Goal: Task Accomplishment & Management: Complete application form

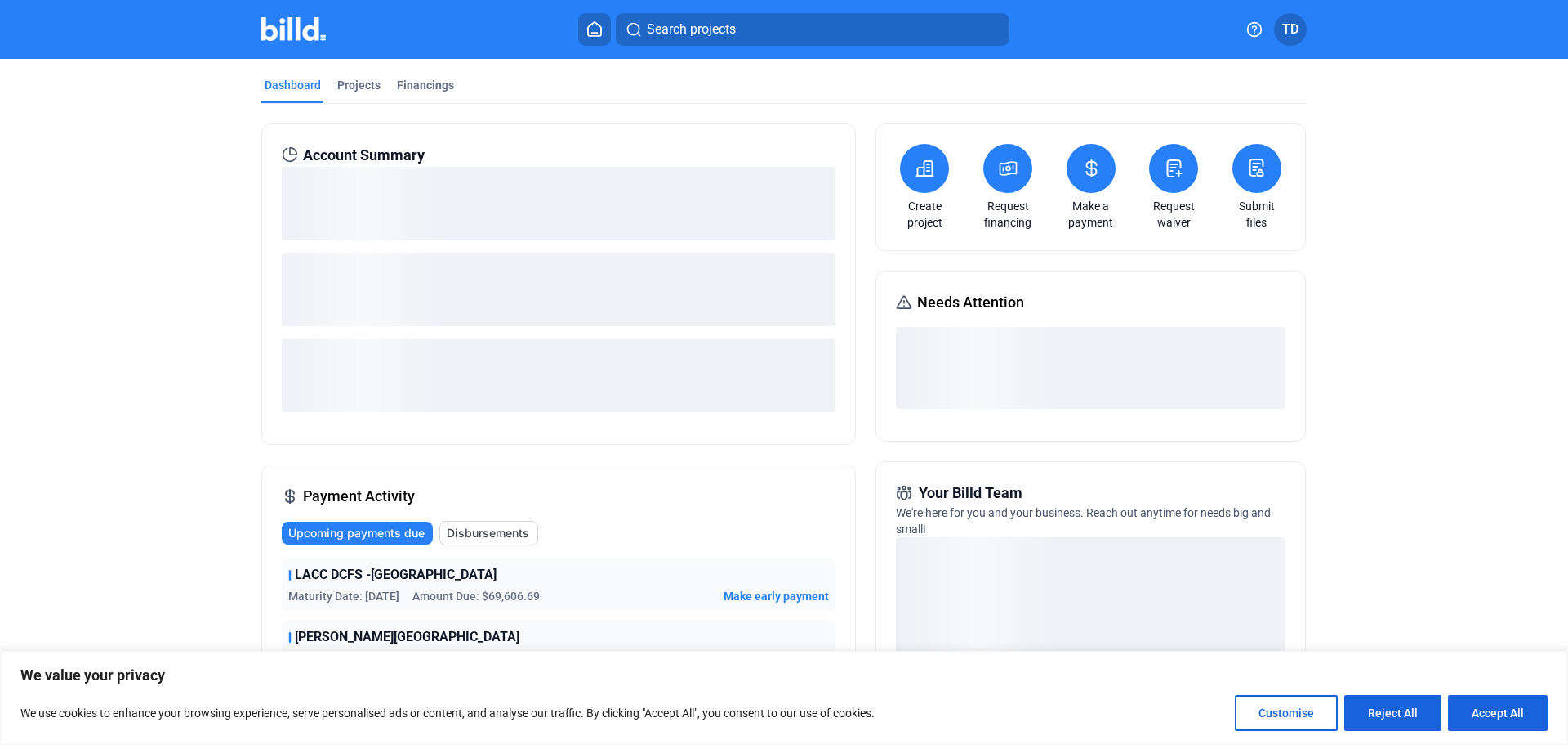
click at [1174, 217] on link "Request waiver" at bounding box center [1174, 214] width 57 height 32
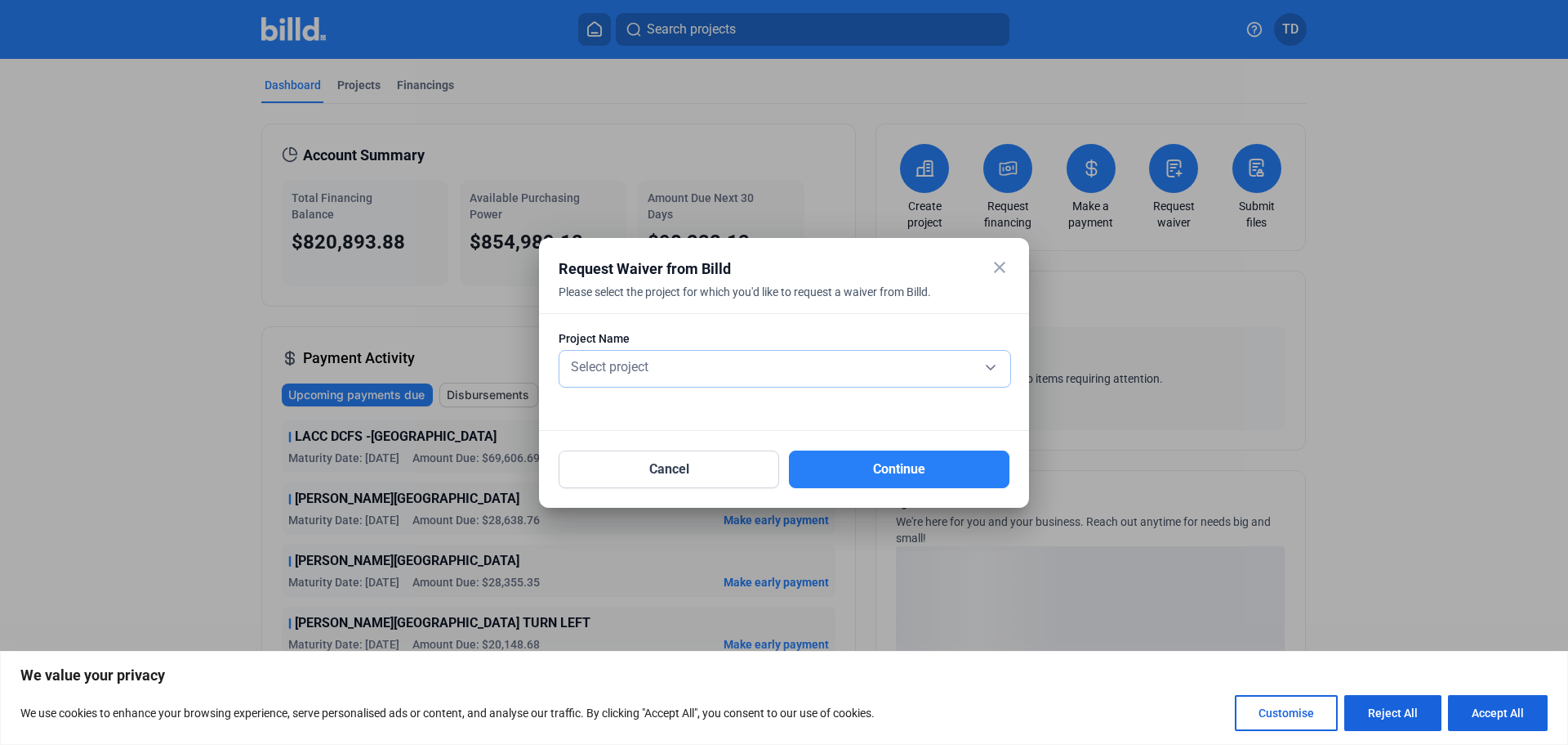
click at [840, 367] on div "Select project" at bounding box center [785, 364] width 434 height 22
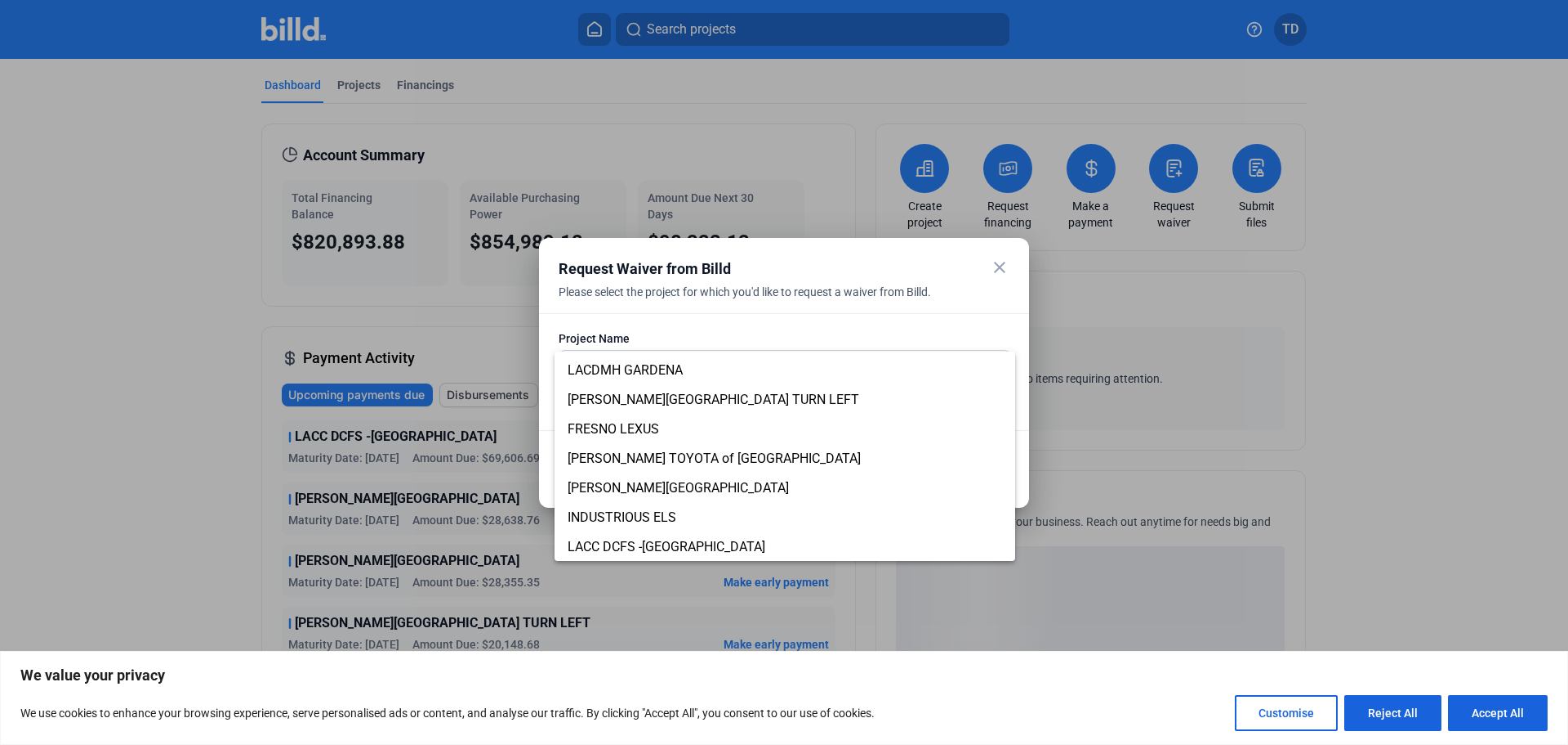
scroll to position [228, 0]
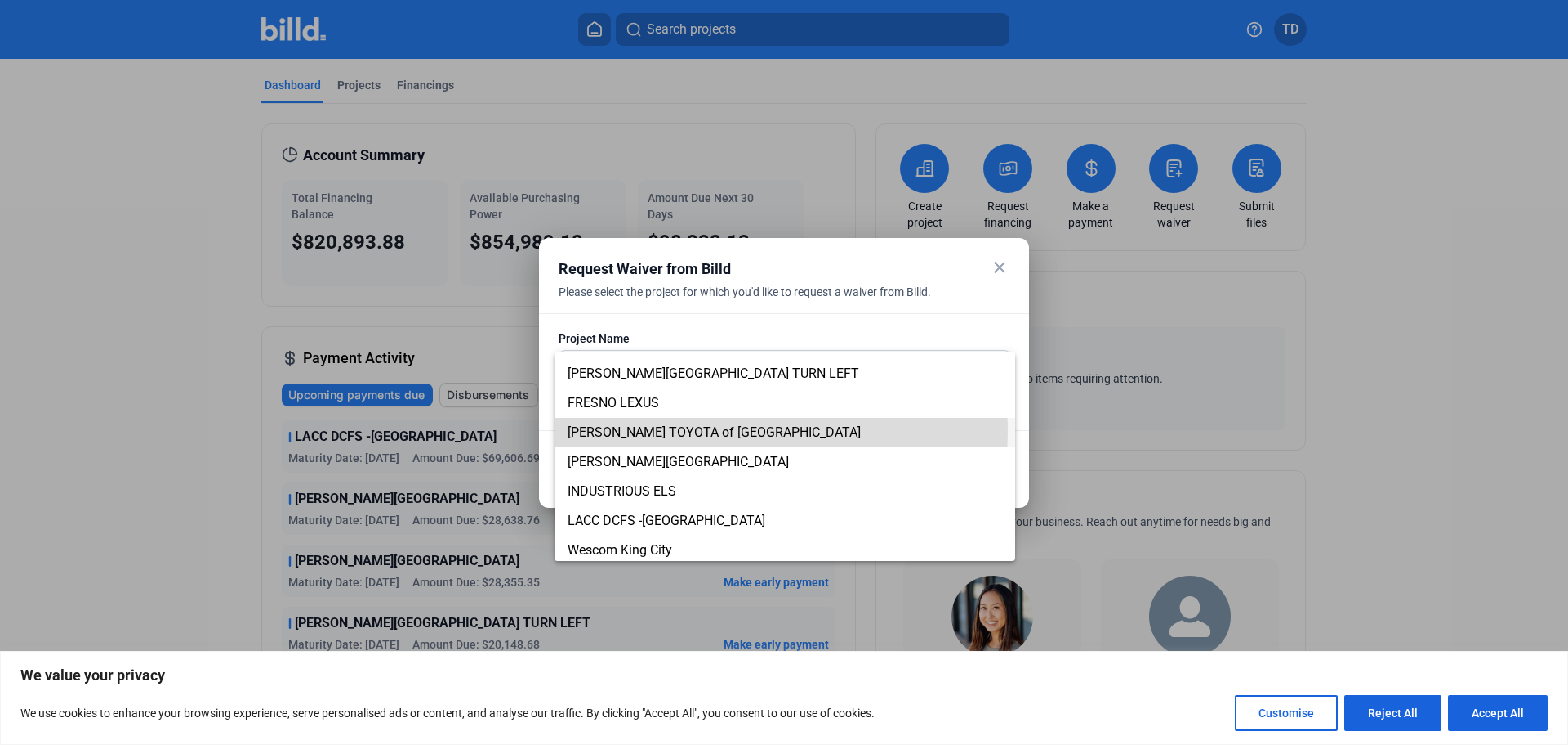
click at [710, 430] on span "[PERSON_NAME] TOYOTA of [GEOGRAPHIC_DATA]" at bounding box center [714, 432] width 293 height 15
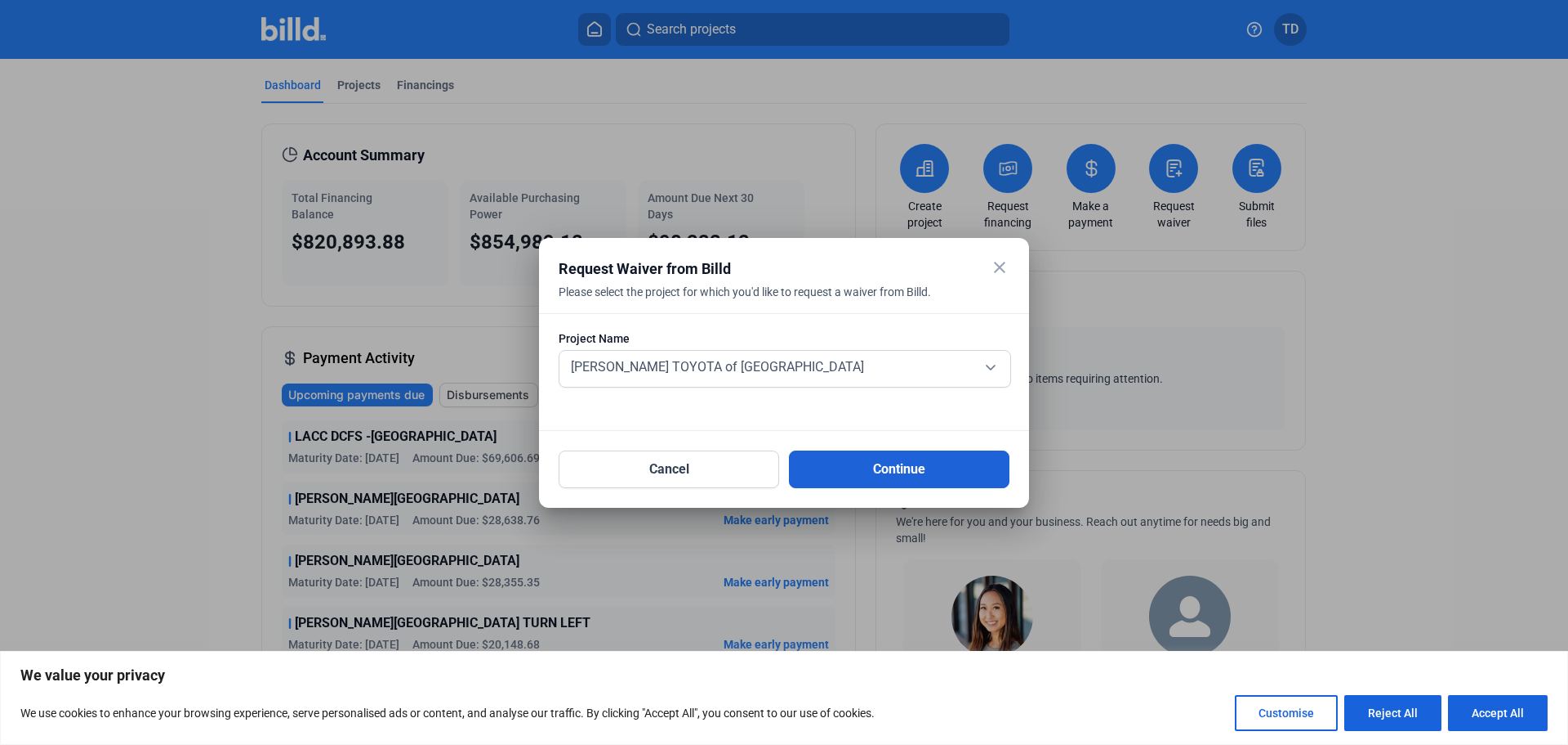
click at [876, 476] on button "Continue" at bounding box center [900, 469] width 221 height 38
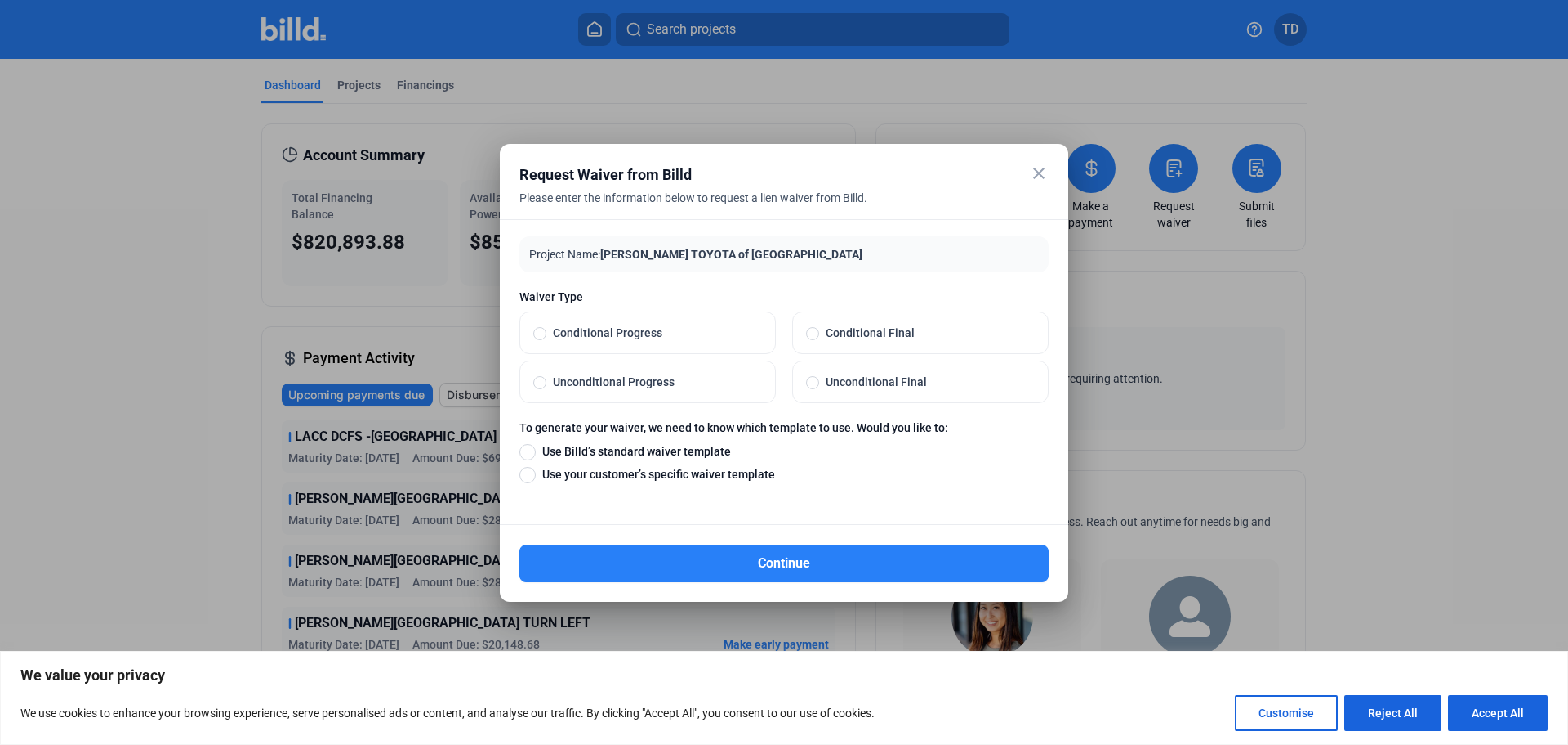
click at [1038, 170] on mat-icon "close" at bounding box center [1039, 173] width 20 height 20
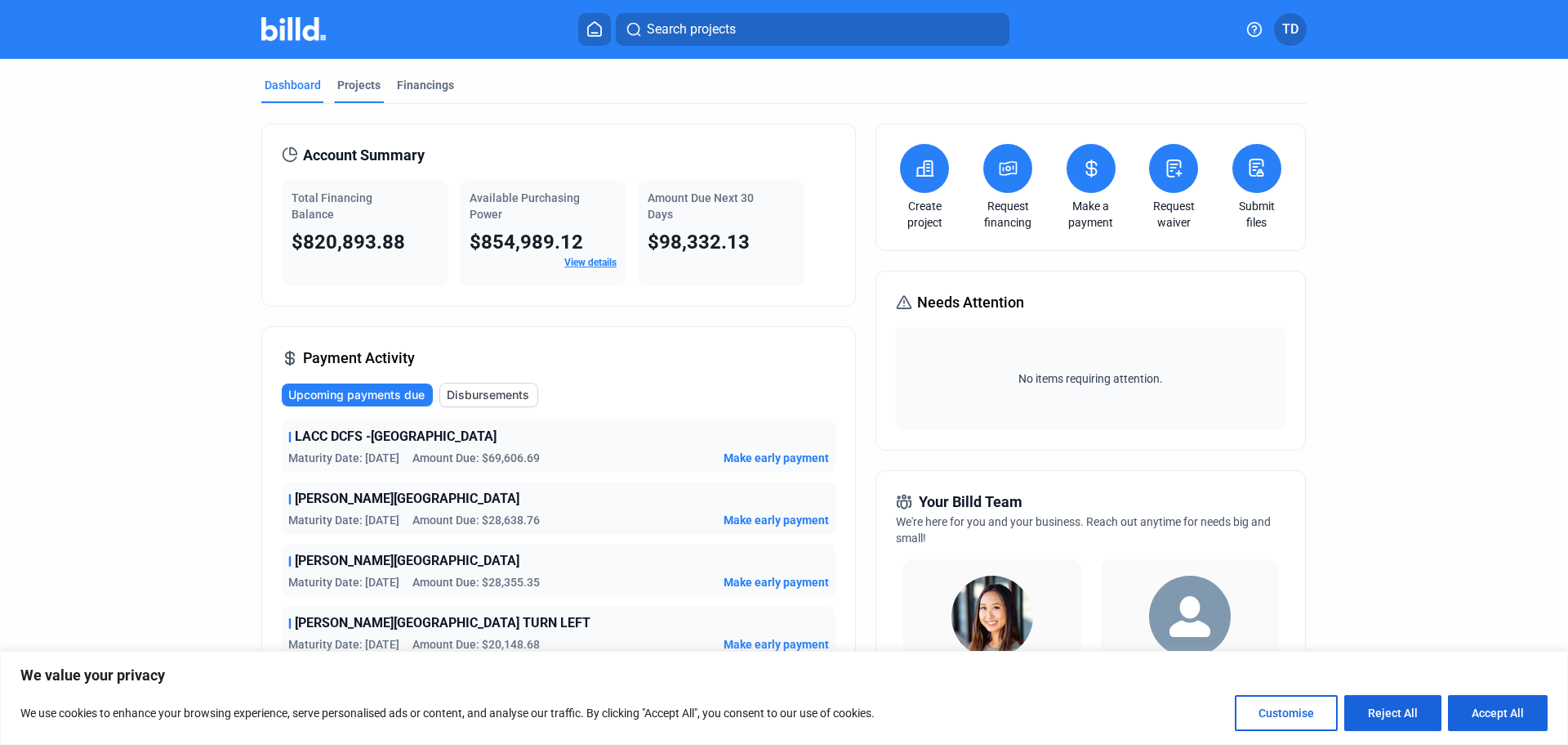
click at [343, 82] on div "Projects" at bounding box center [359, 85] width 43 height 16
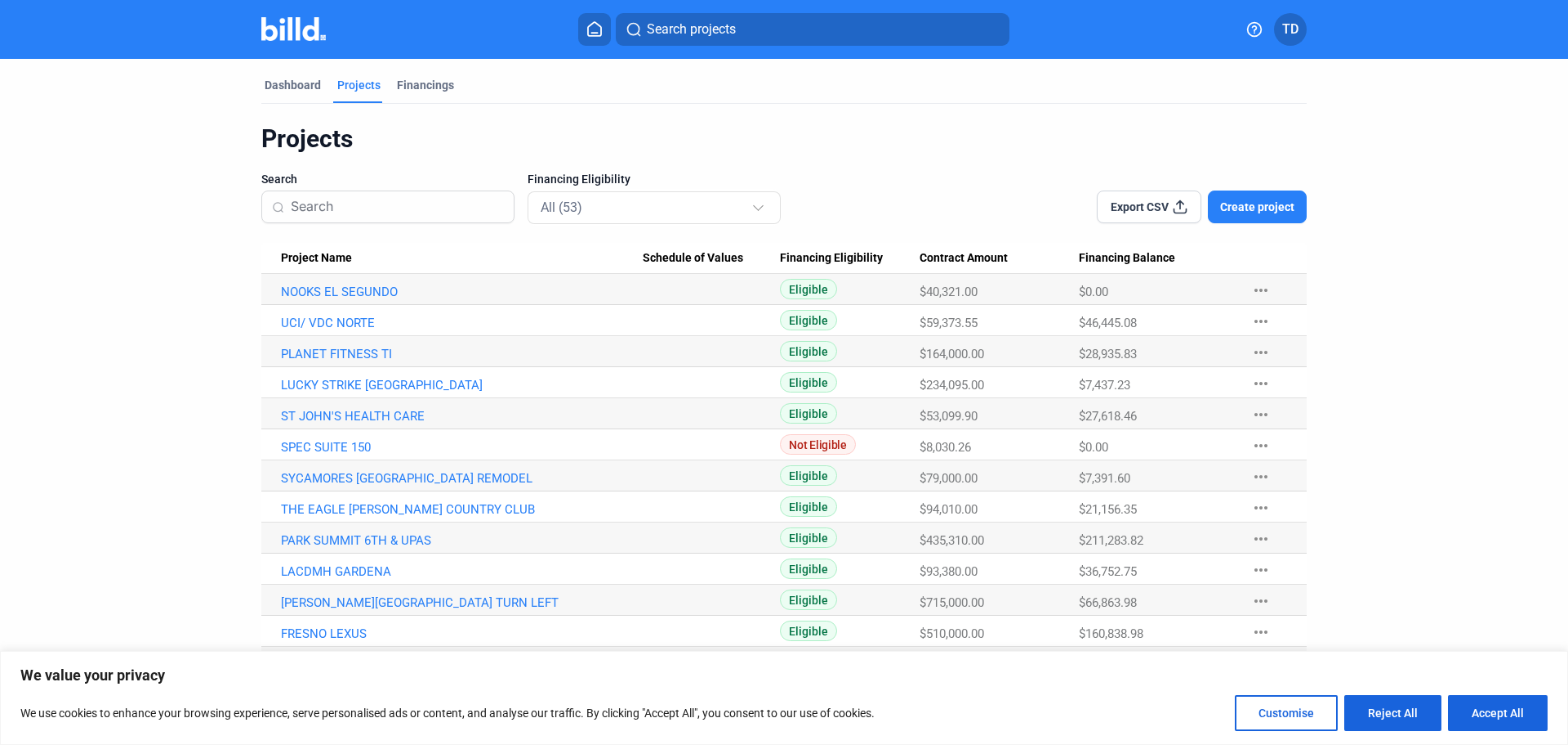
scroll to position [163, 0]
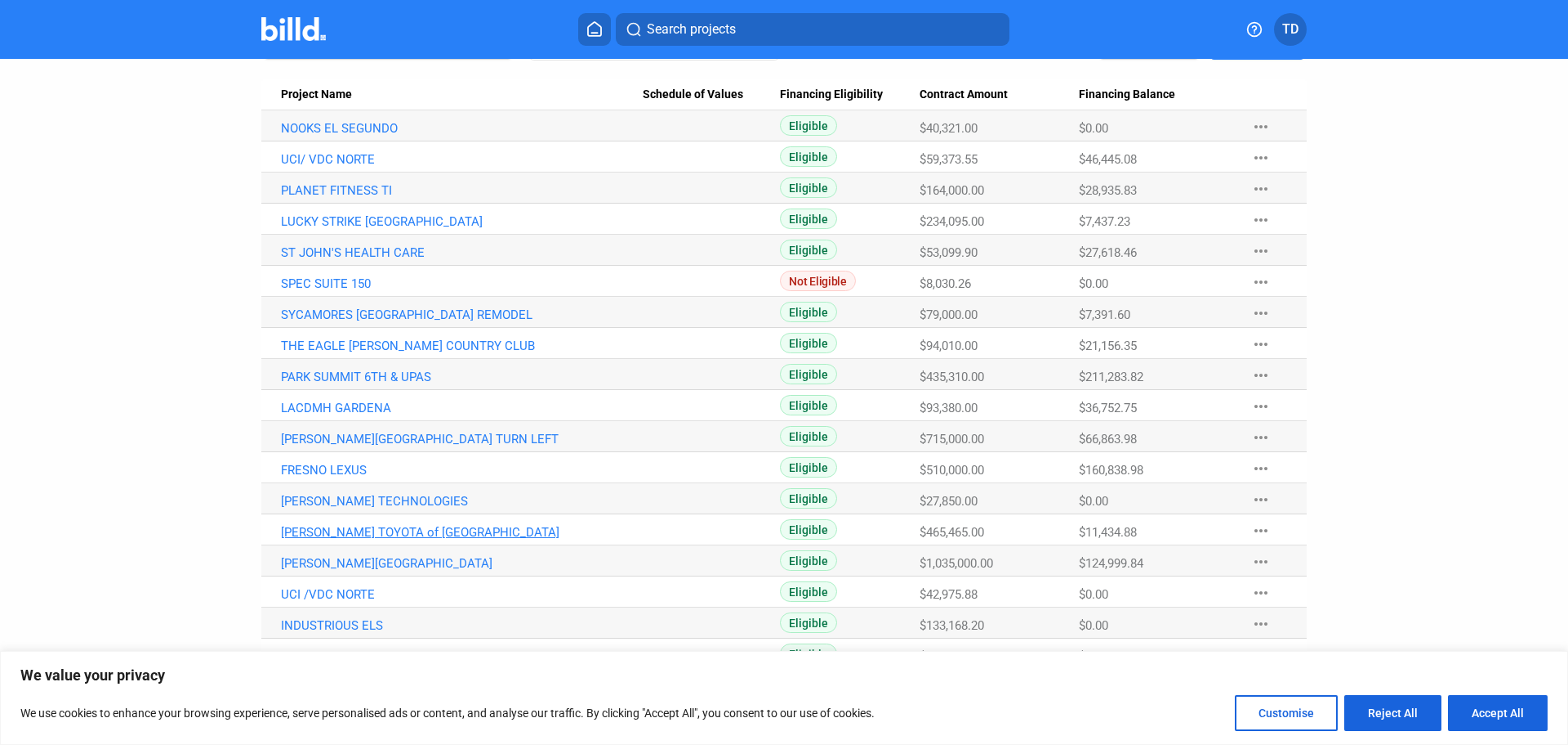
click at [355, 530] on link "[PERSON_NAME] TOYOTA of [GEOGRAPHIC_DATA]" at bounding box center [461, 532] width 362 height 14
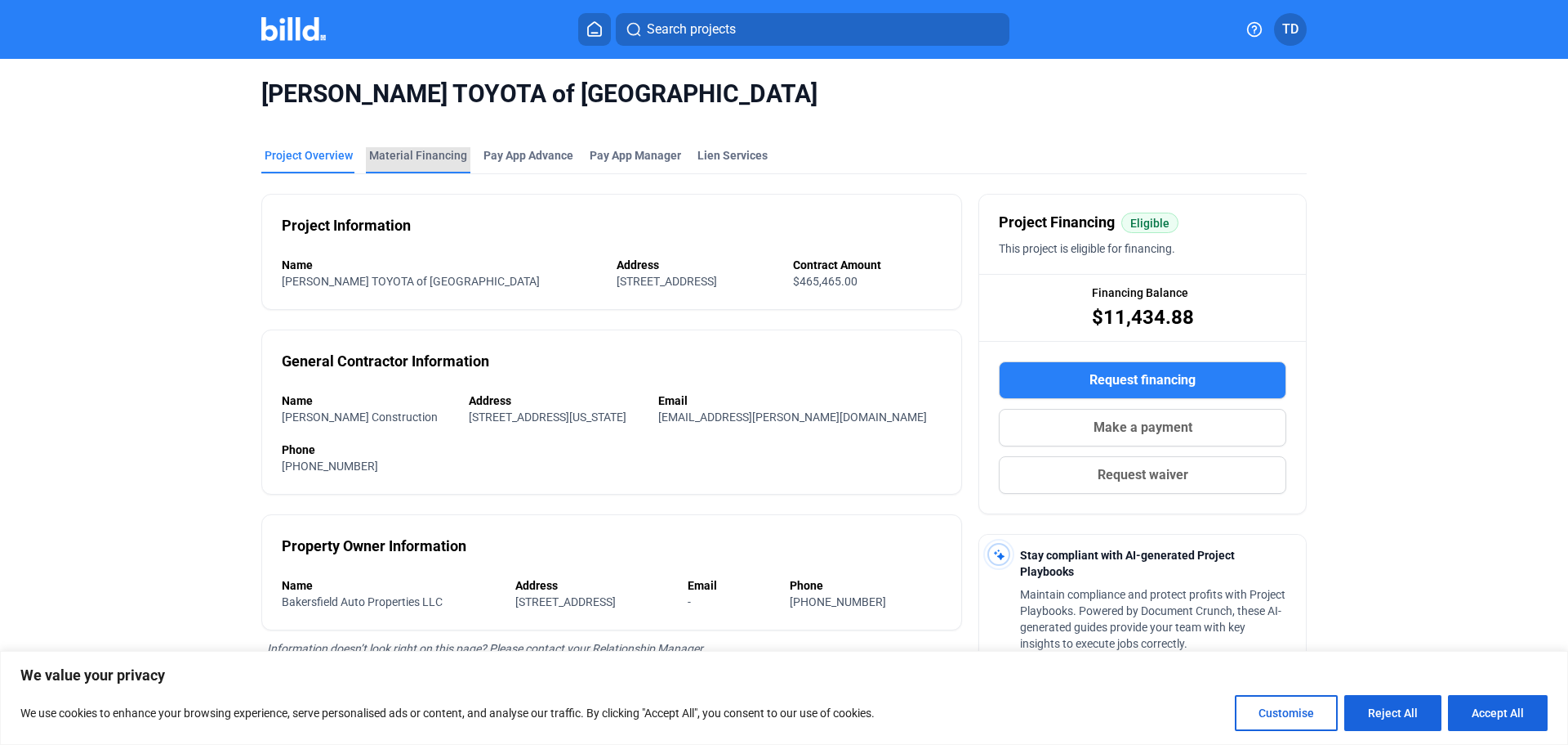
click at [413, 154] on div "Material Financing" at bounding box center [418, 155] width 98 height 16
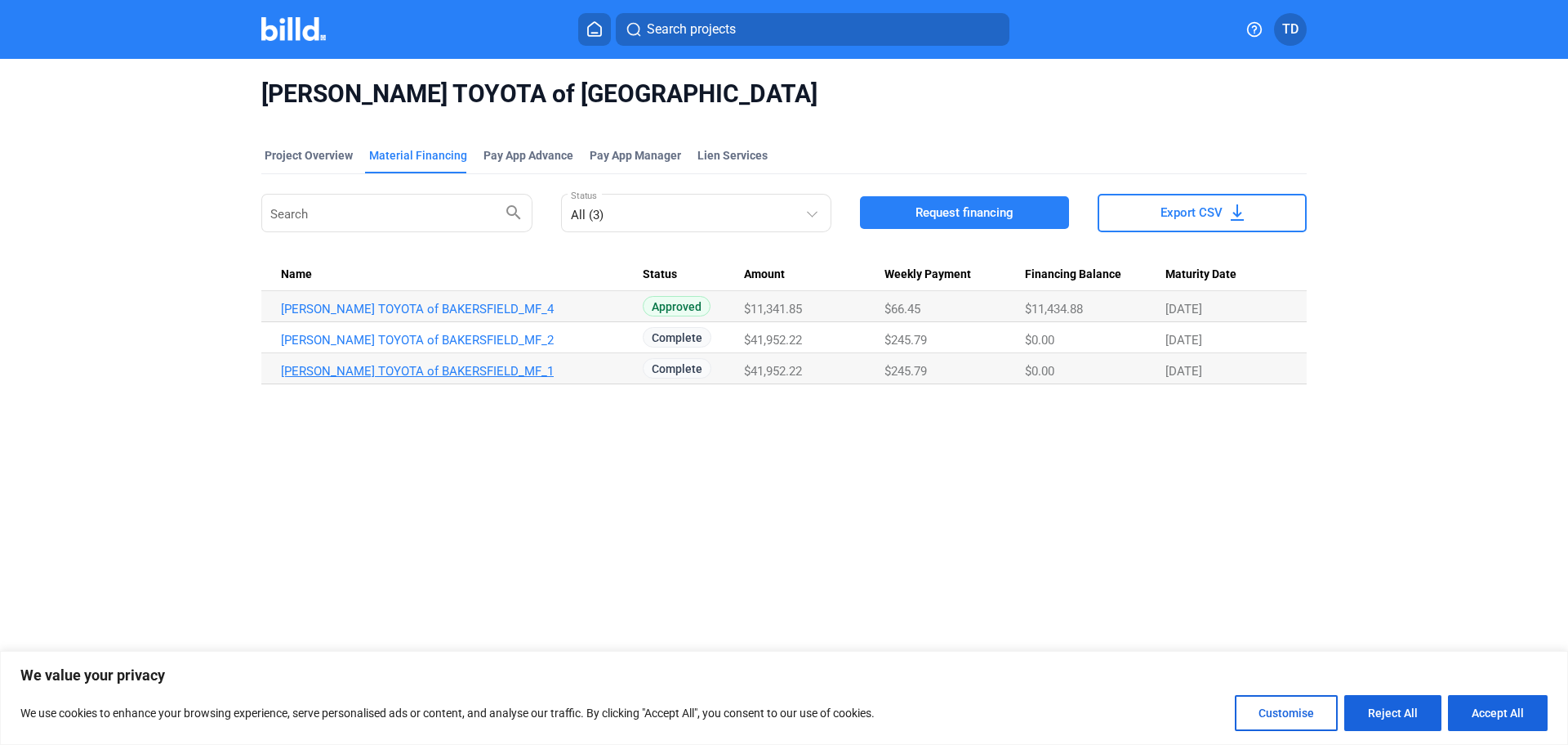
click at [427, 370] on link "[PERSON_NAME] TOYOTA of BAKERSFIELD_MF_1" at bounding box center [461, 371] width 362 height 14
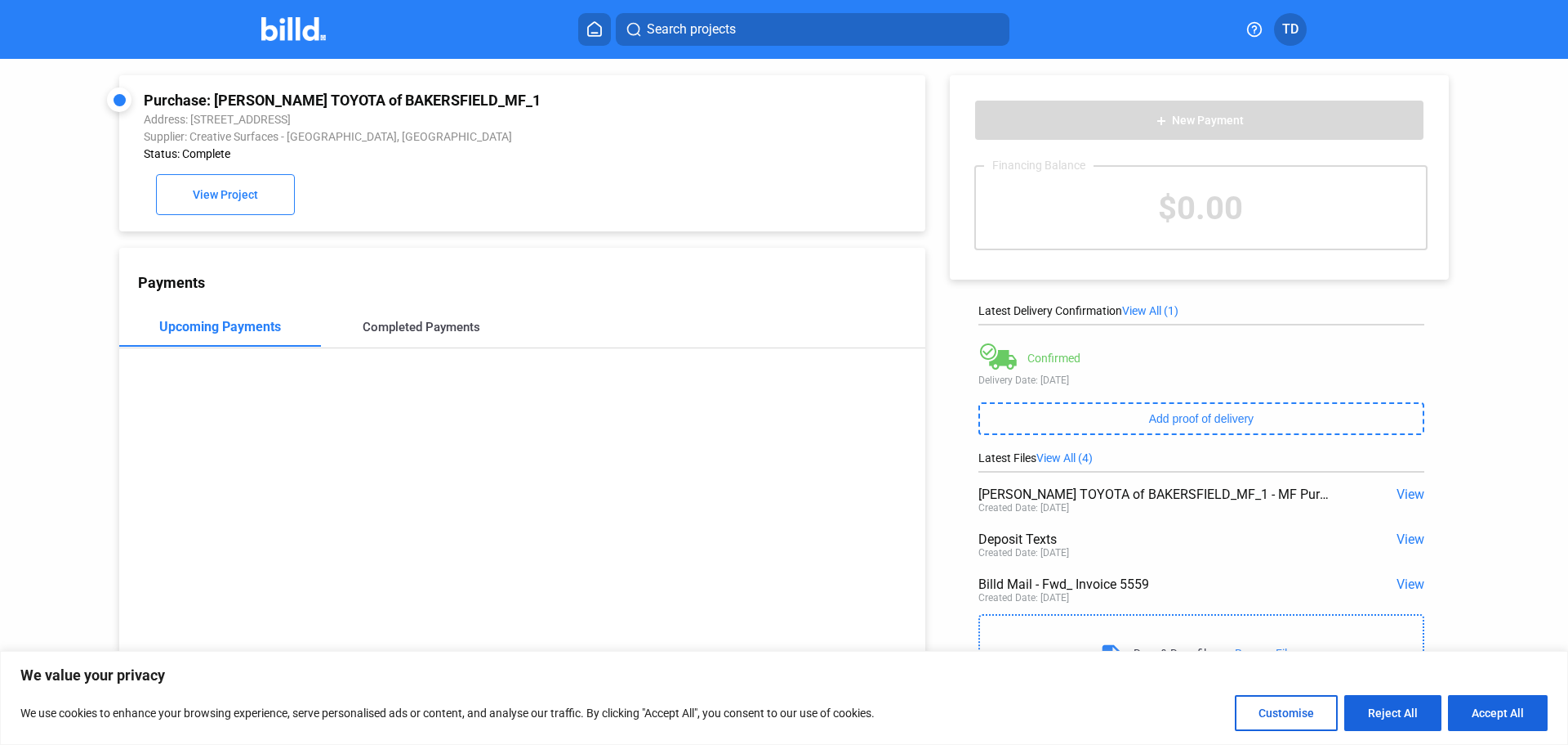
click at [456, 329] on div "Completed Payments" at bounding box center [421, 327] width 118 height 14
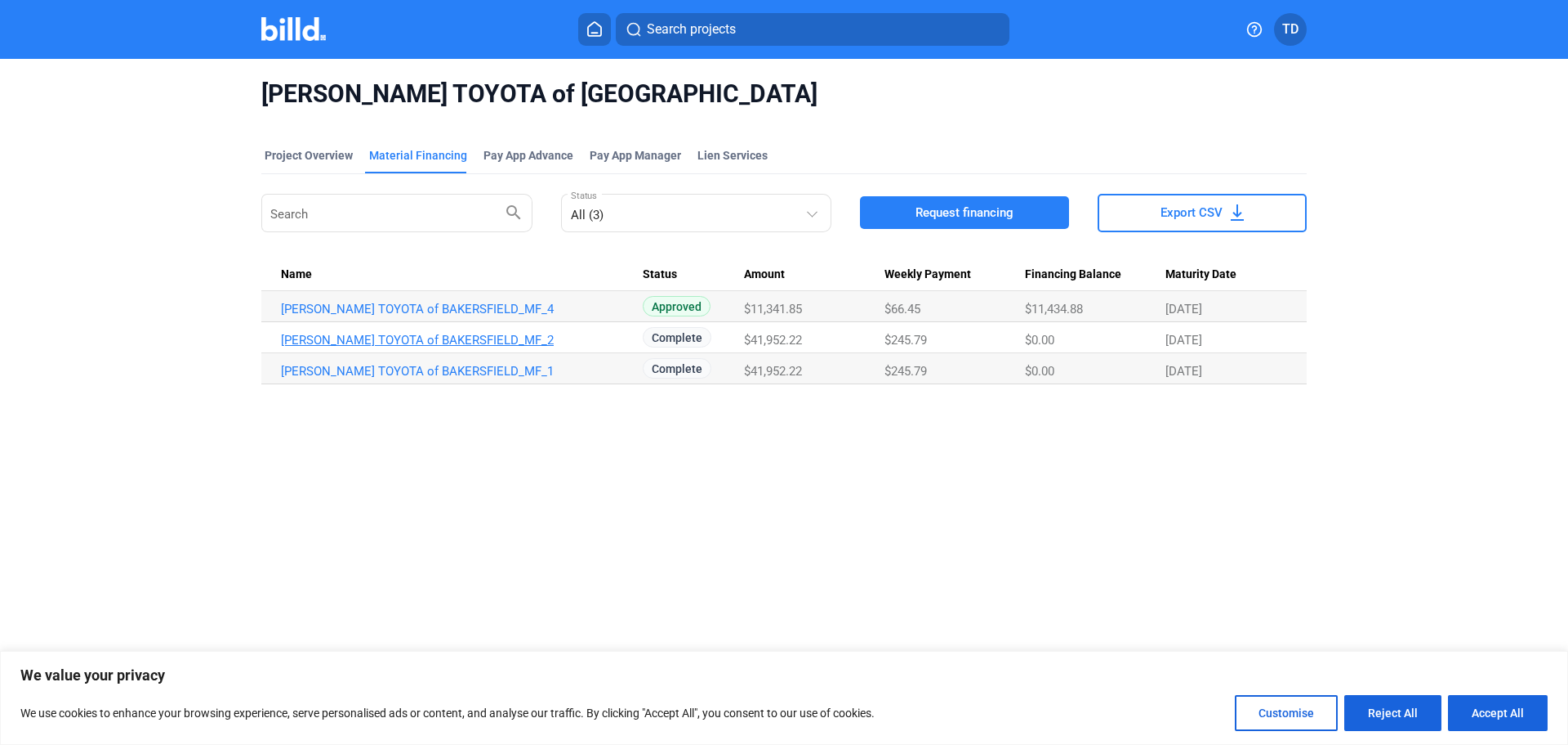
click at [438, 336] on link "[PERSON_NAME] TOYOTA of BAKERSFIELD_MF_2" at bounding box center [461, 340] width 362 height 14
click at [425, 376] on link "[PERSON_NAME] TOYOTA of BAKERSFIELD_MF_1" at bounding box center [461, 371] width 362 height 14
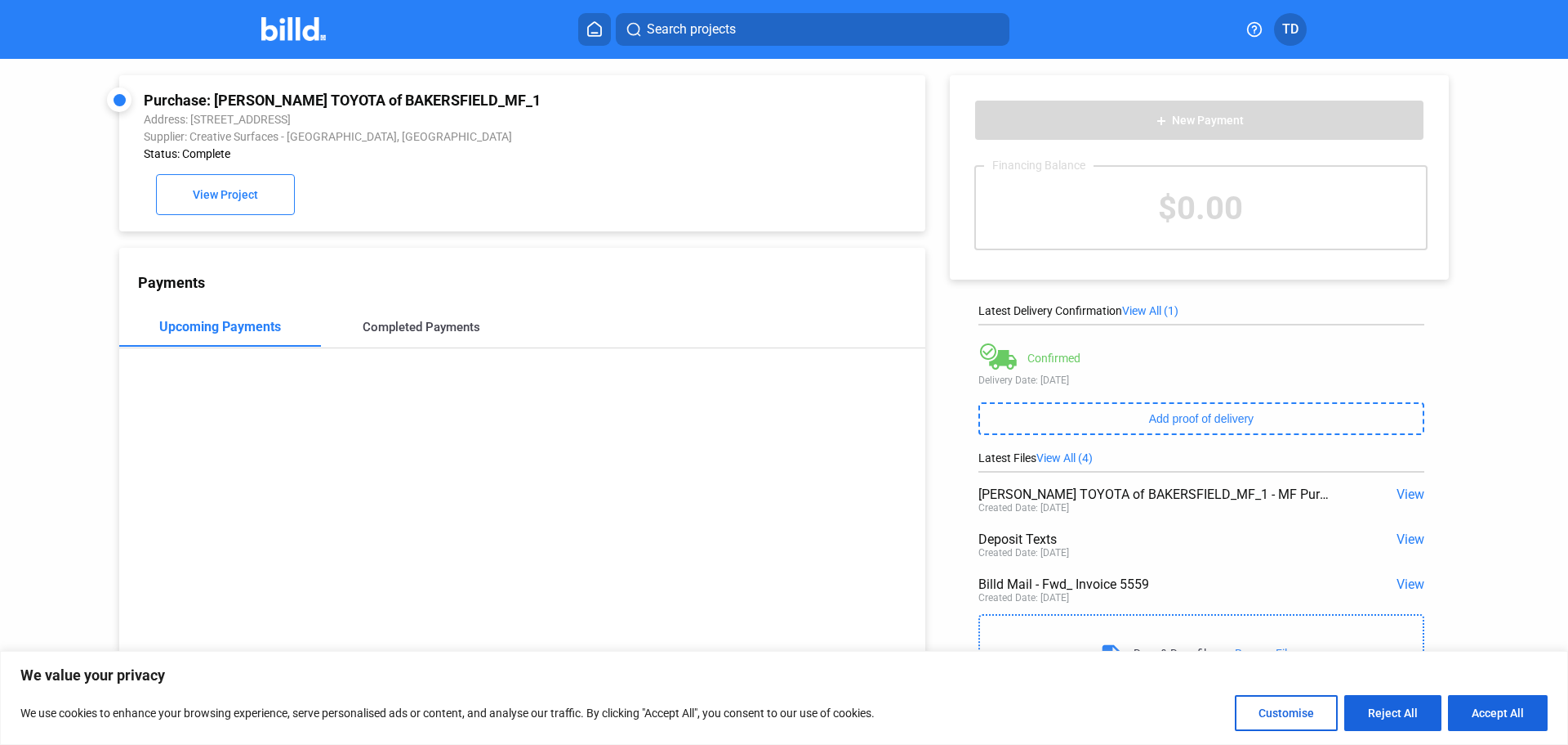
click at [421, 334] on div "Completed Payments" at bounding box center [421, 327] width 118 height 14
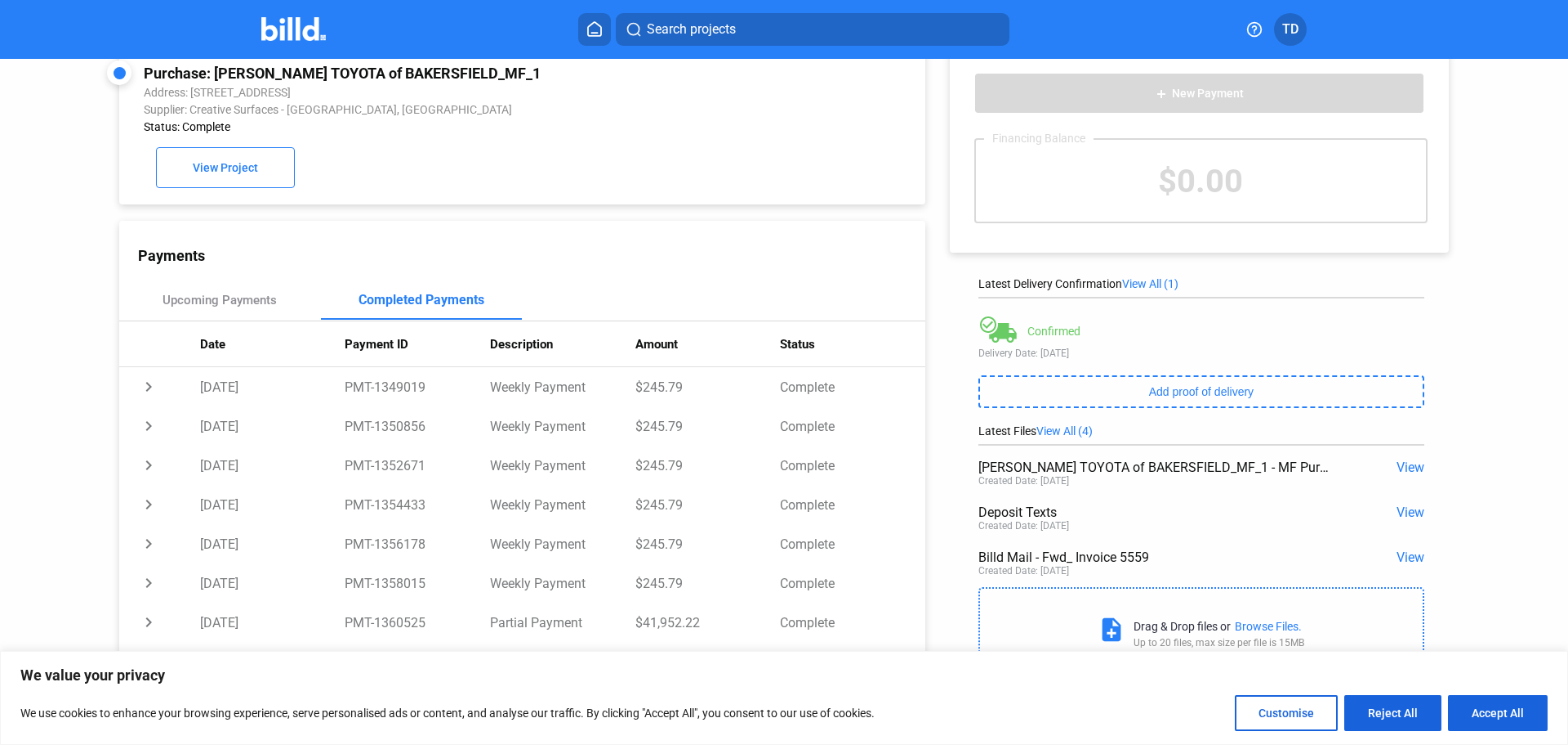
scroll to position [63, 0]
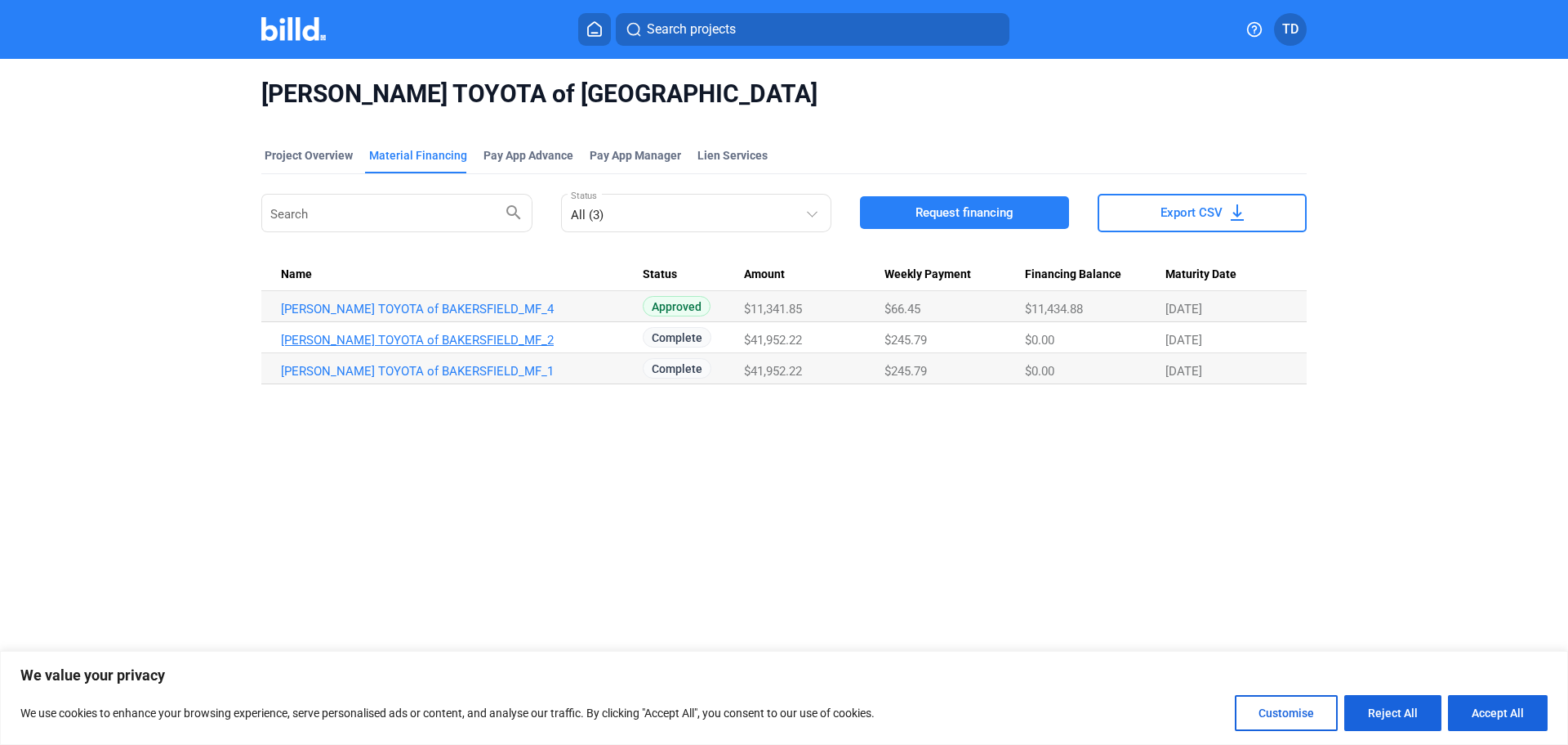
click at [432, 341] on link "[PERSON_NAME] TOYOTA of BAKERSFIELD_MF_2" at bounding box center [461, 340] width 362 height 14
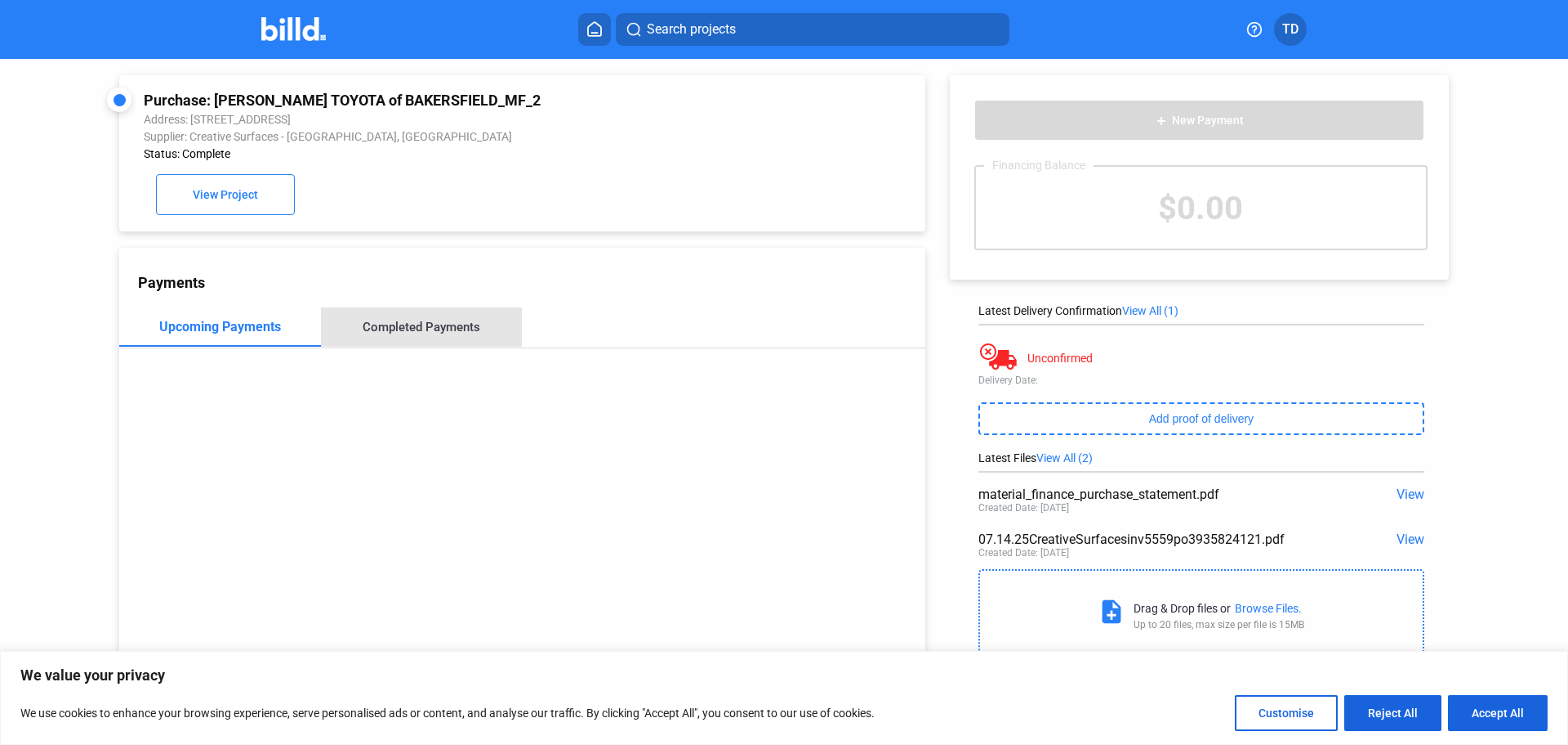
click at [434, 321] on div "Completed Payments" at bounding box center [422, 327] width 202 height 39
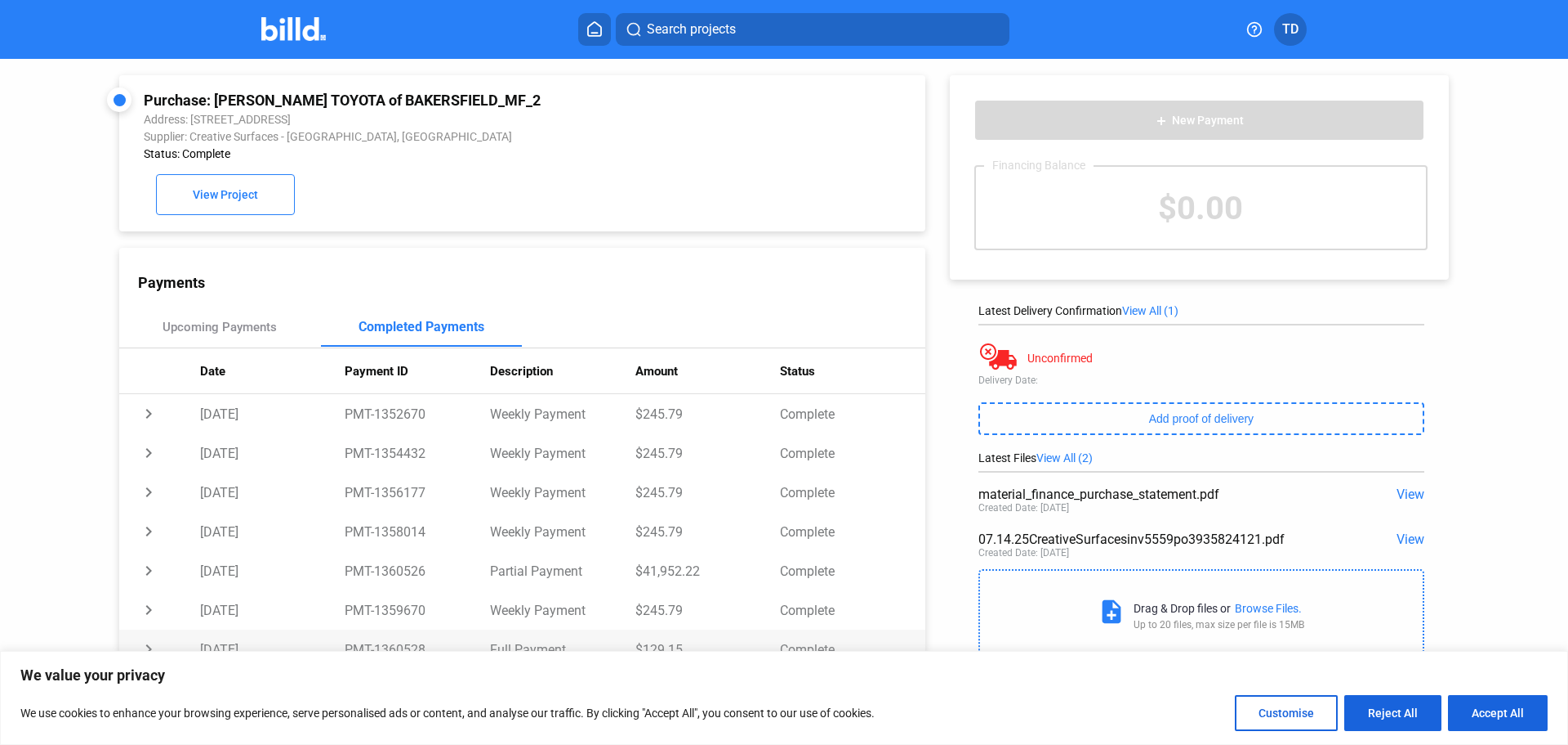
scroll to position [63, 0]
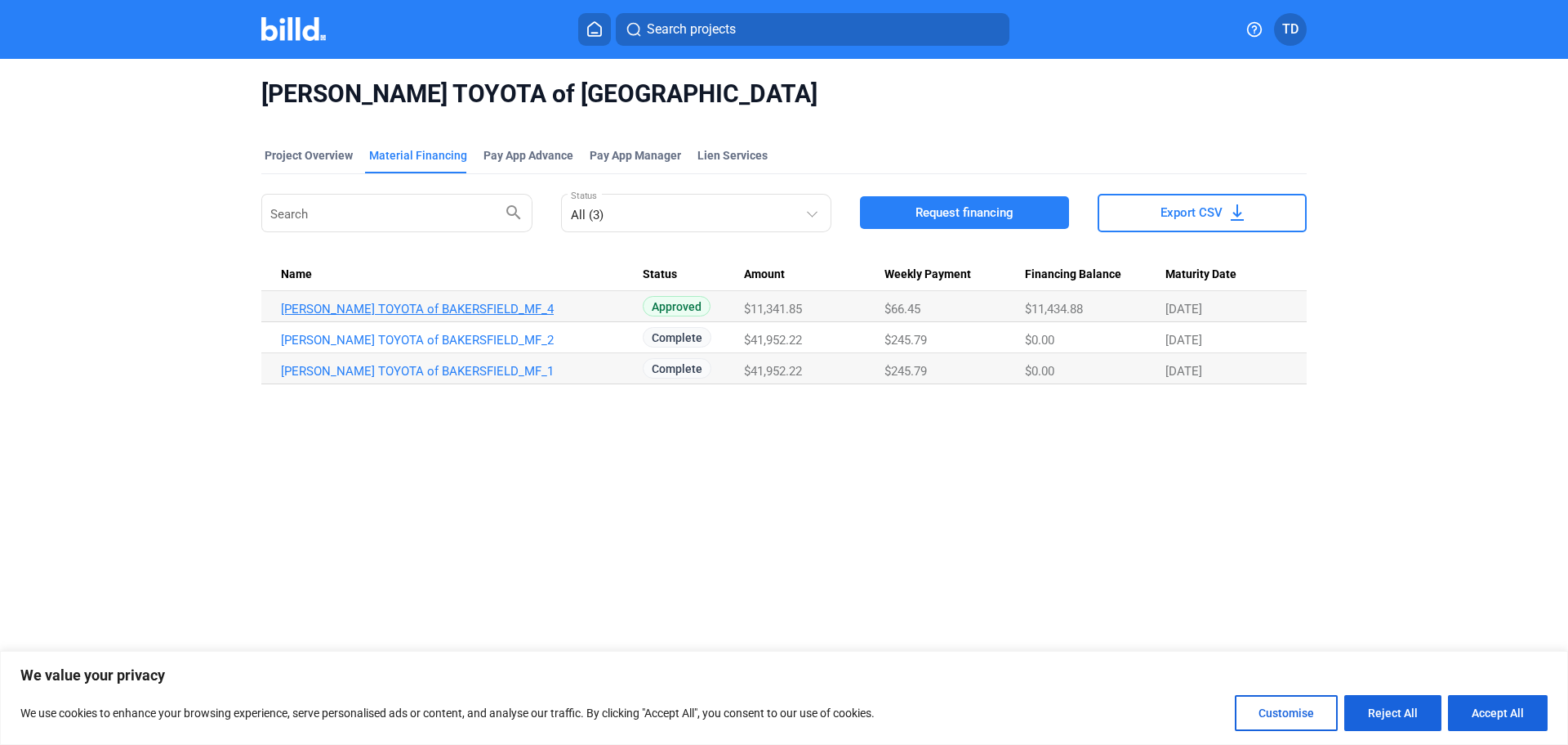
click at [438, 311] on link "[PERSON_NAME] TOYOTA of BAKERSFIELD_MF_4" at bounding box center [461, 309] width 362 height 14
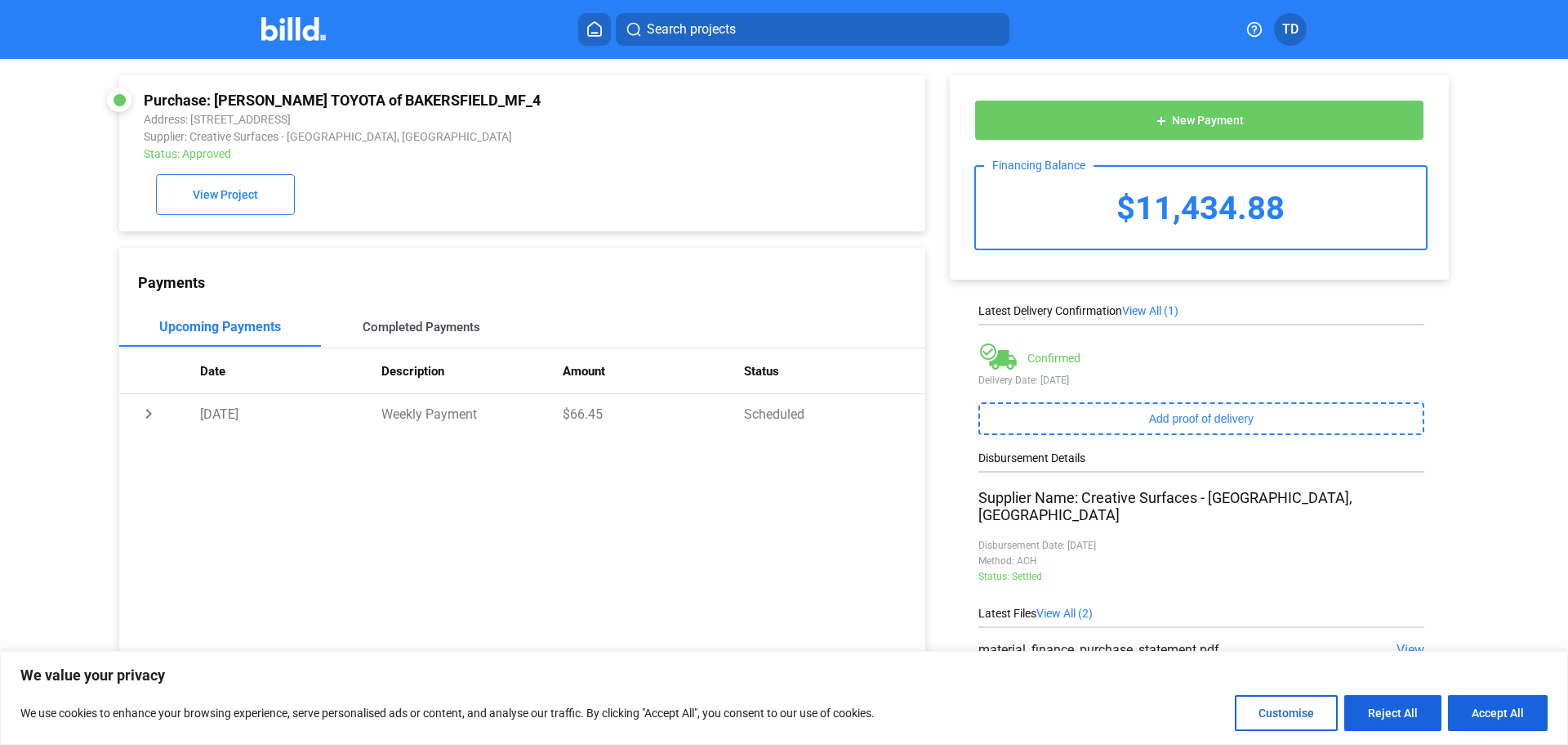
click at [434, 333] on div "Completed Payments" at bounding box center [421, 327] width 118 height 14
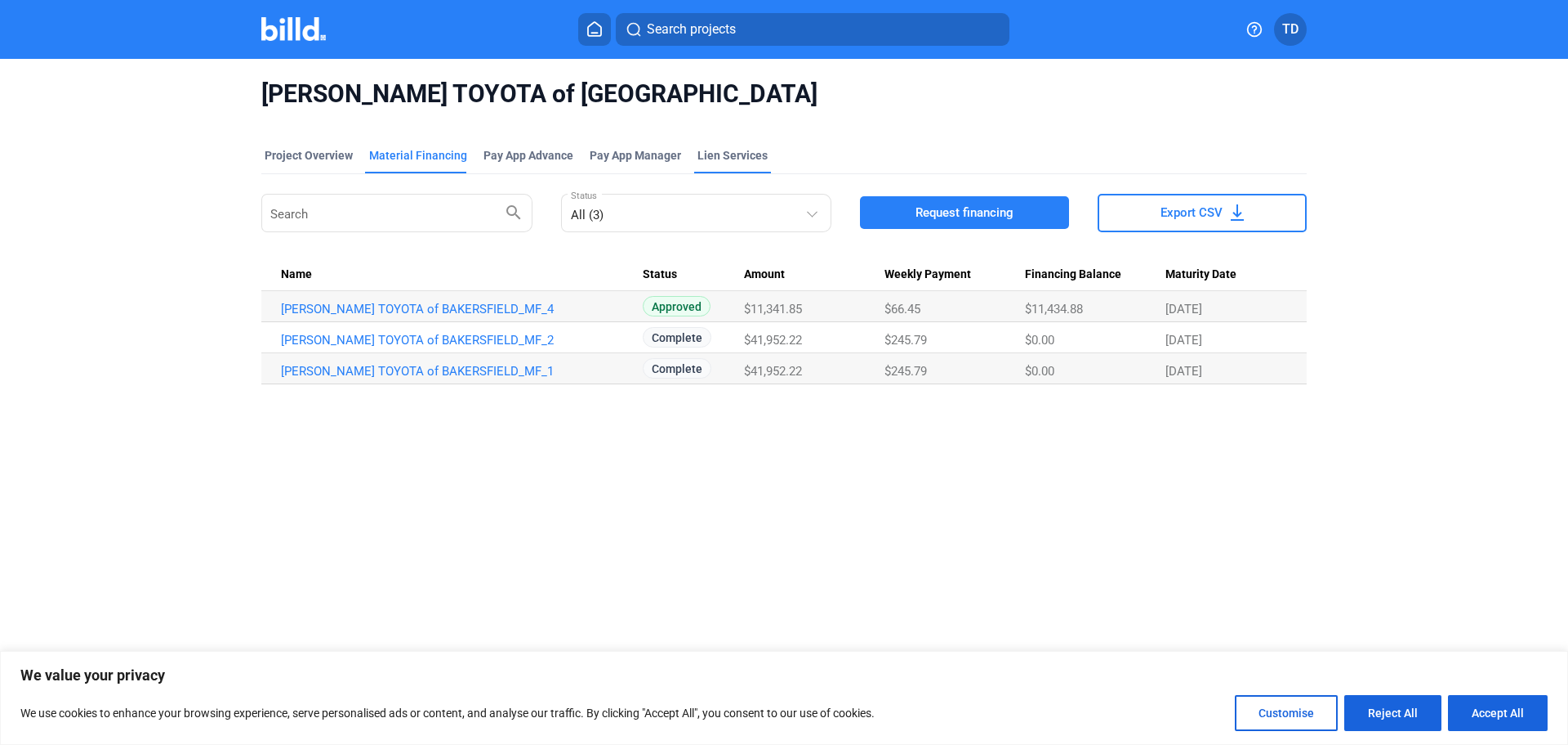
click at [726, 154] on div "Lien Services" at bounding box center [733, 155] width 70 height 16
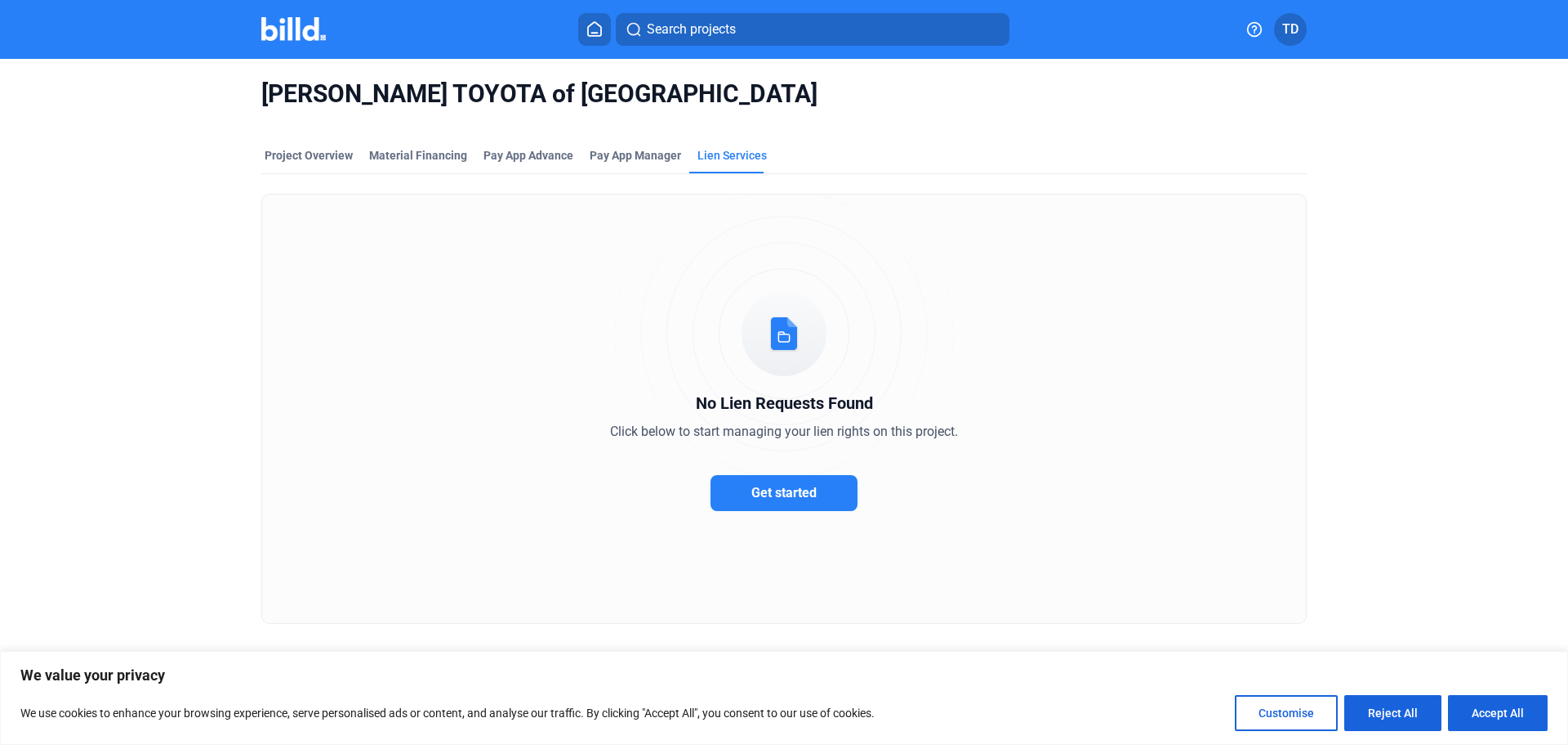
click at [592, 28] on icon at bounding box center [595, 29] width 16 height 15
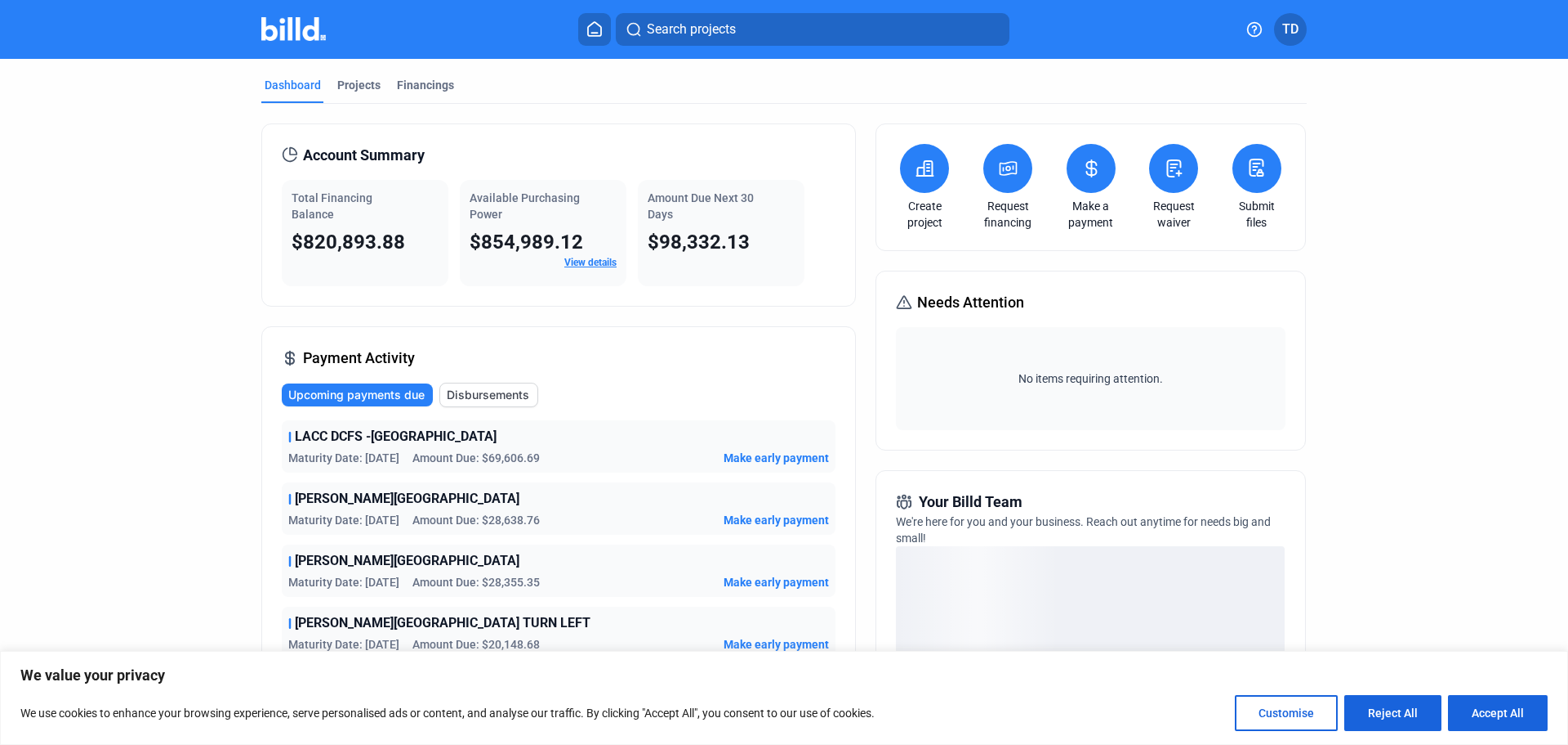
click at [1167, 216] on link "Request waiver" at bounding box center [1174, 214] width 57 height 32
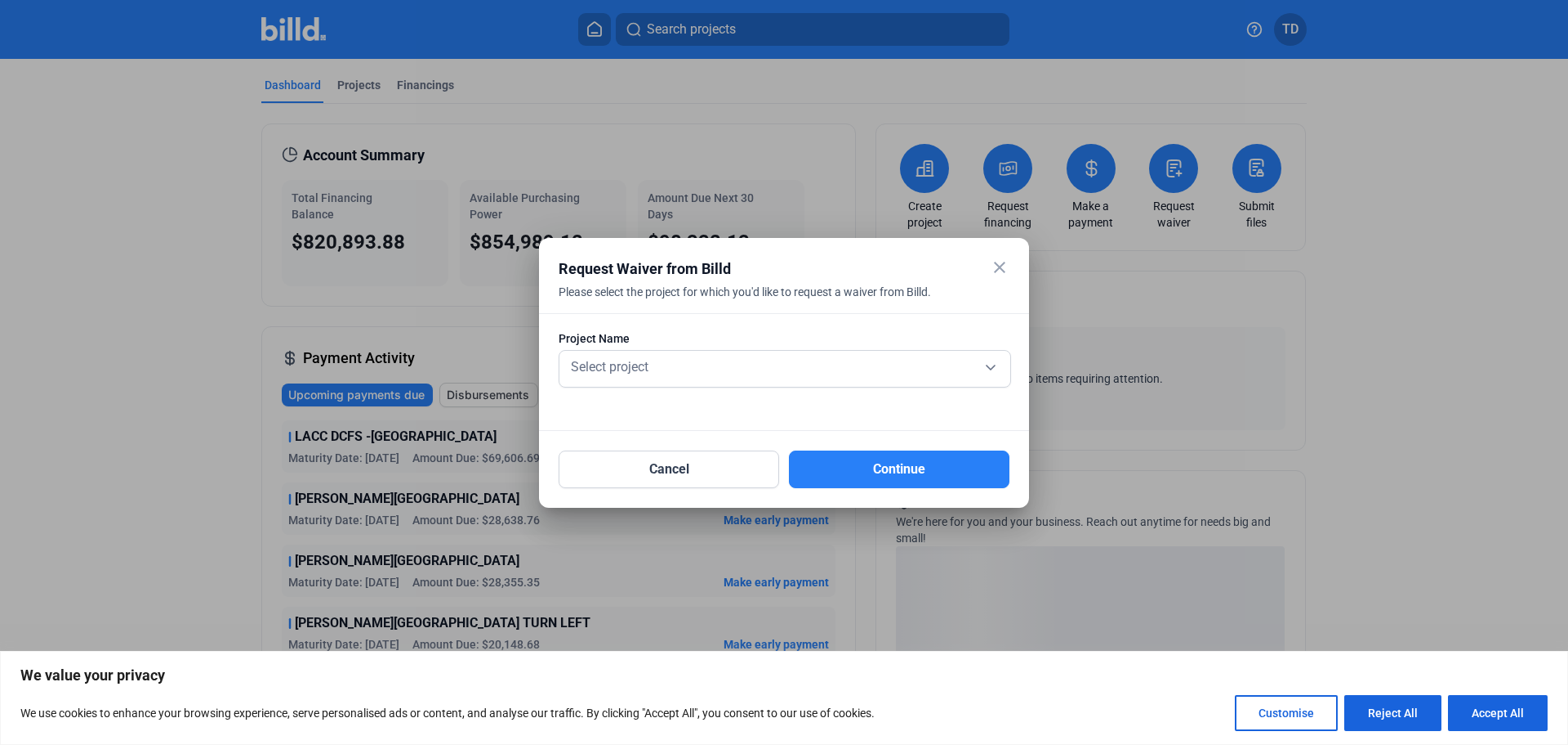
click at [999, 267] on mat-icon "close" at bounding box center [1000, 267] width 20 height 20
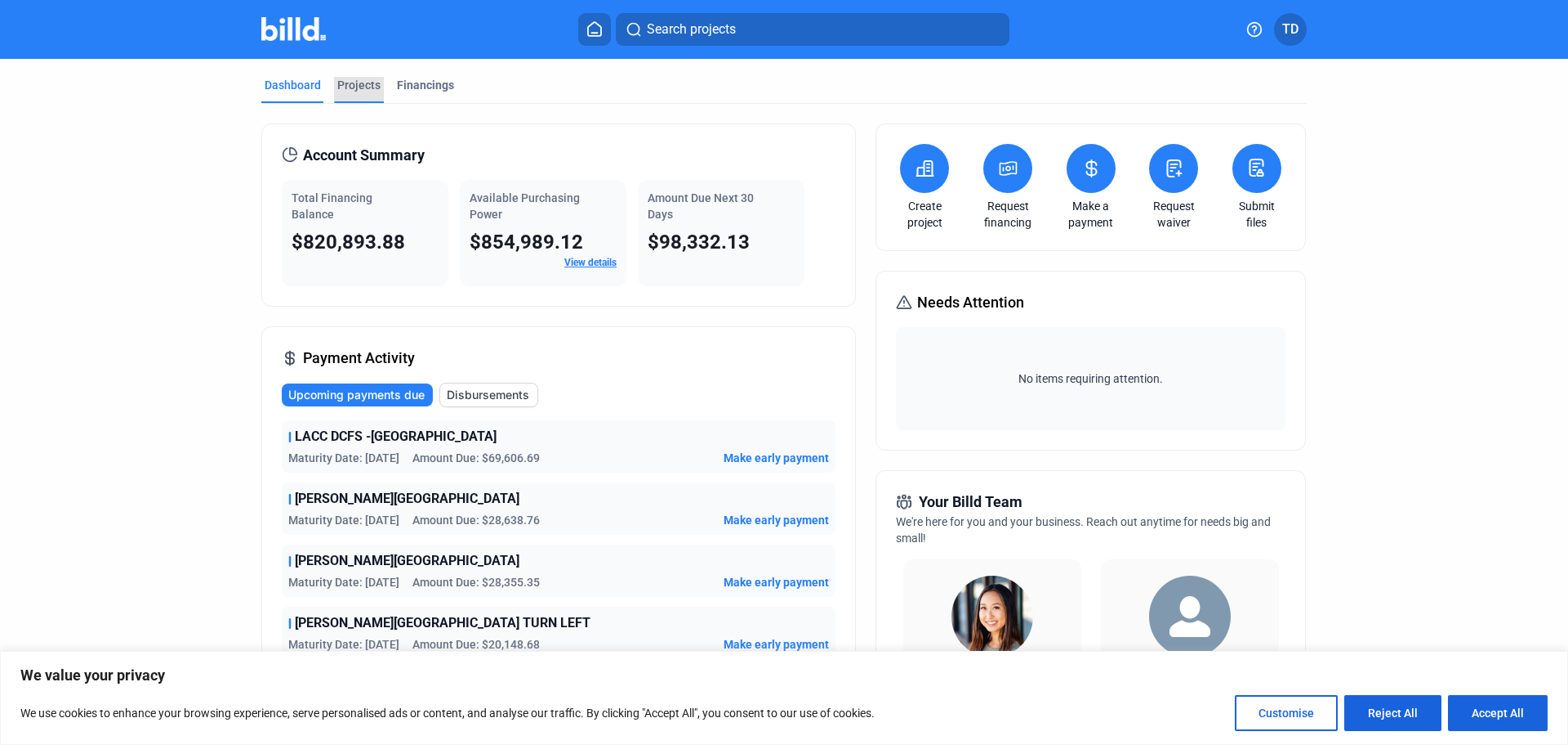
click at [345, 78] on div "Projects" at bounding box center [359, 85] width 43 height 16
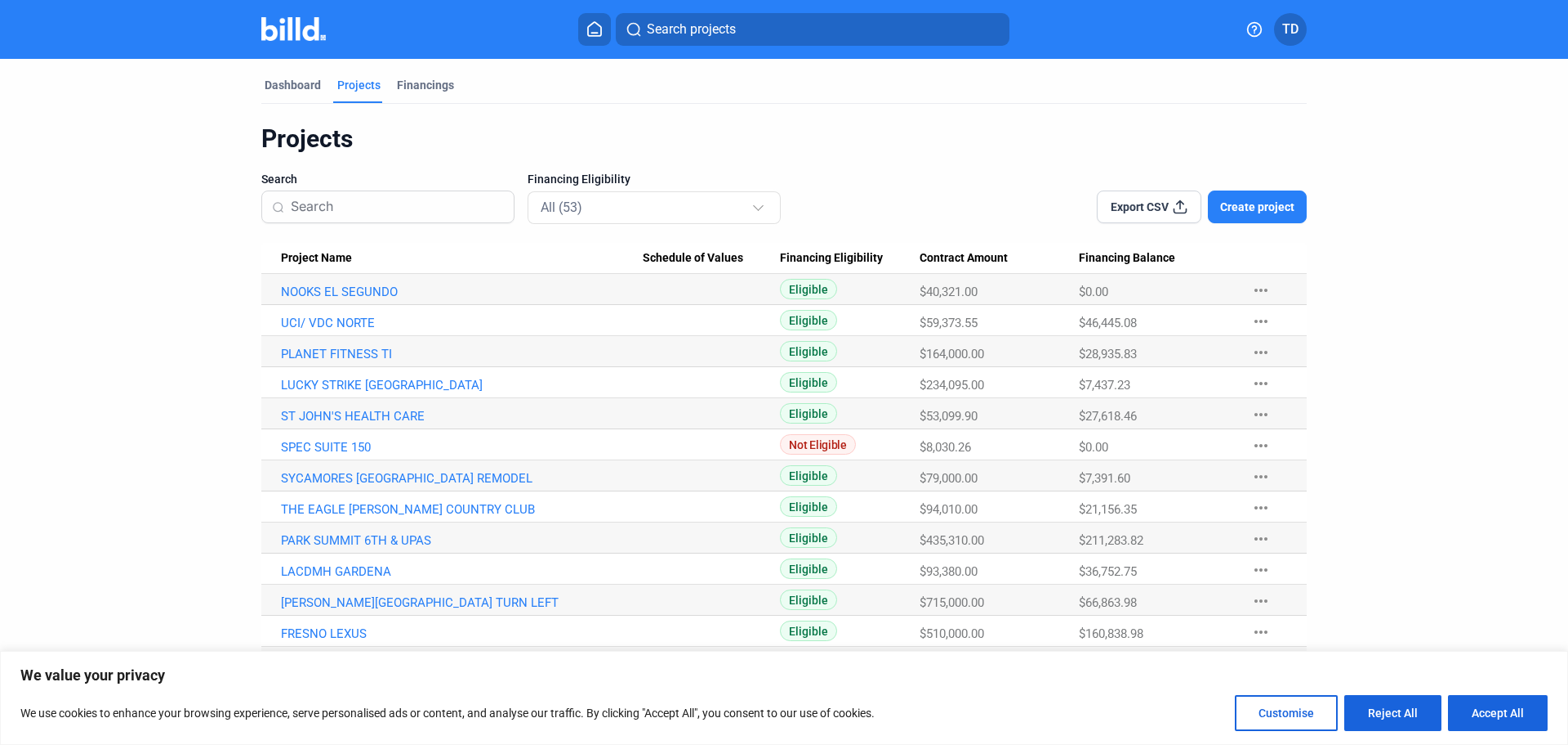
scroll to position [327, 0]
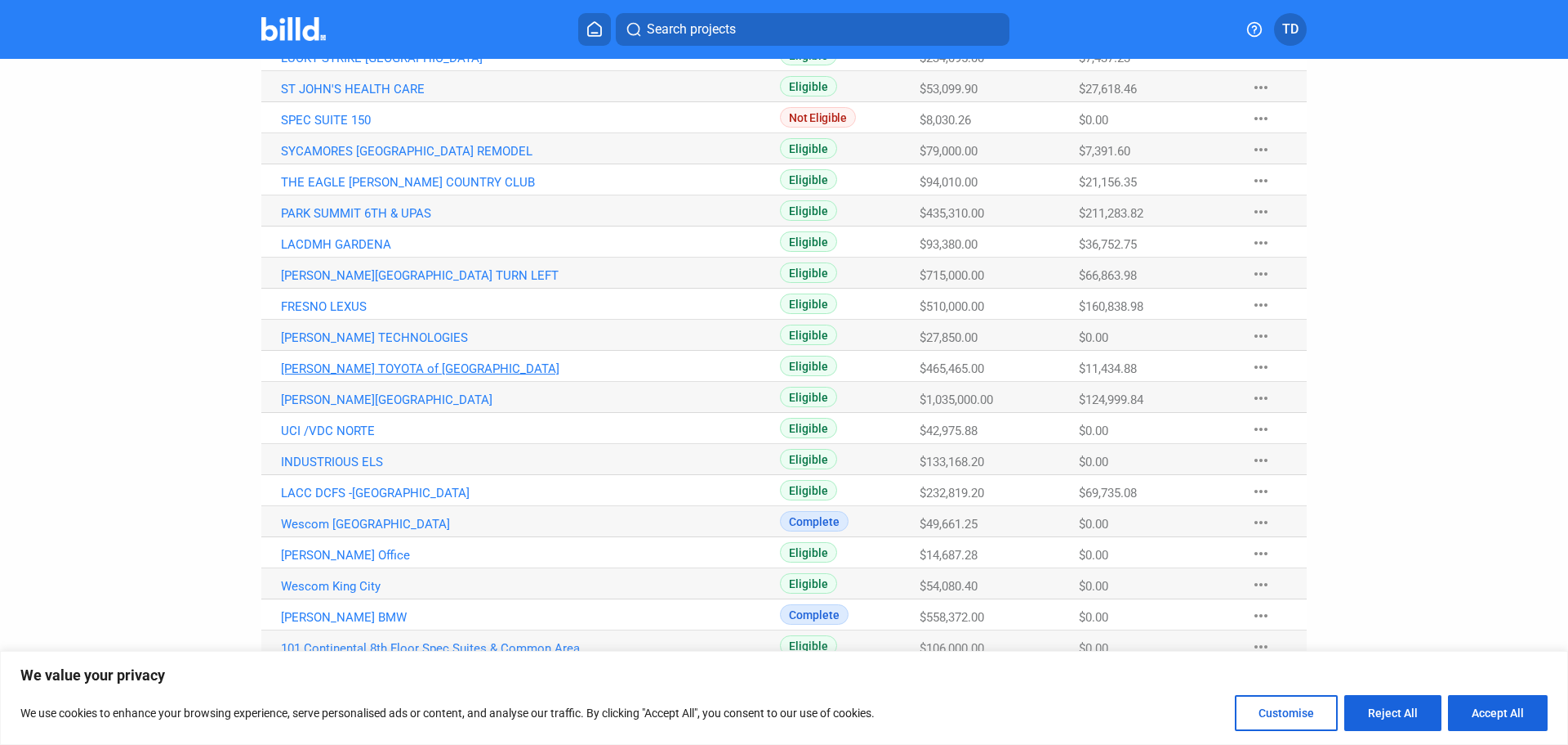
click at [388, 368] on link "[PERSON_NAME] TOYOTA of [GEOGRAPHIC_DATA]" at bounding box center [461, 368] width 362 height 14
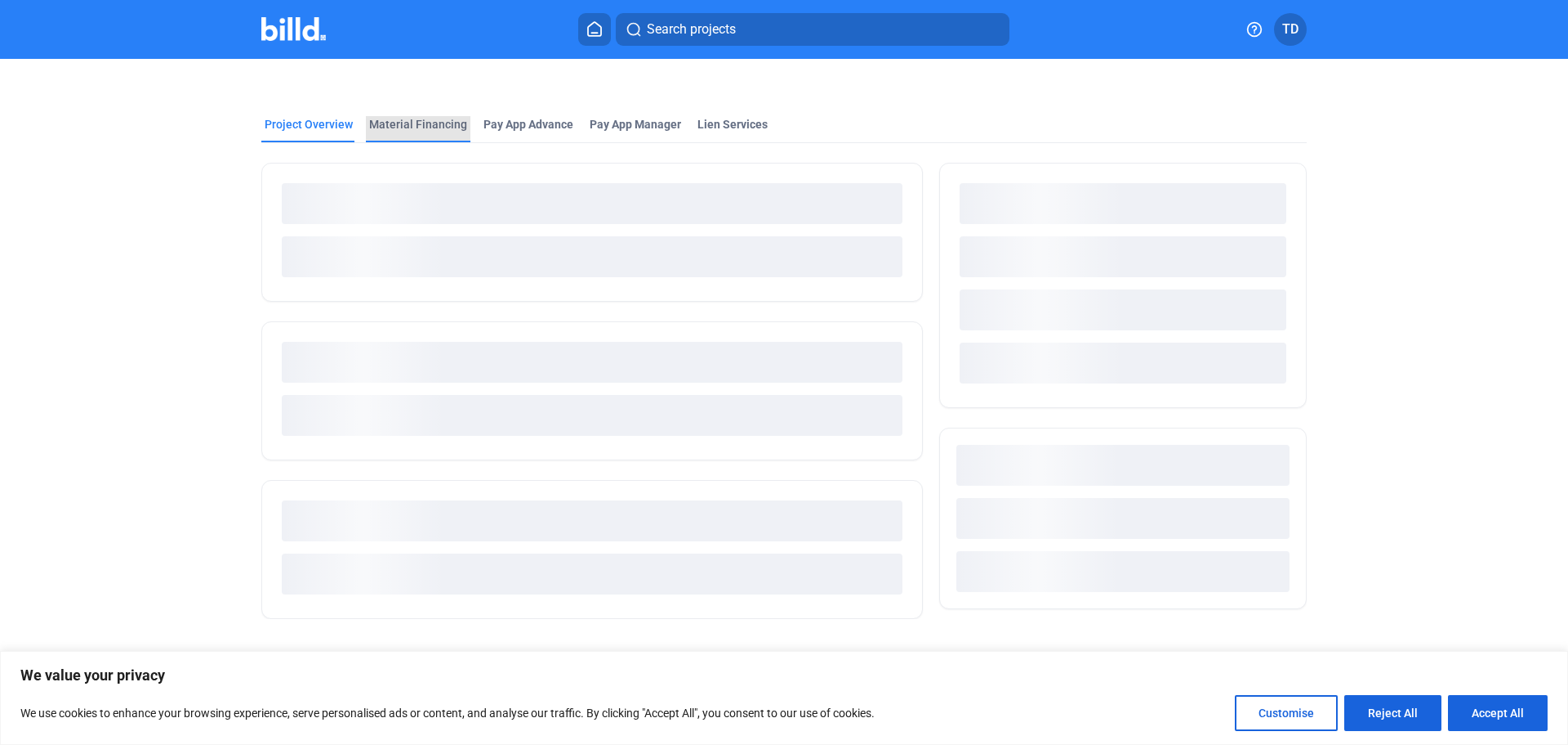
click at [438, 118] on div "Material Financing" at bounding box center [418, 124] width 98 height 16
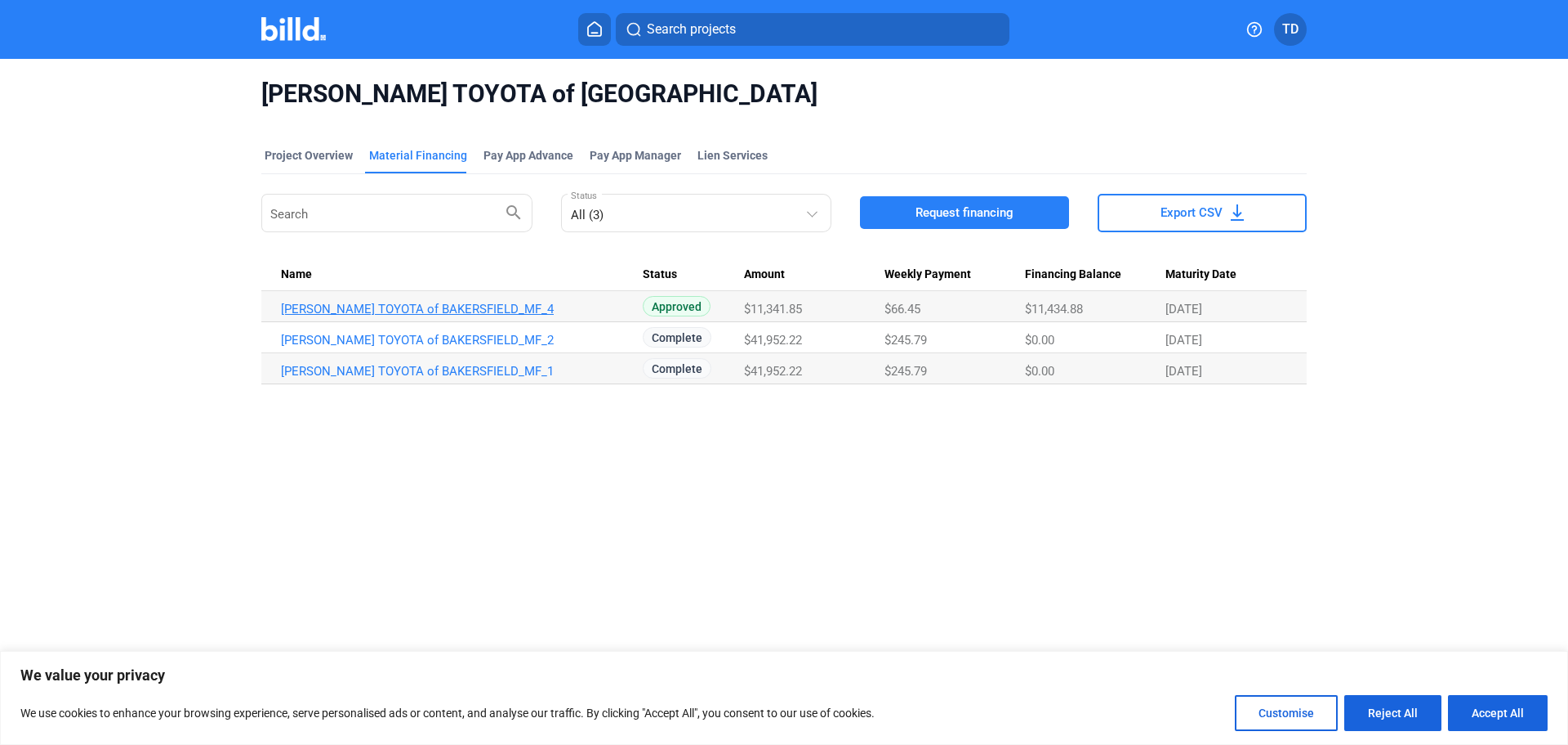
click at [386, 308] on link "[PERSON_NAME] TOYOTA of BAKERSFIELD_MF_4" at bounding box center [461, 309] width 362 height 14
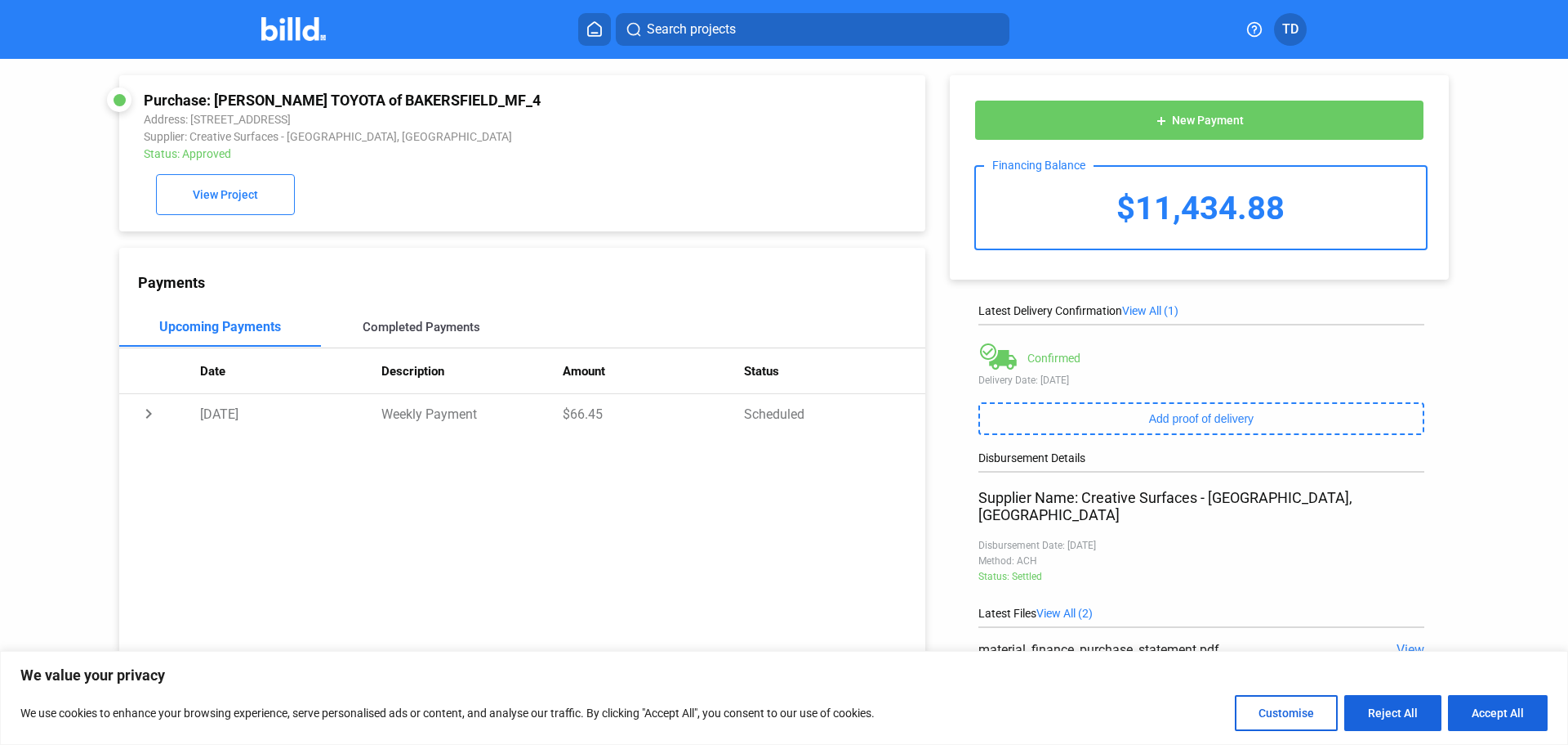
click at [461, 334] on div "Completed Payments" at bounding box center [421, 327] width 118 height 14
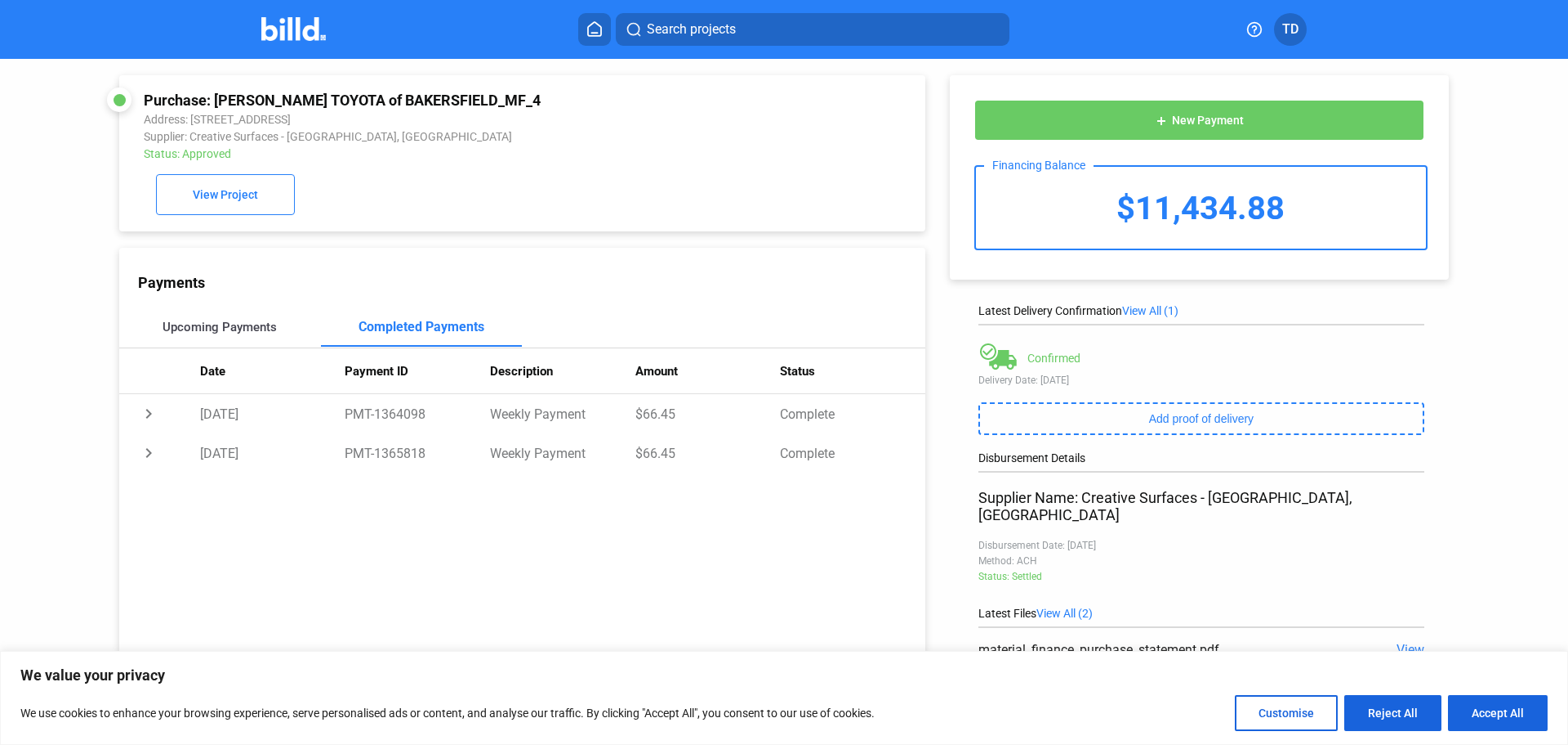
click at [194, 330] on div "Upcoming Payments" at bounding box center [219, 327] width 114 height 14
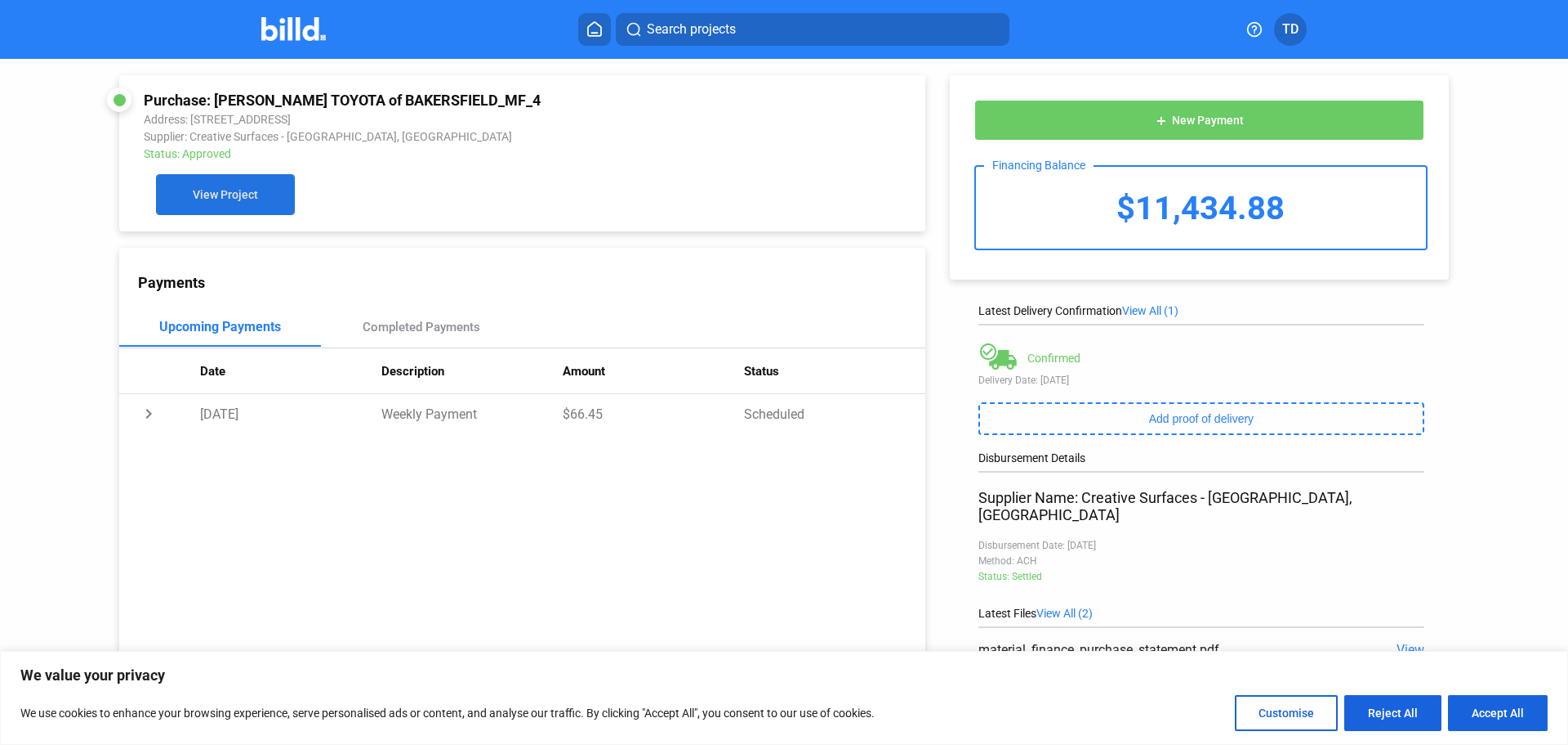
click at [247, 197] on span "View Project" at bounding box center [225, 195] width 65 height 13
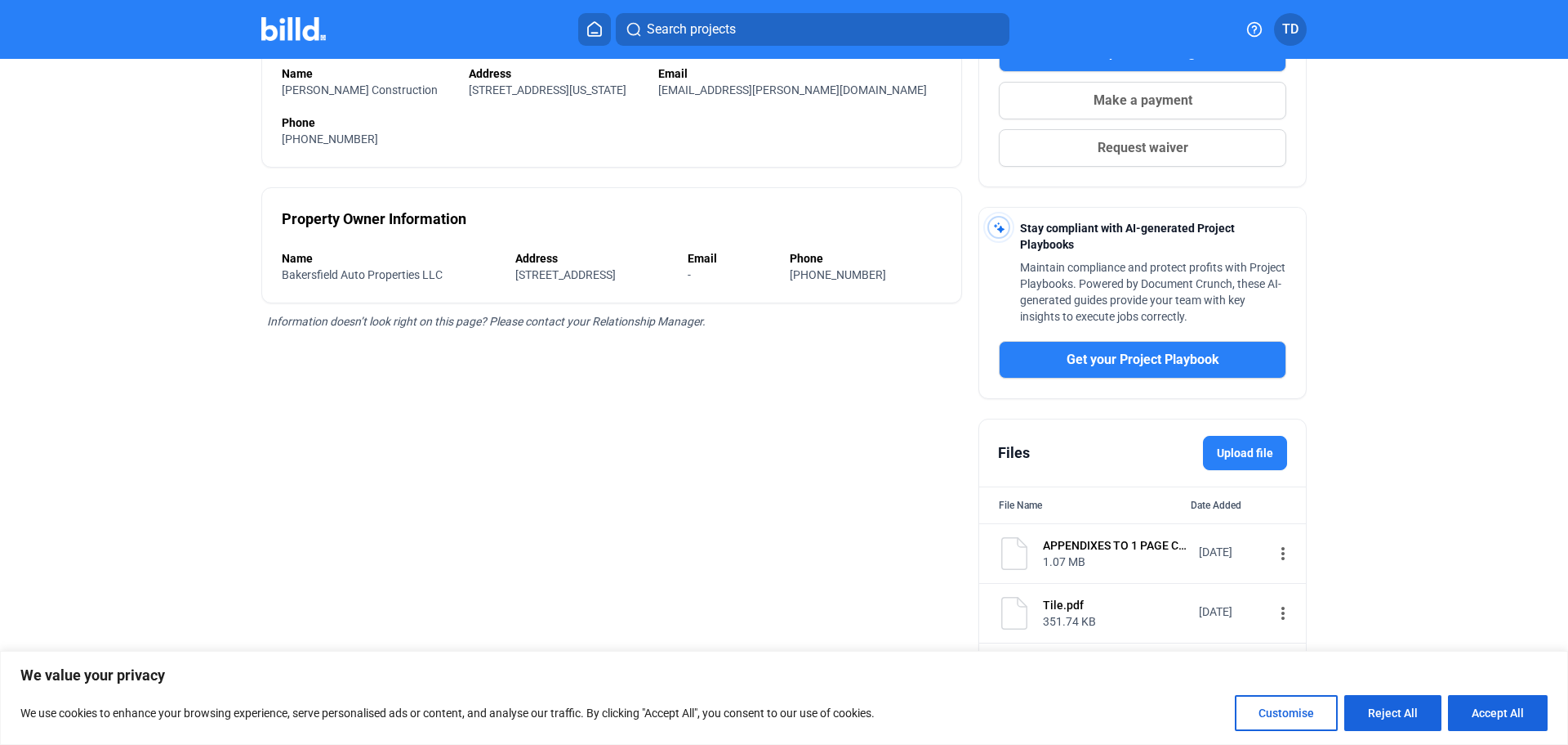
scroll to position [348, 0]
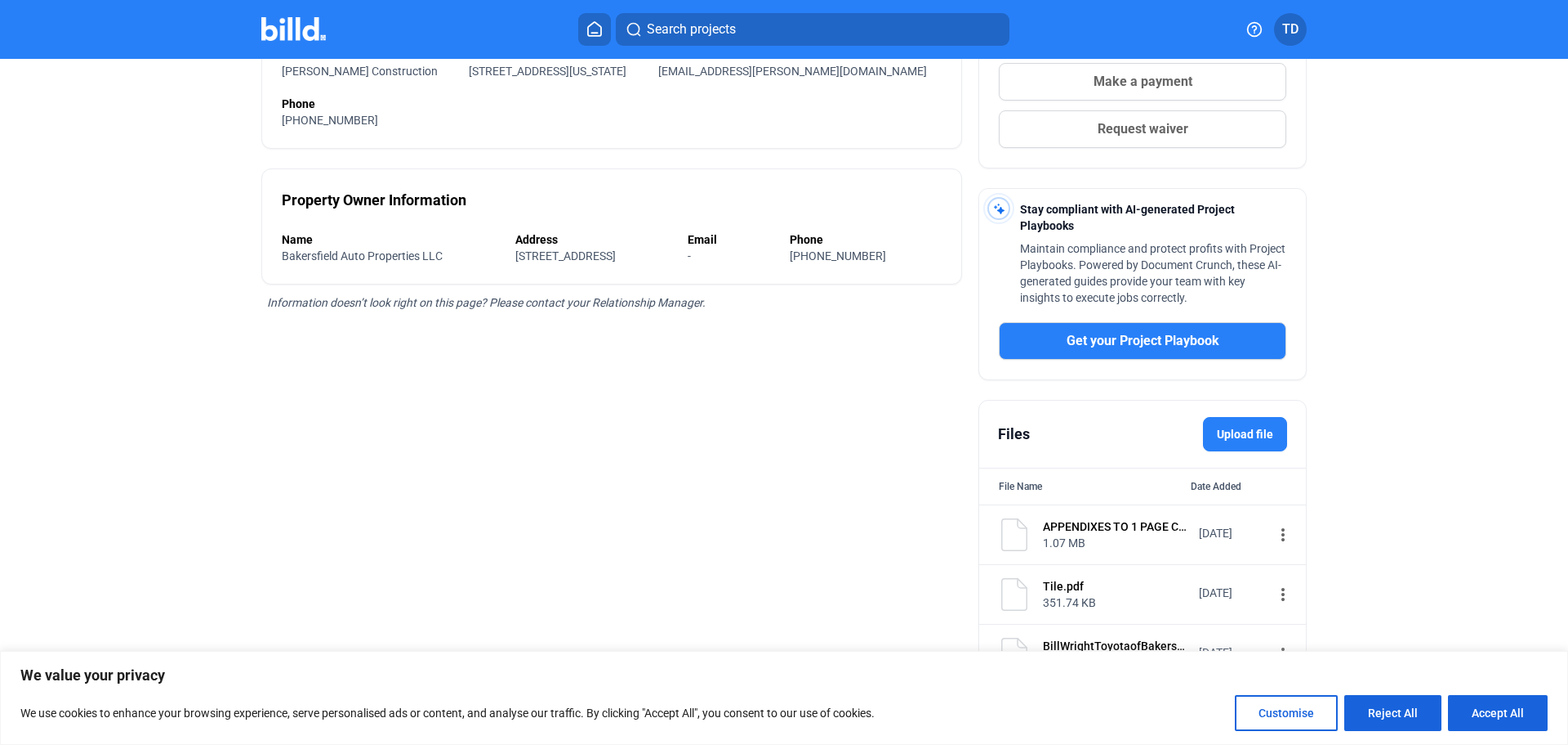
click at [1073, 585] on div "Tile.pdf" at bounding box center [1116, 586] width 145 height 16
click at [1265, 590] on div "more_vert" at bounding box center [1279, 596] width 29 height 23
click at [1274, 590] on mat-icon "more_vert" at bounding box center [1284, 594] width 20 height 20
click at [1369, 473] on div at bounding box center [784, 372] width 1568 height 745
click at [1511, 713] on button "Accept All" at bounding box center [1497, 713] width 100 height 36
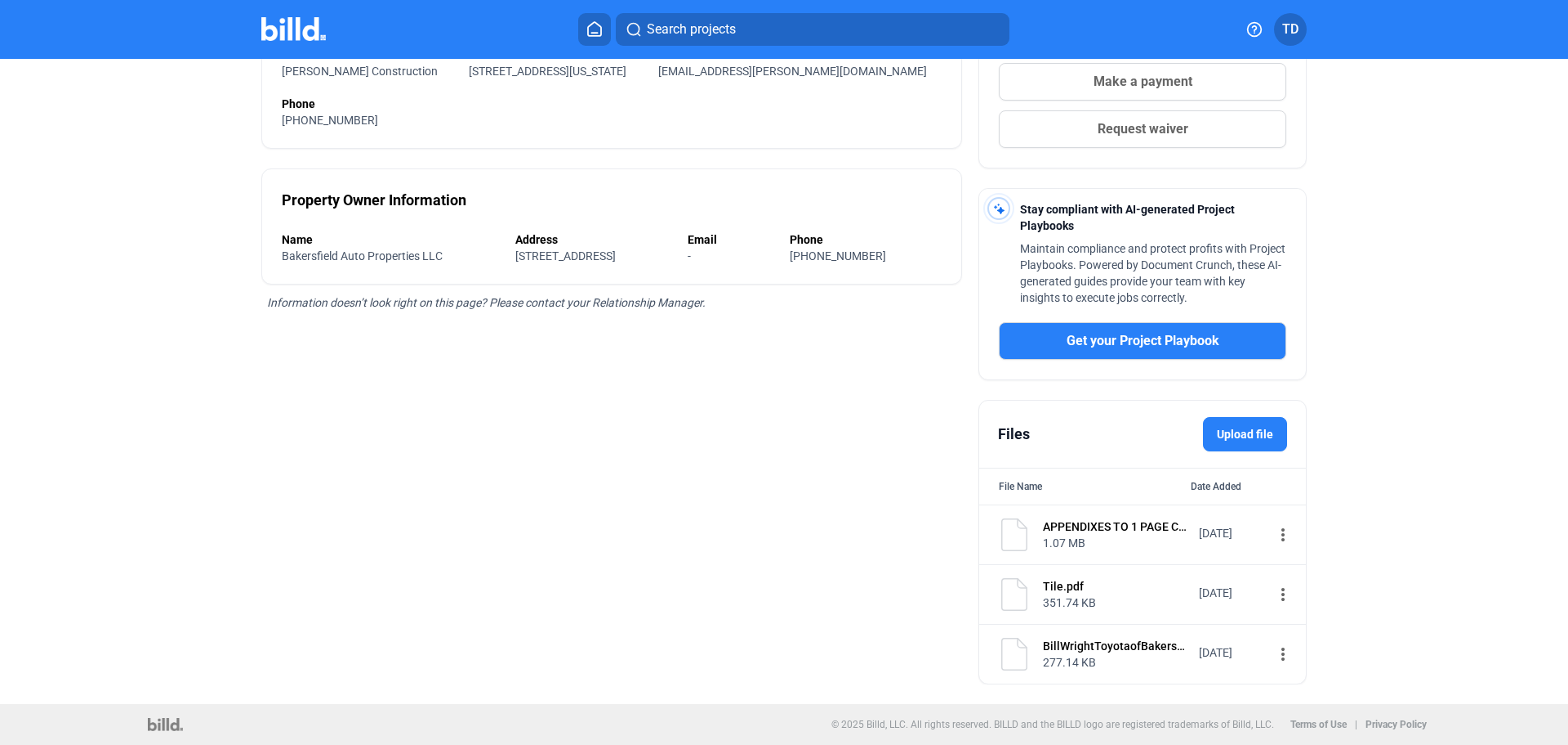
click at [1274, 590] on mat-icon "more_vert" at bounding box center [1284, 594] width 20 height 20
click at [1294, 618] on span "View" at bounding box center [1286, 623] width 23 height 13
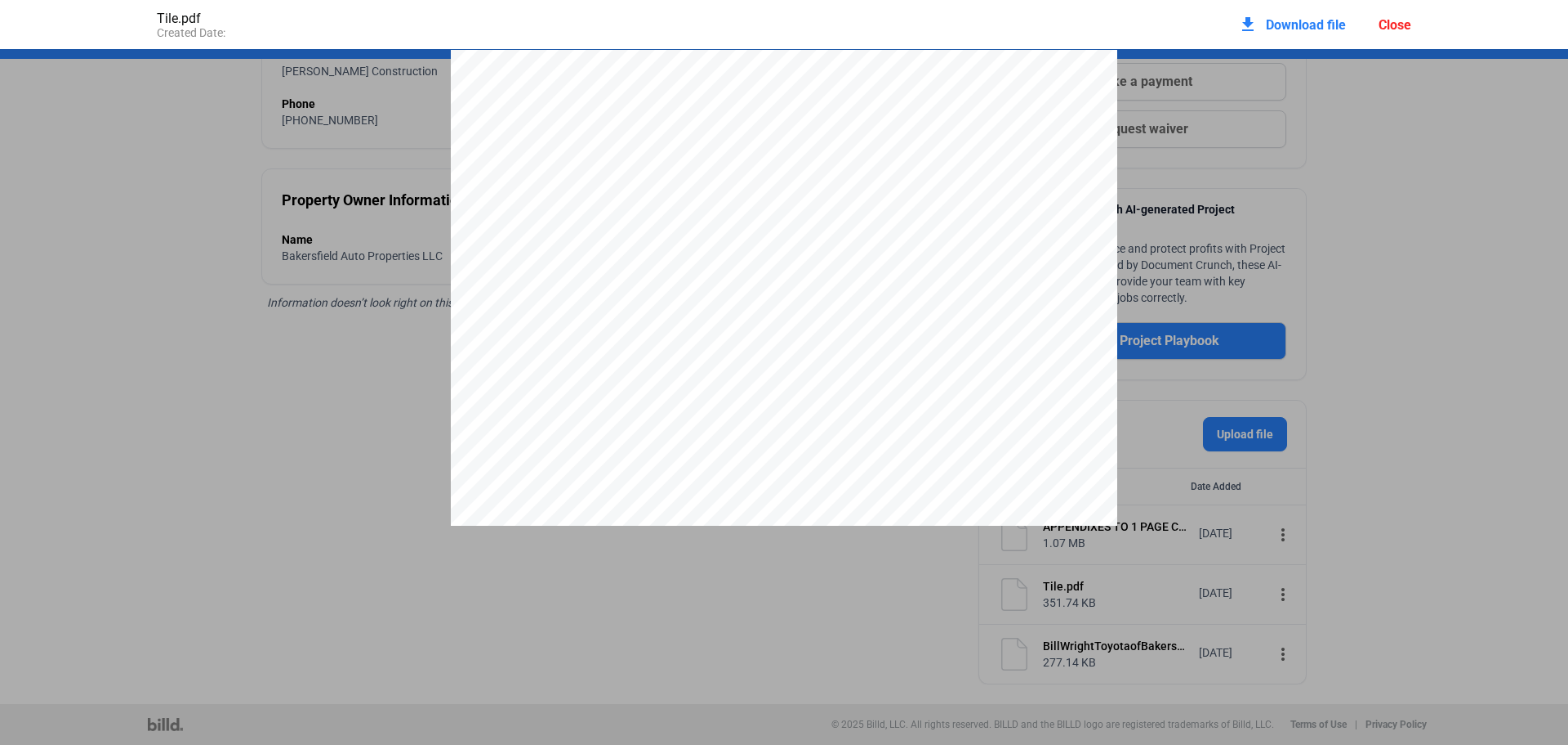
scroll to position [8, 0]
click at [324, 316] on div "Project: 2403 - [PERSON_NAME] Toyota Ph I [STREET_ADDRESS][US_STATE] Tile DATE …" at bounding box center [784, 473] width 1568 height 863
click at [1390, 28] on div "Close" at bounding box center [1395, 24] width 32 height 15
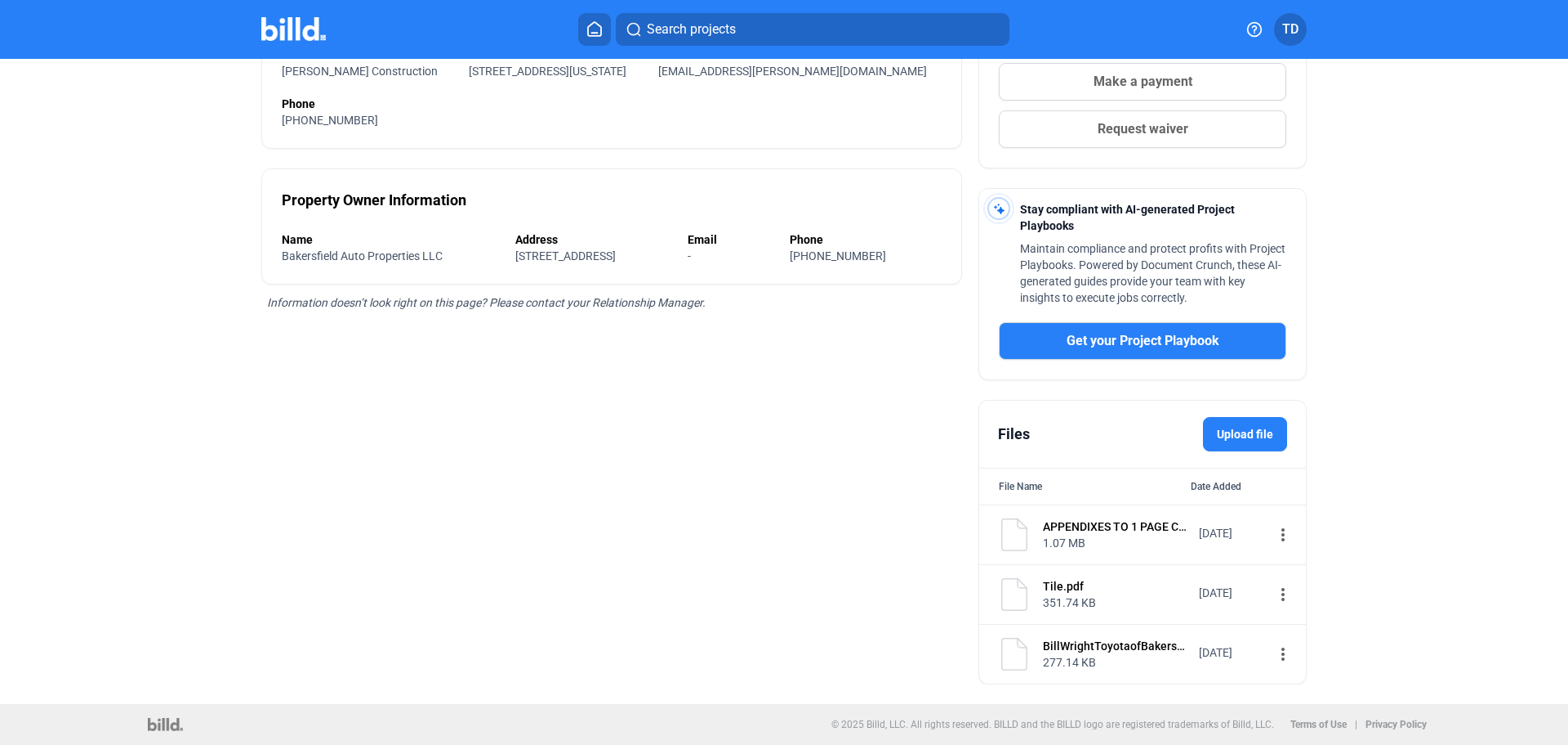
click at [1274, 653] on mat-icon "more_vert" at bounding box center [1284, 654] width 20 height 20
click at [1296, 676] on div "View" at bounding box center [1376, 683] width 203 height 39
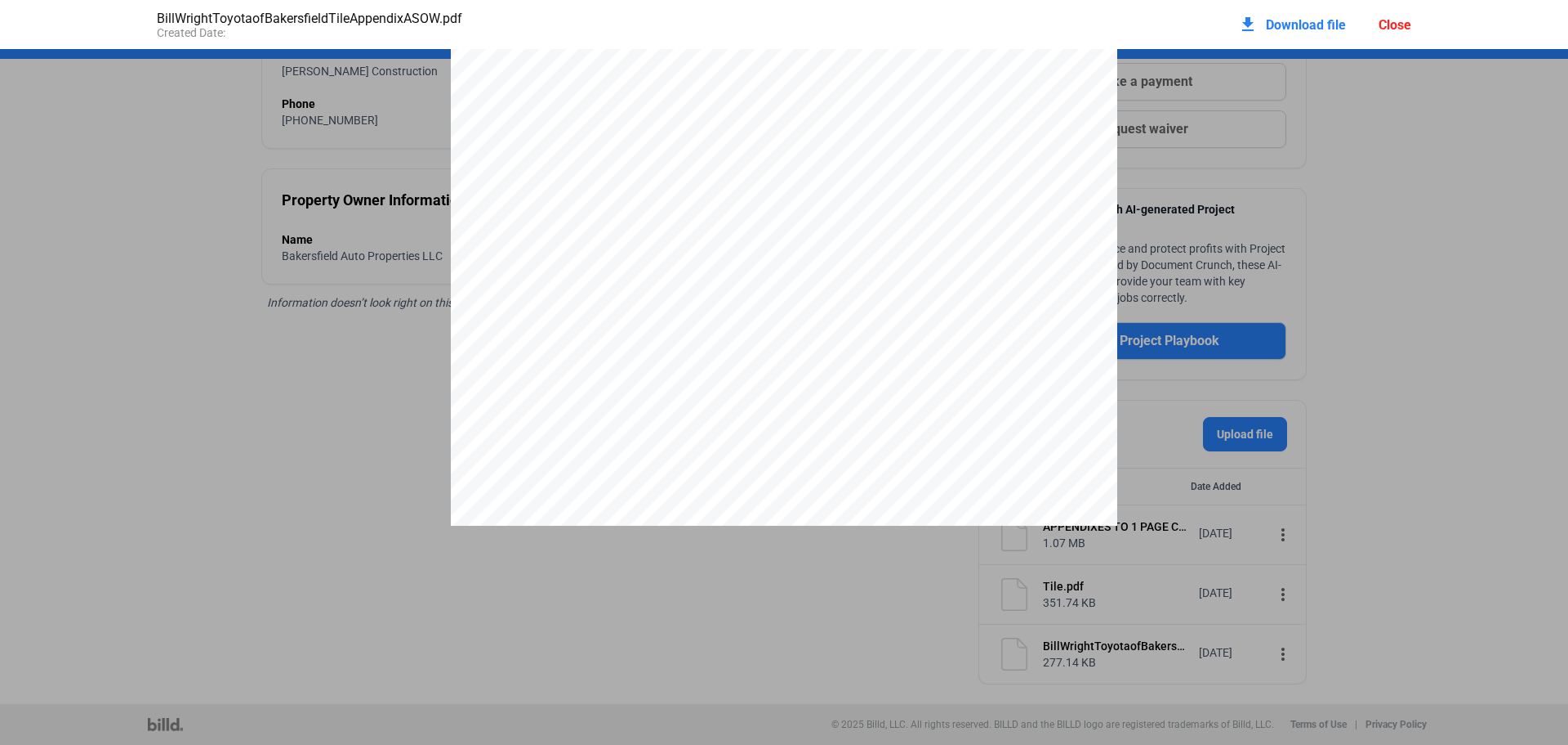
click at [1400, 21] on div "Close" at bounding box center [1395, 24] width 32 height 15
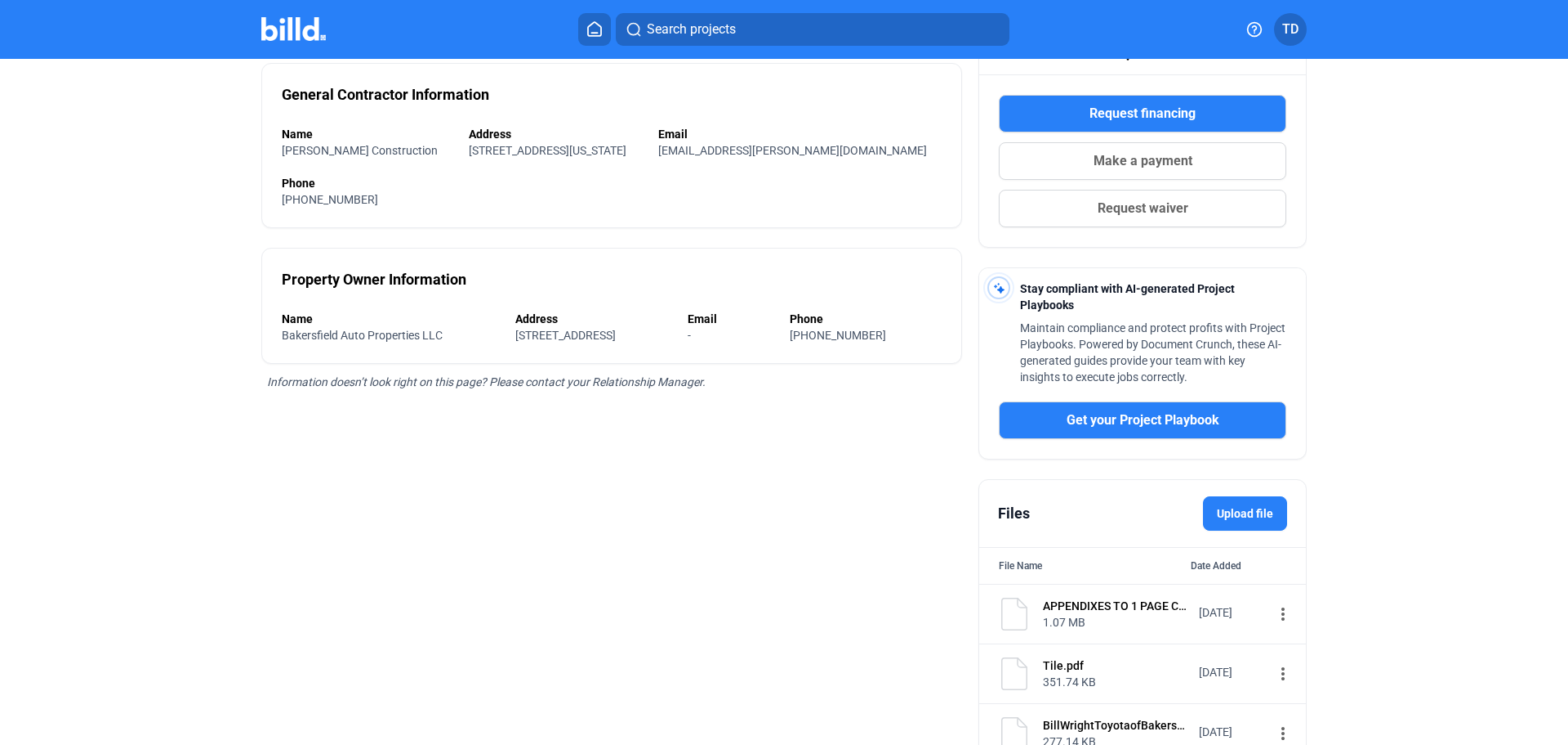
scroll to position [0, 0]
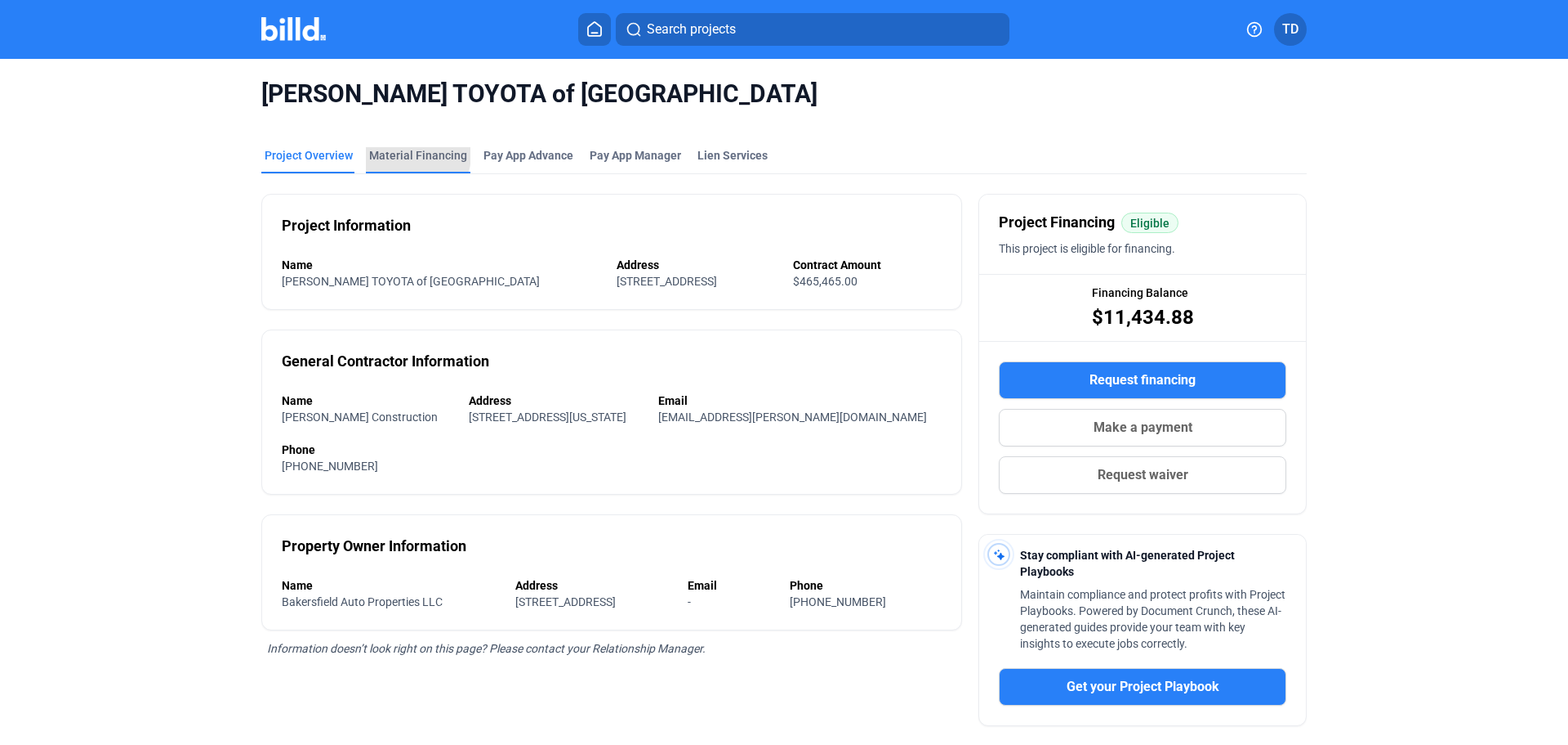
click at [404, 154] on div "Material Financing" at bounding box center [418, 155] width 98 height 16
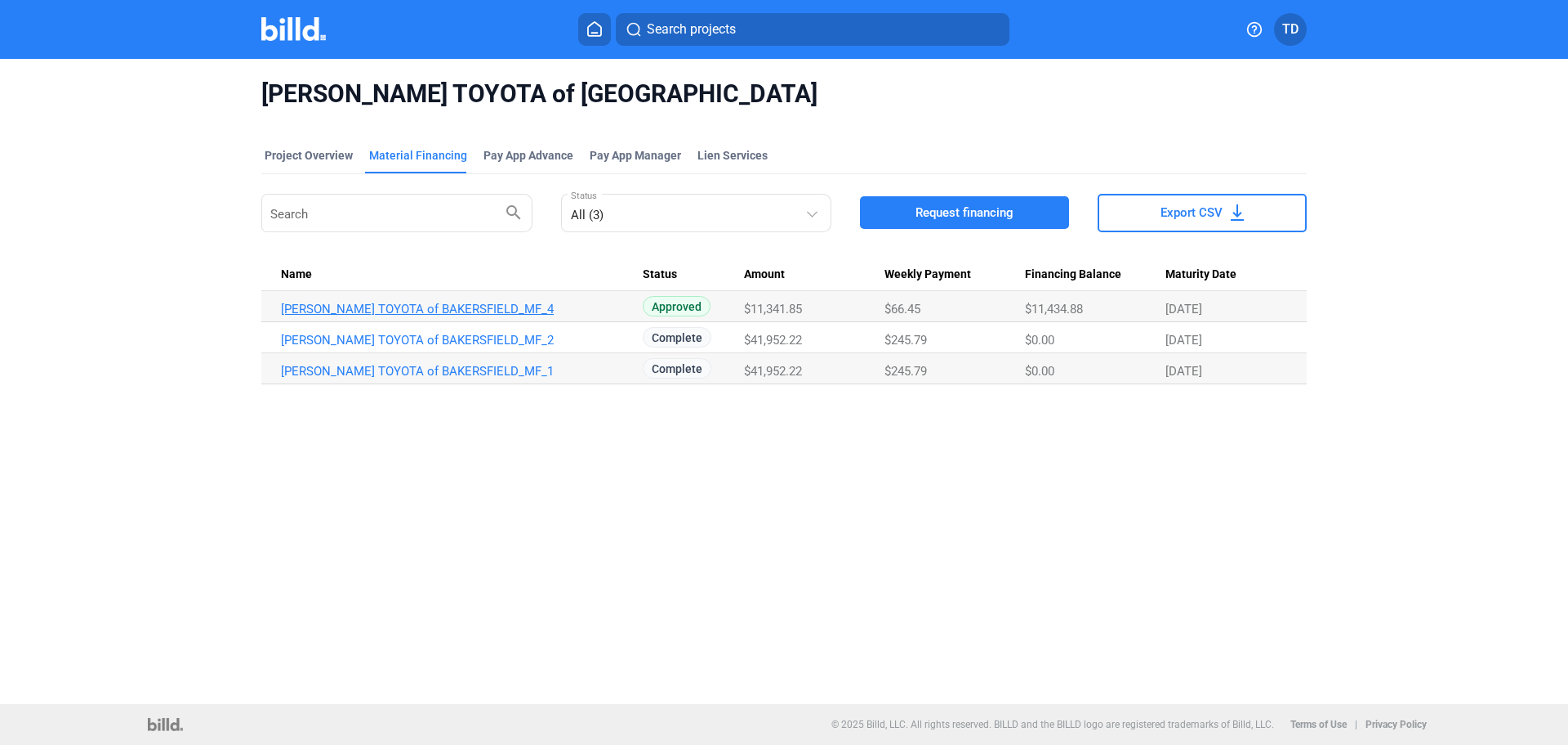
click at [414, 304] on link "[PERSON_NAME] TOYOTA of BAKERSFIELD_MF_4" at bounding box center [461, 309] width 362 height 14
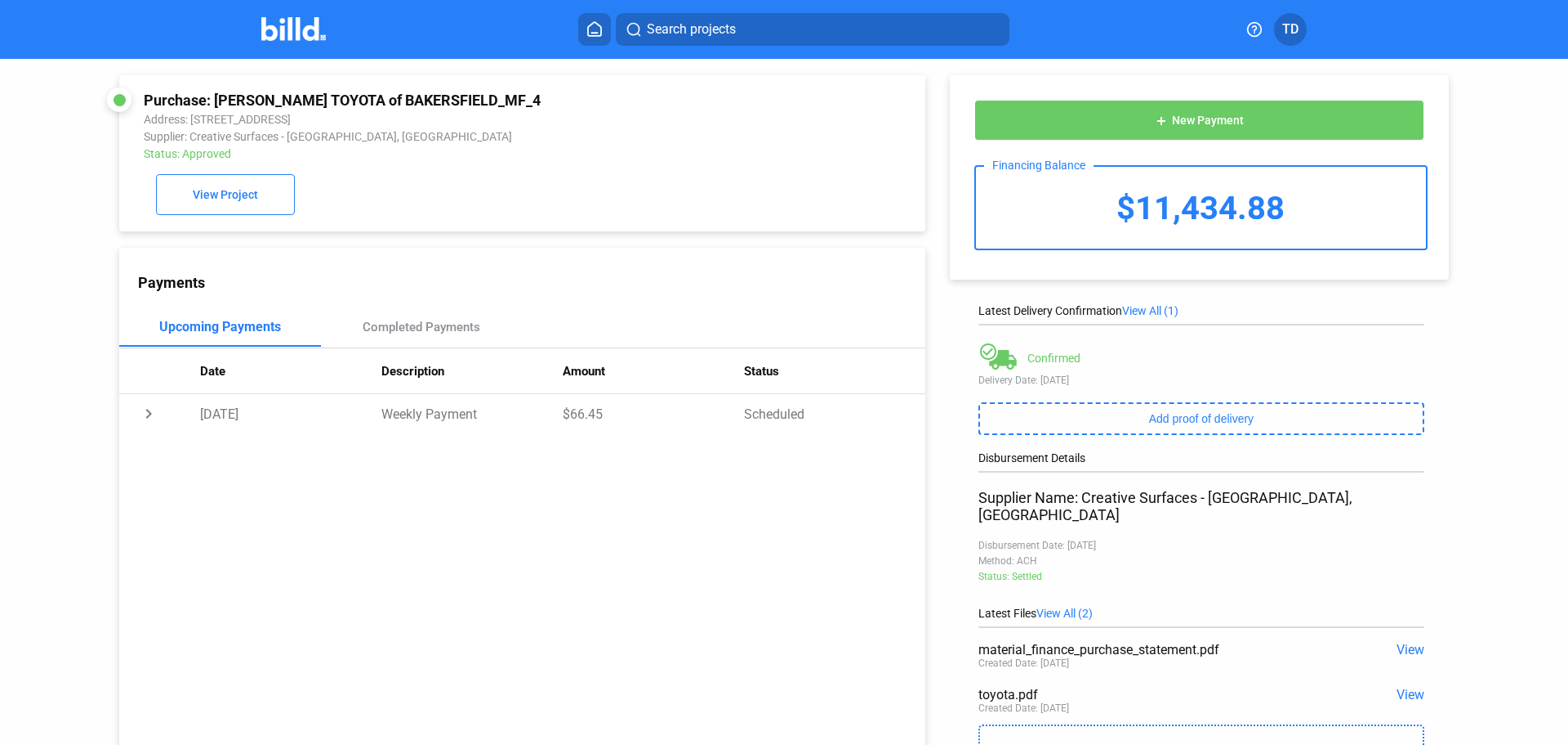
scroll to position [100, 0]
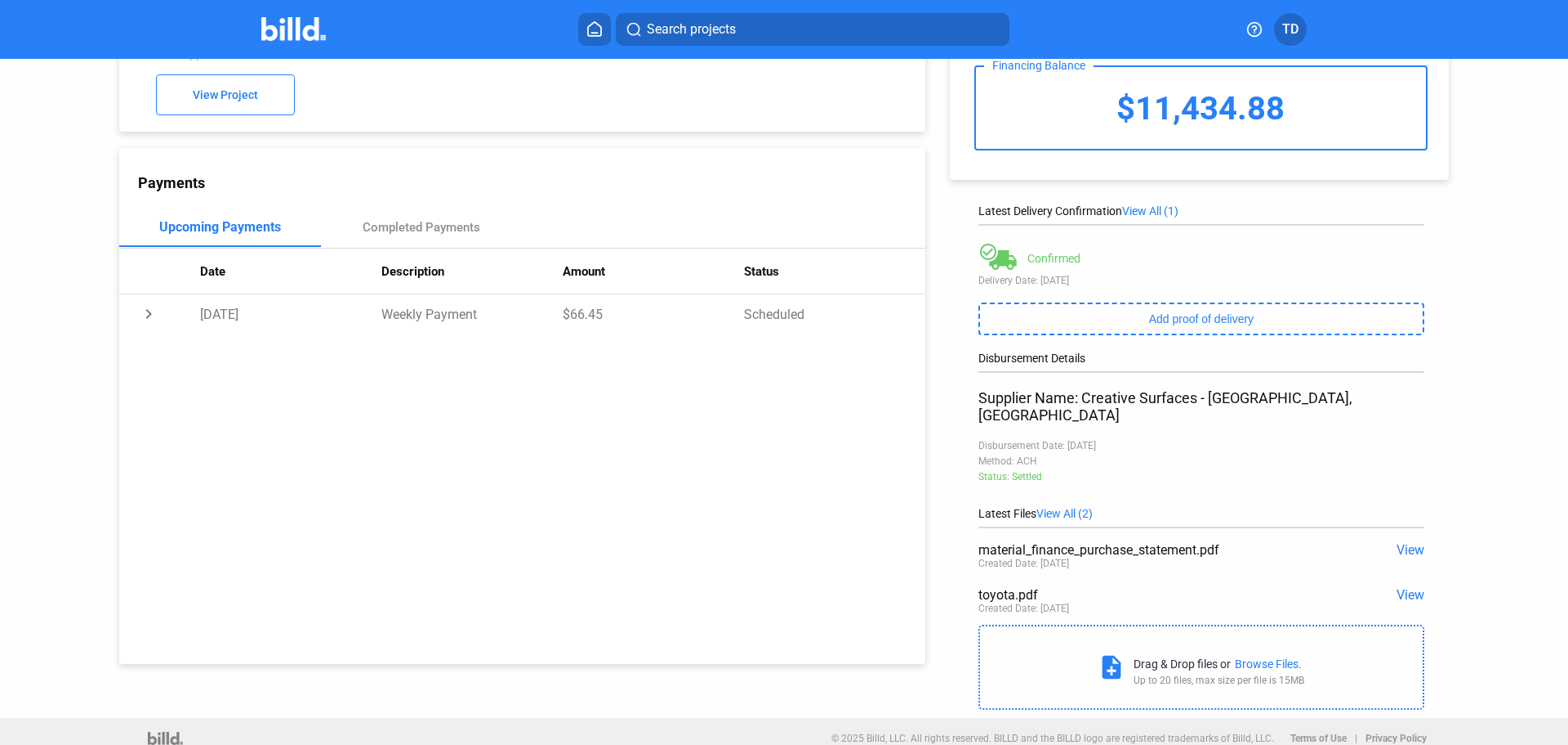
click at [1397, 542] on span "View" at bounding box center [1410, 549] width 28 height 15
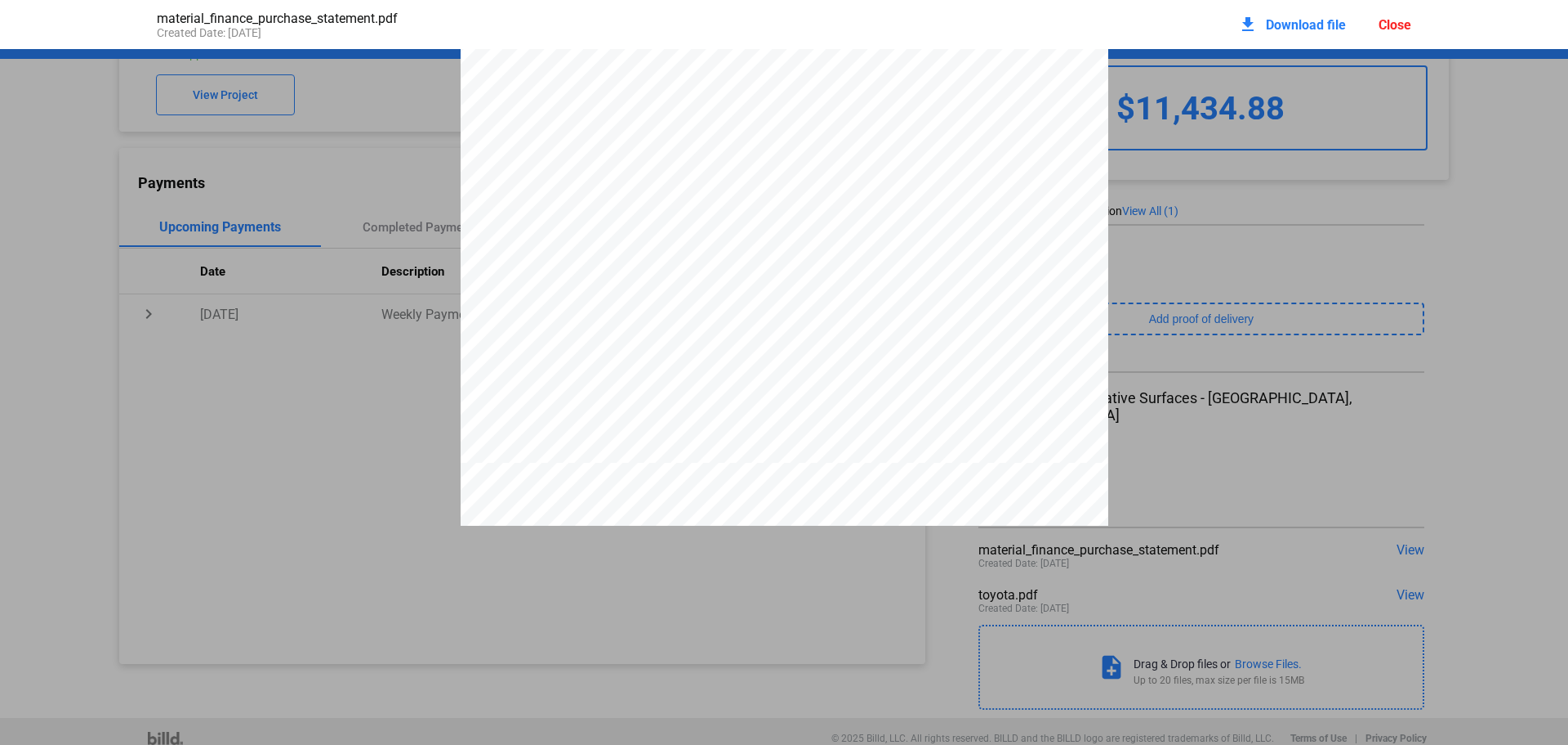
scroll to position [744, 0]
drag, startPoint x: 1040, startPoint y: 308, endPoint x: 1032, endPoint y: 312, distance: 8.9
click at [1404, 24] on div "Close" at bounding box center [1395, 24] width 32 height 15
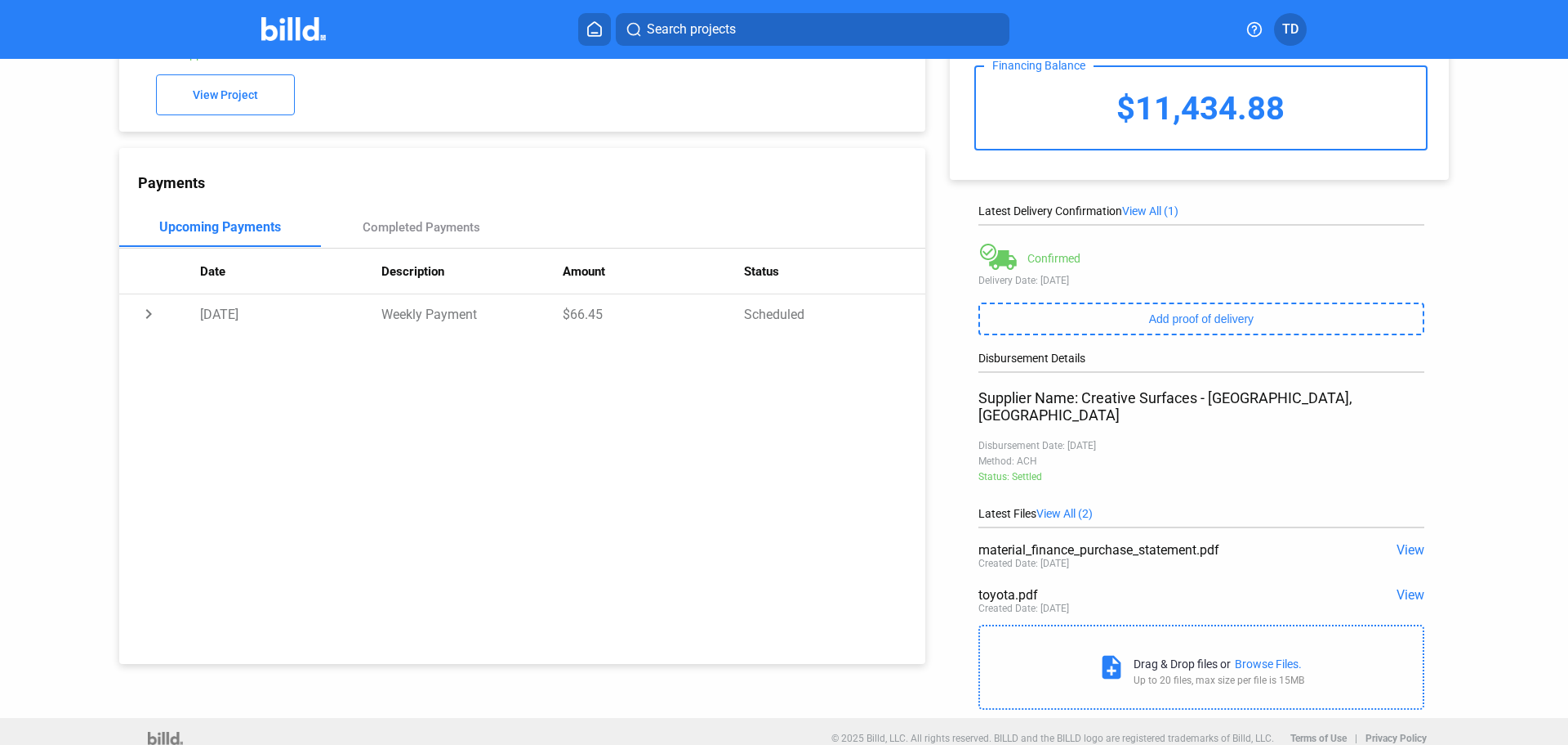
click at [1149, 210] on span "View All (1)" at bounding box center [1150, 211] width 57 height 13
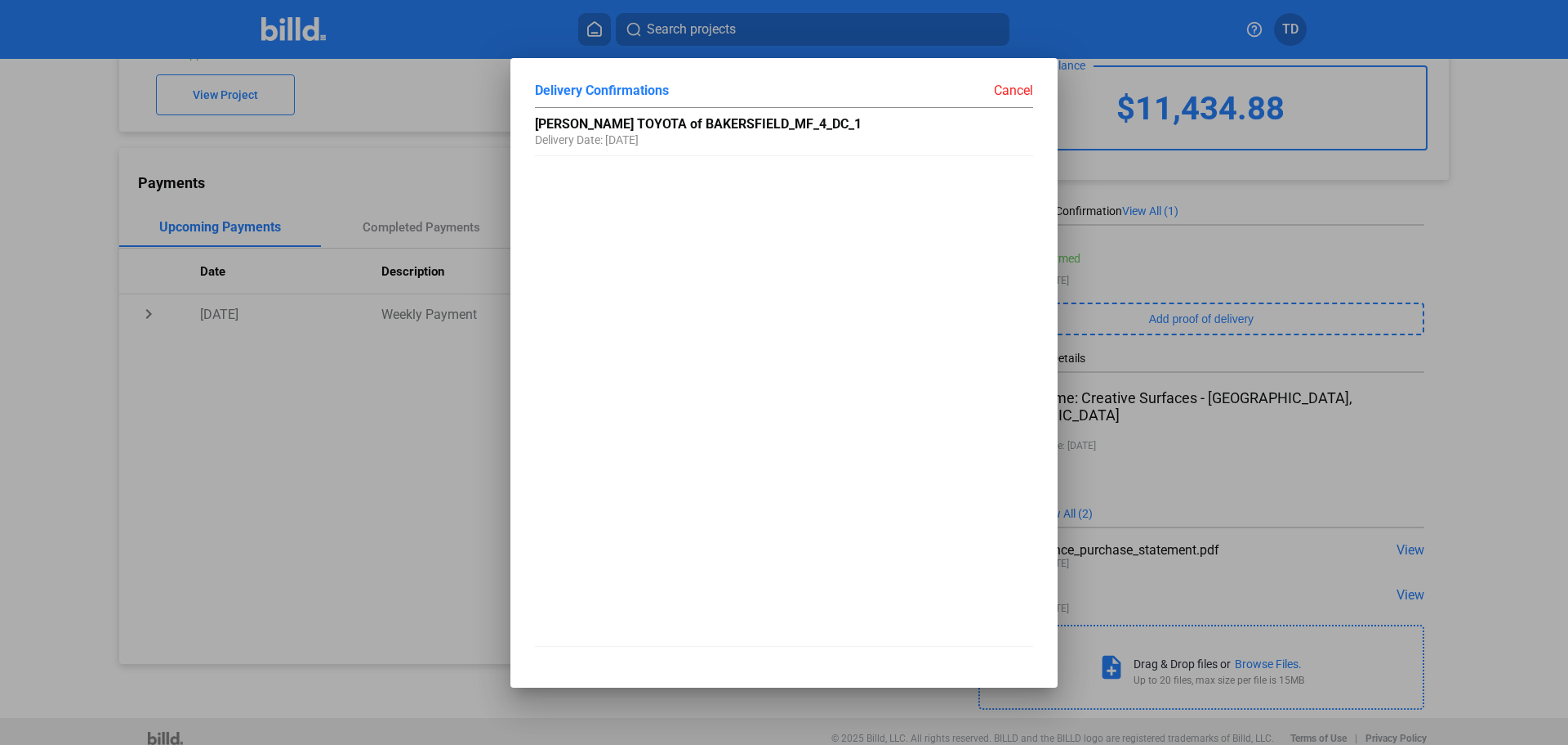
click at [1015, 91] on div "Cancel" at bounding box center [909, 91] width 249 height 16
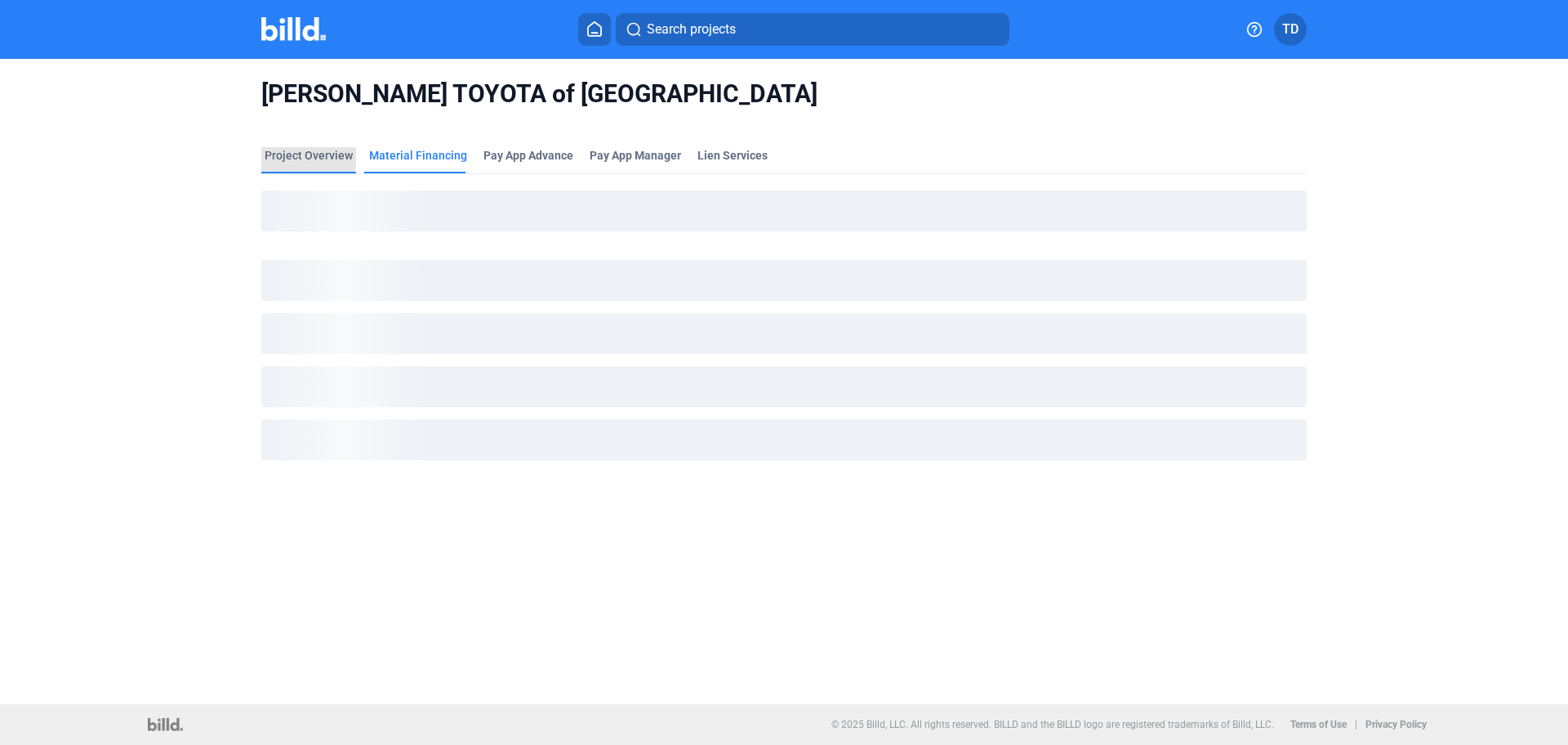
click at [292, 156] on div "Project Overview" at bounding box center [309, 155] width 88 height 16
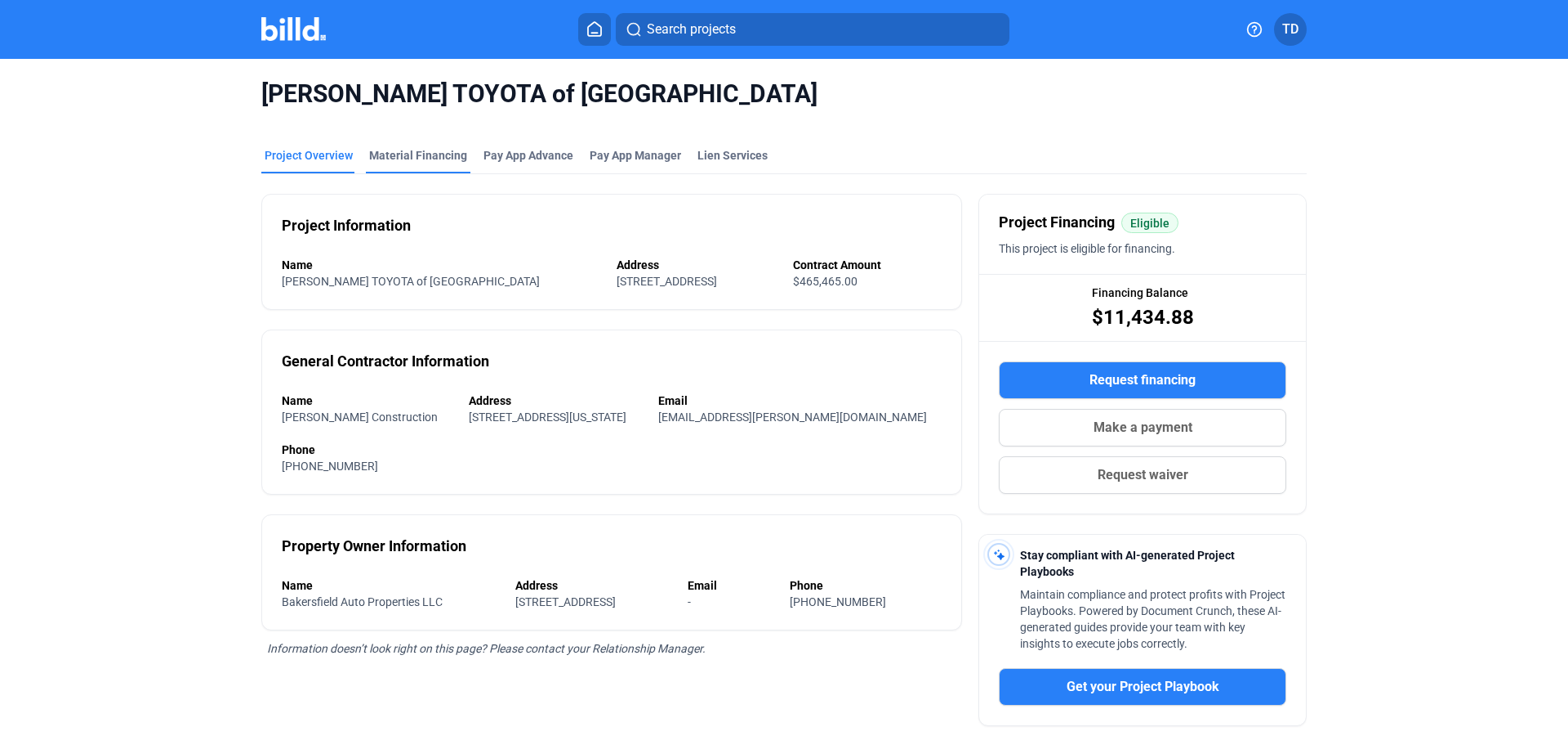
click at [428, 152] on div "Material Financing" at bounding box center [418, 155] width 98 height 16
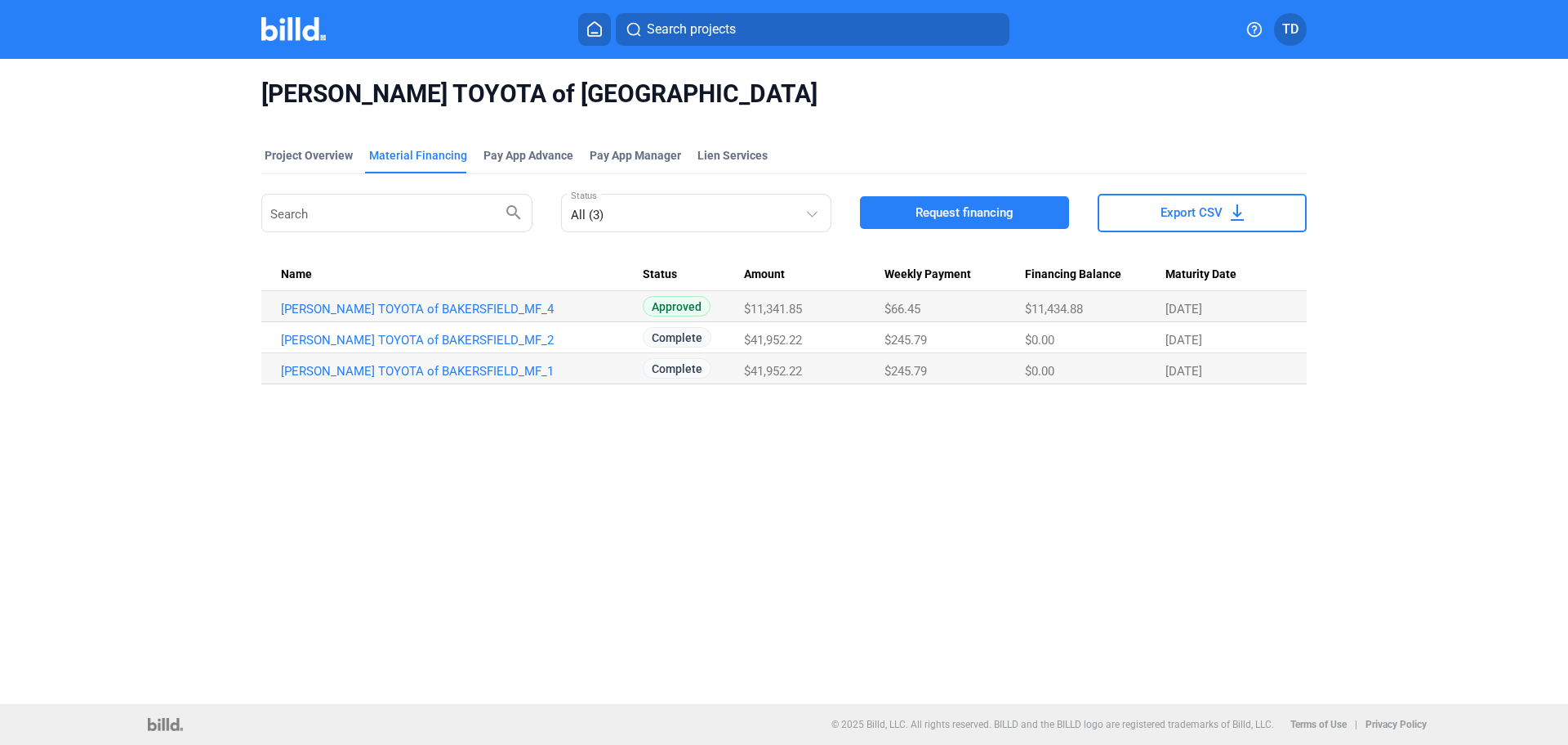
click at [594, 28] on icon at bounding box center [595, 29] width 16 height 15
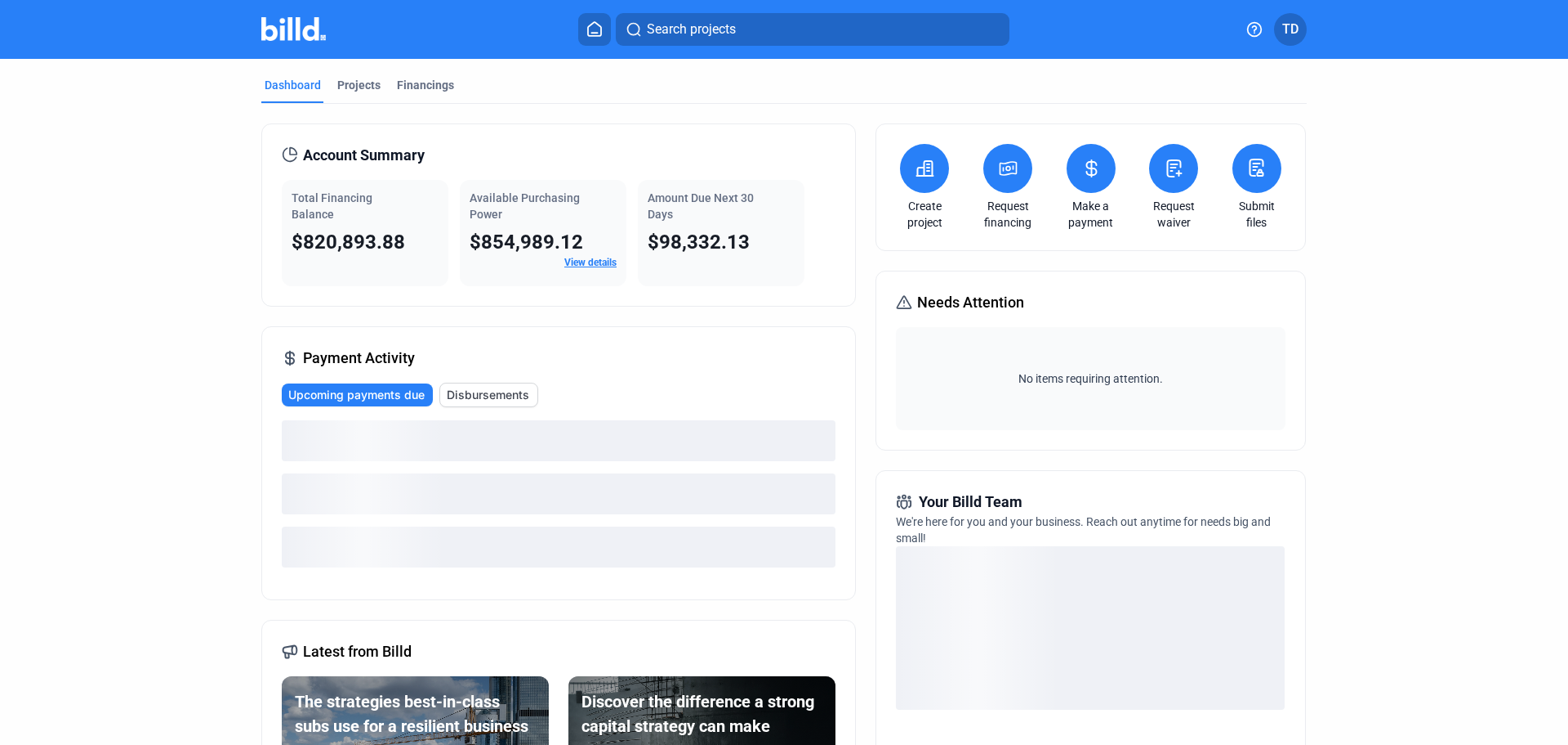
click at [1173, 209] on link "Request waiver" at bounding box center [1174, 214] width 57 height 32
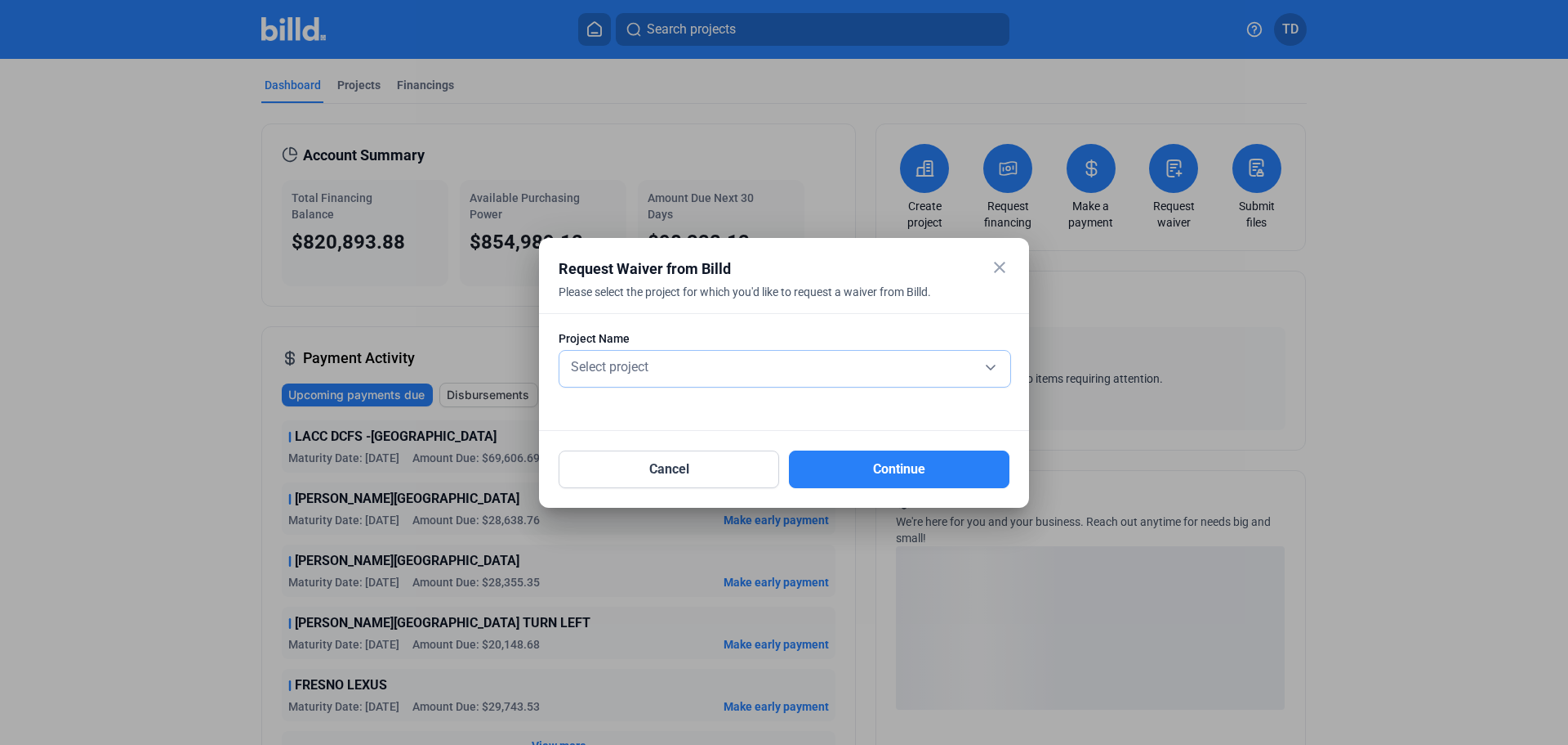
click at [762, 377] on div "Select project" at bounding box center [785, 369] width 434 height 36
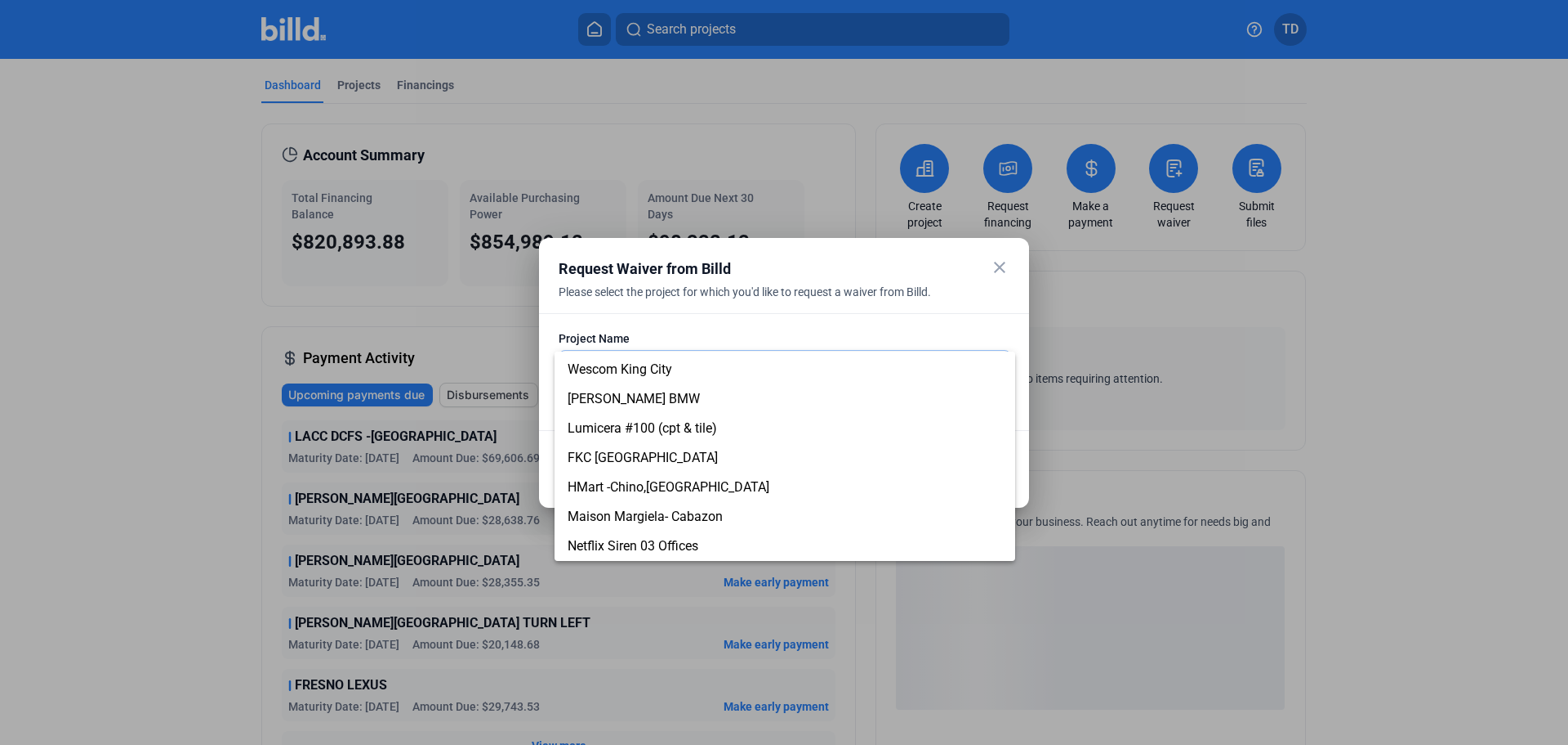
scroll to position [245, 0]
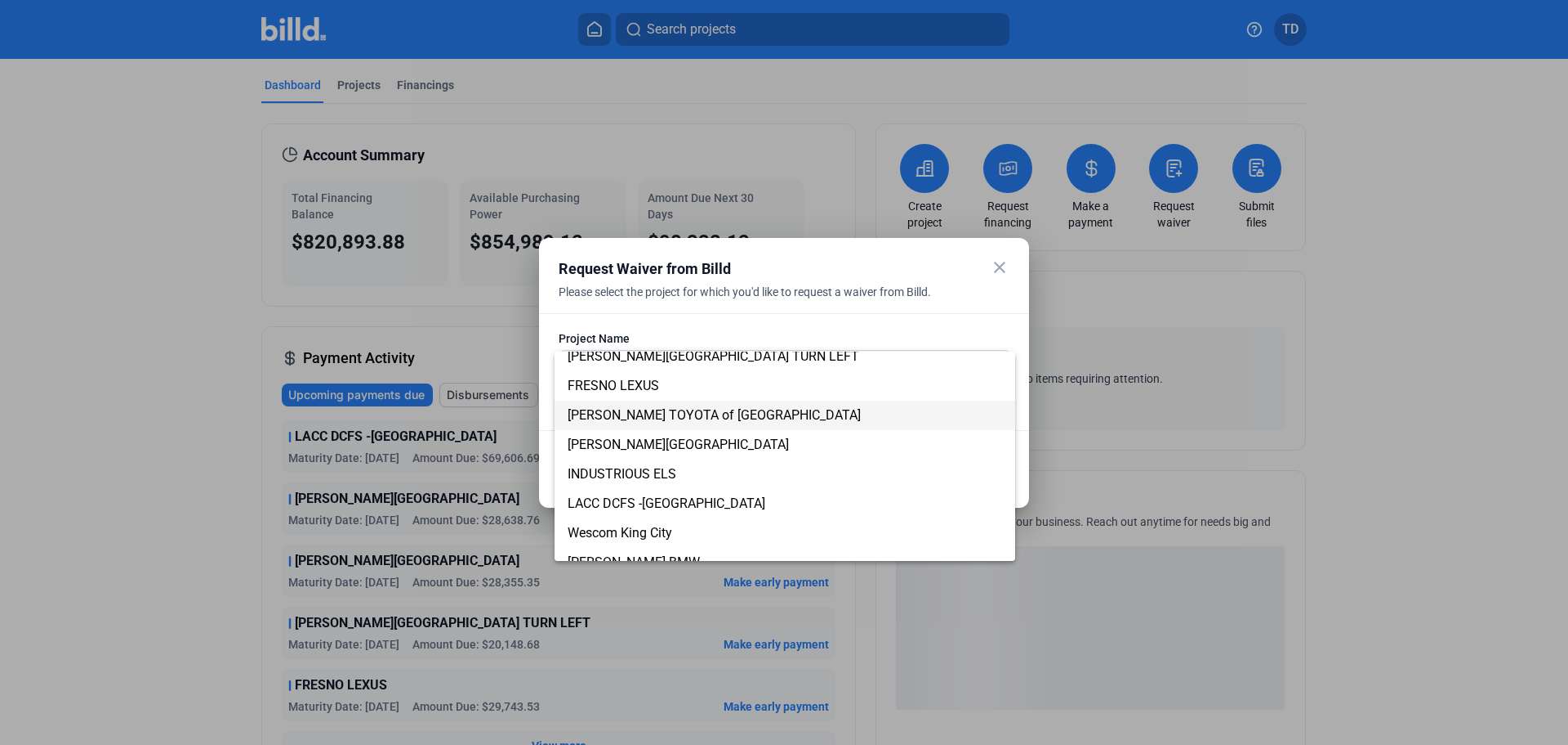
click at [659, 412] on span "[PERSON_NAME] TOYOTA of [GEOGRAPHIC_DATA]" at bounding box center [714, 414] width 293 height 15
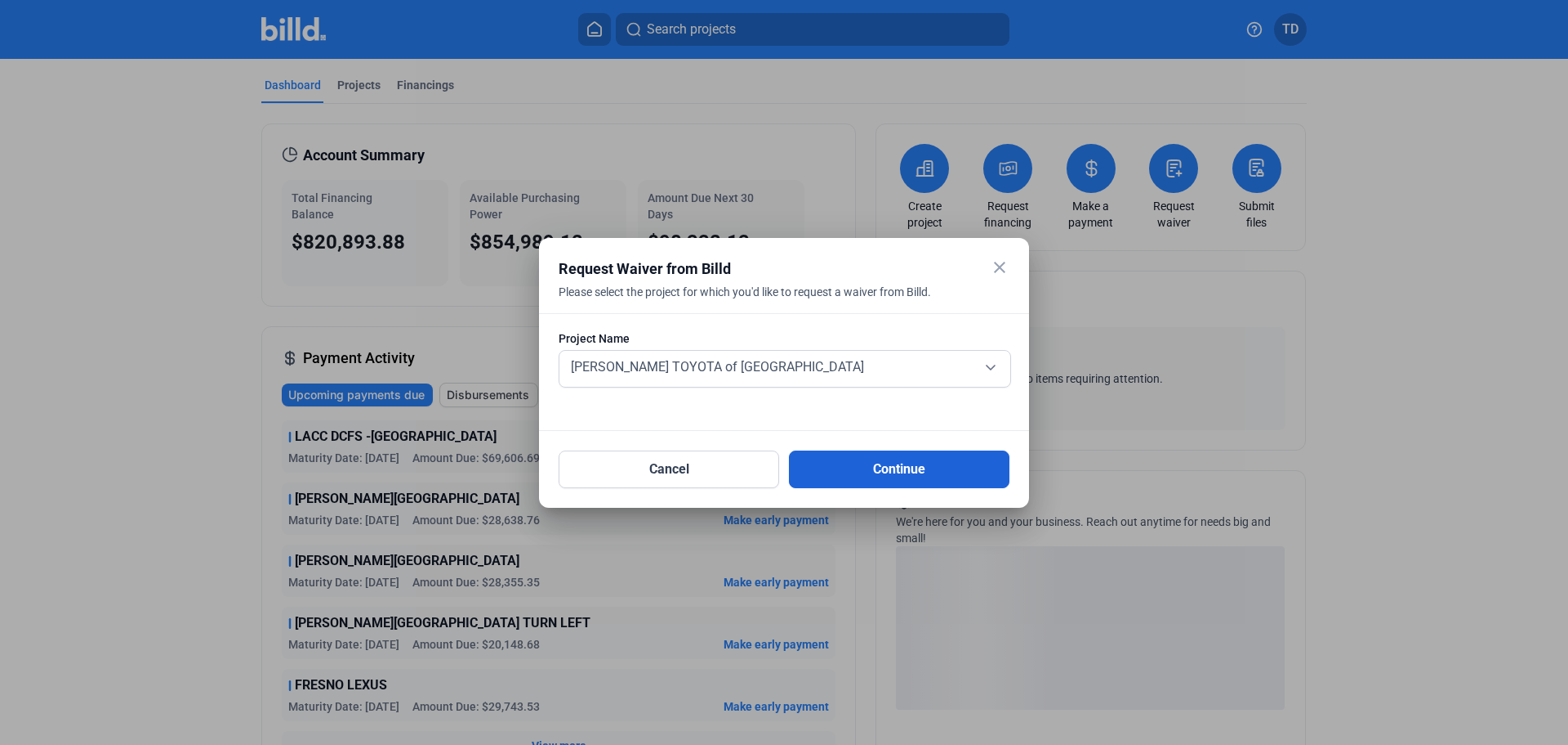
click at [905, 464] on button "Continue" at bounding box center [900, 469] width 221 height 38
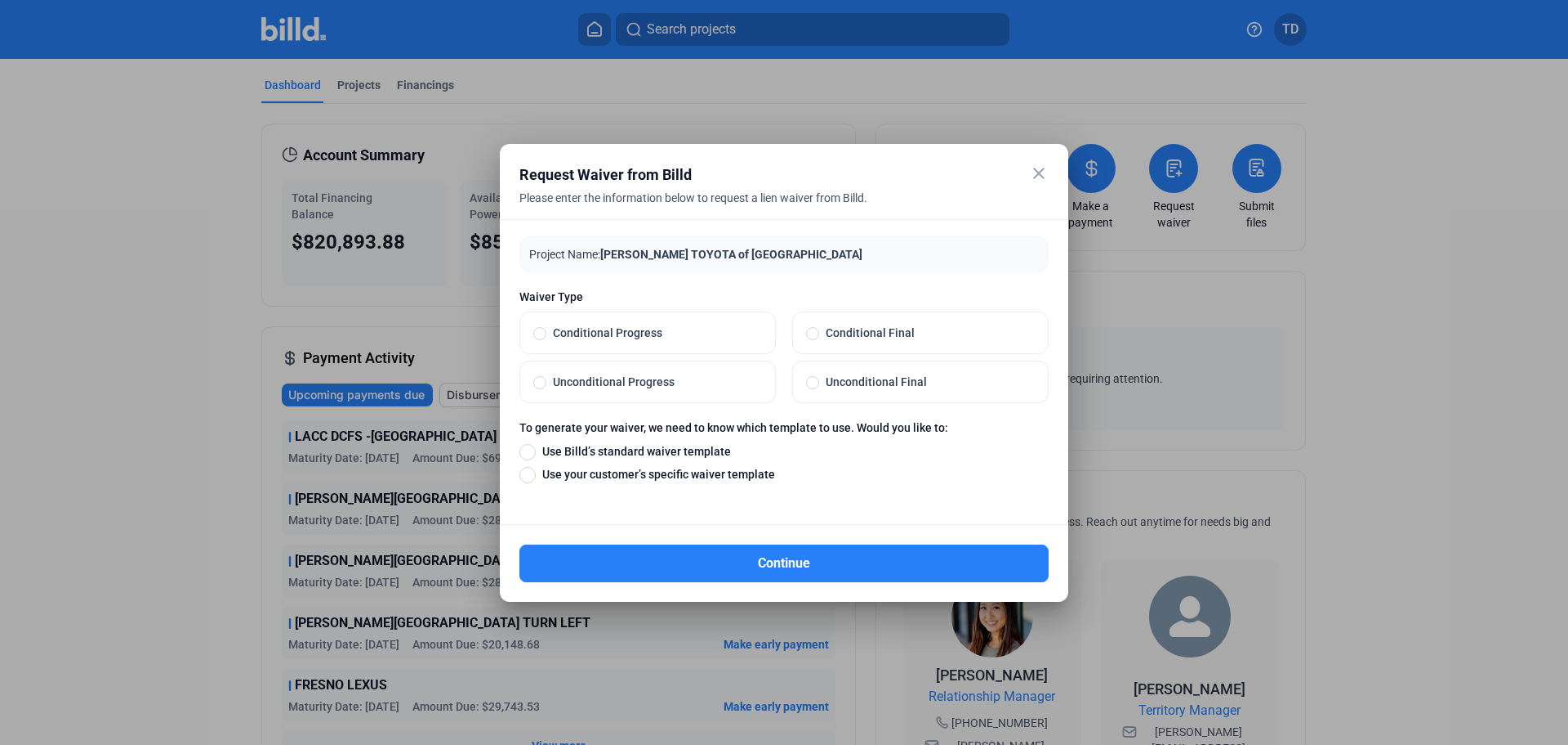
click at [814, 381] on span at bounding box center [814, 381] width 0 height 0
click at [814, 381] on input "Unconditional Final" at bounding box center [813, 381] width 13 height 14
radio input "true"
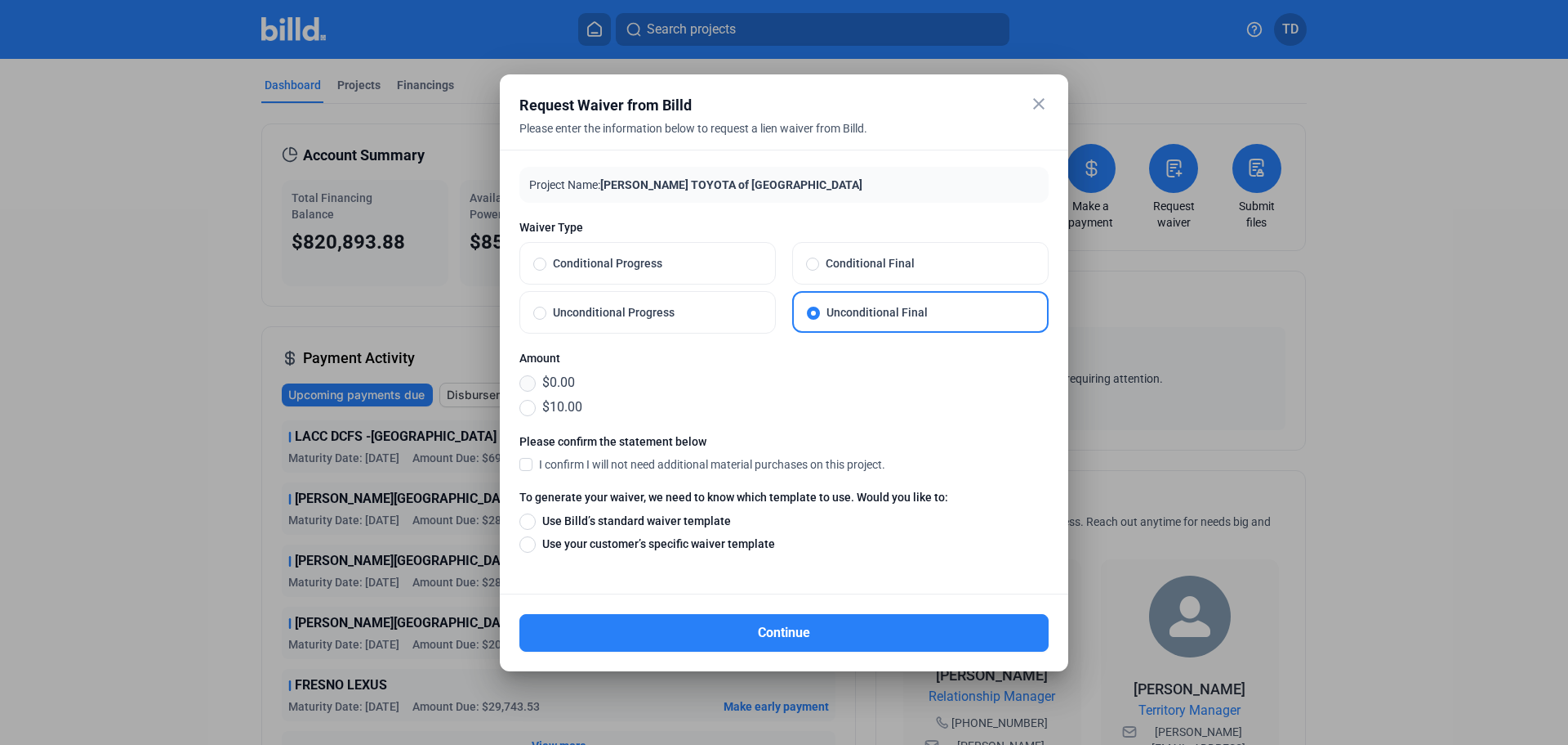
click at [527, 382] on span at bounding box center [527, 383] width 16 height 16
click at [527, 382] on input "$0.00" at bounding box center [527, 382] width 16 height 18
radio input "true"
click at [527, 463] on span at bounding box center [526, 463] width 13 height 14
click at [0, 0] on input "I confirm I will not need additional material purchases on this project." at bounding box center [0, 0] width 0 height 0
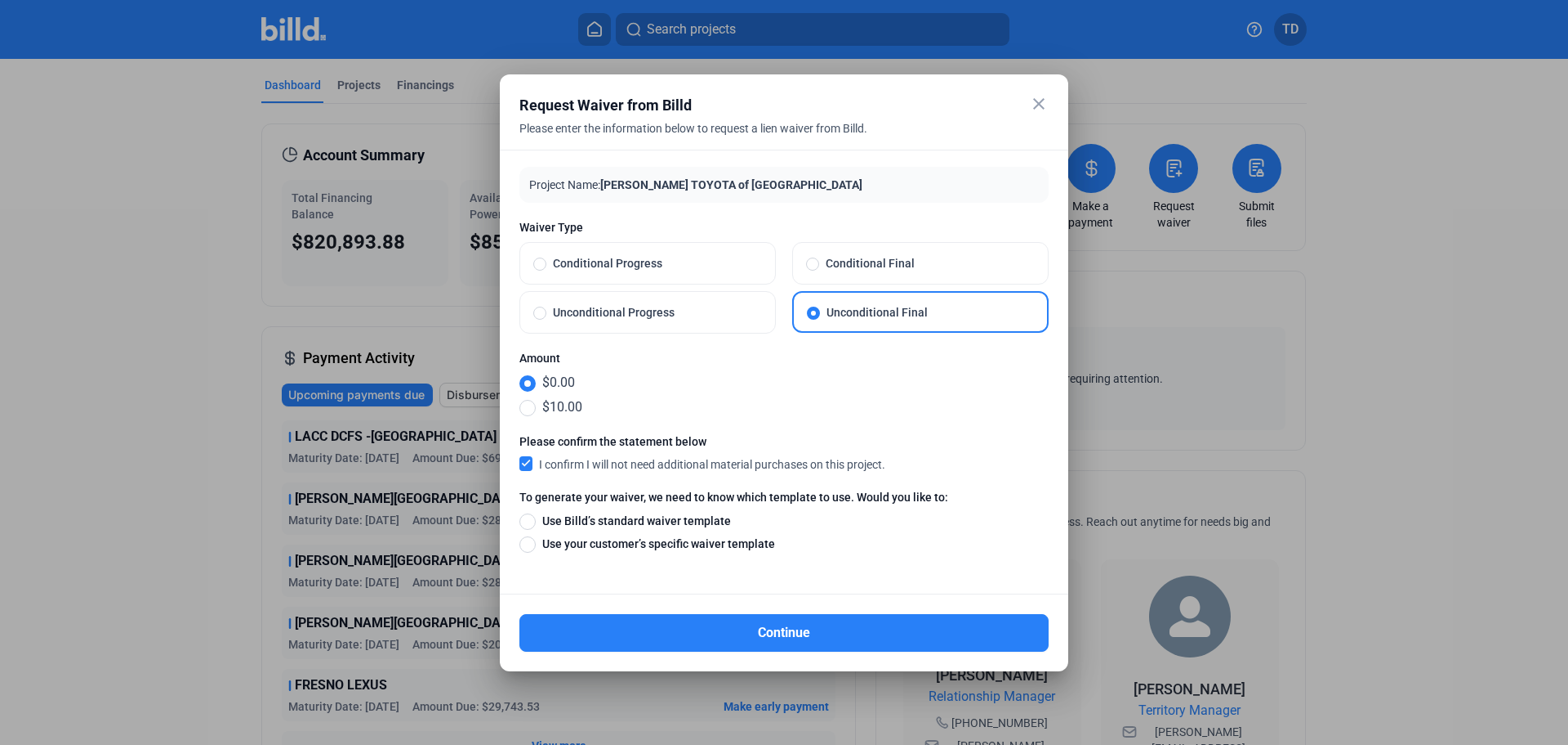
click at [540, 312] on span at bounding box center [540, 312] width 13 height 13
click at [540, 312] on input "Unconditional Progress" at bounding box center [540, 312] width 13 height 14
radio input "true"
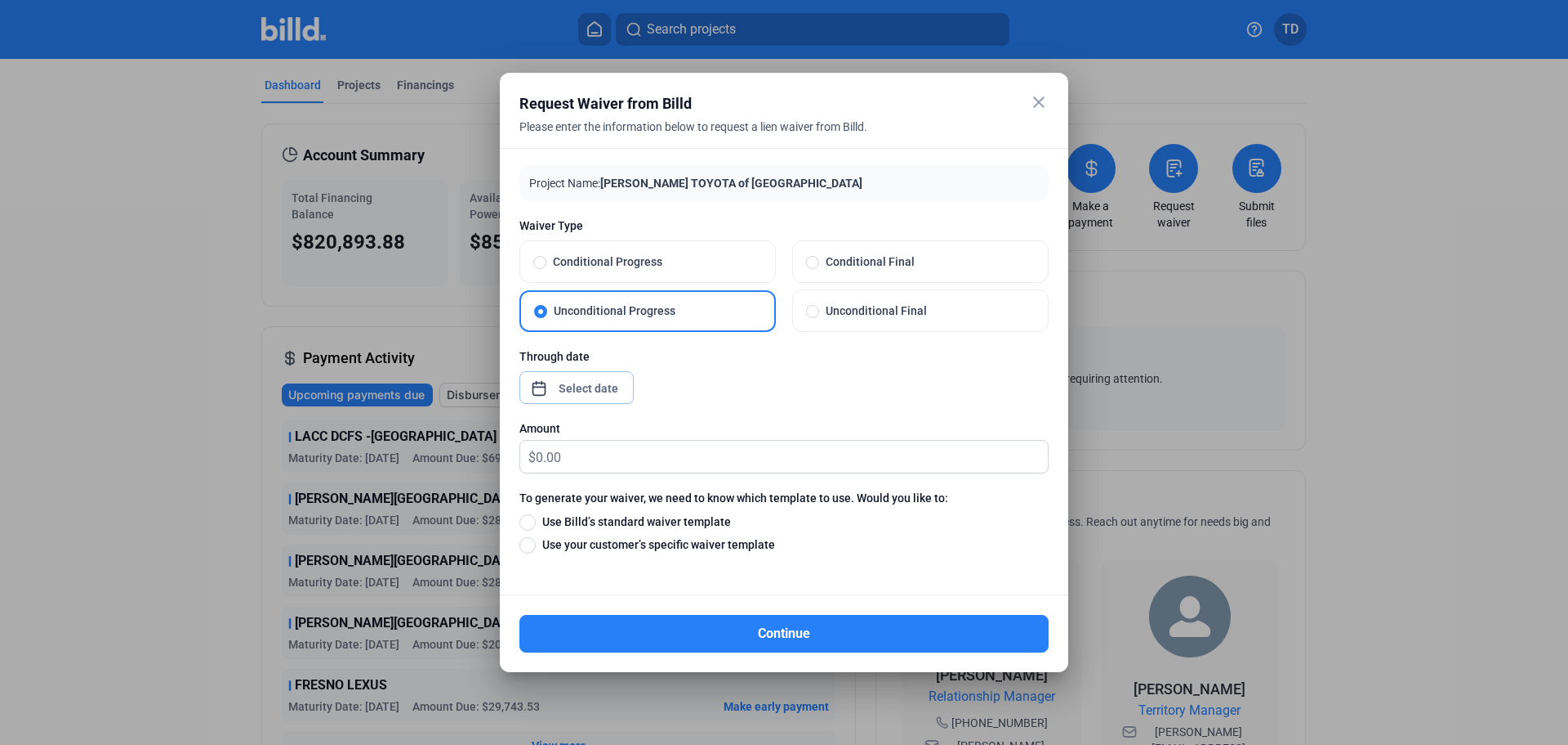
click at [567, 386] on div "close Request Waiver from Billd Please enter the information below to request a…" at bounding box center [784, 372] width 1568 height 745
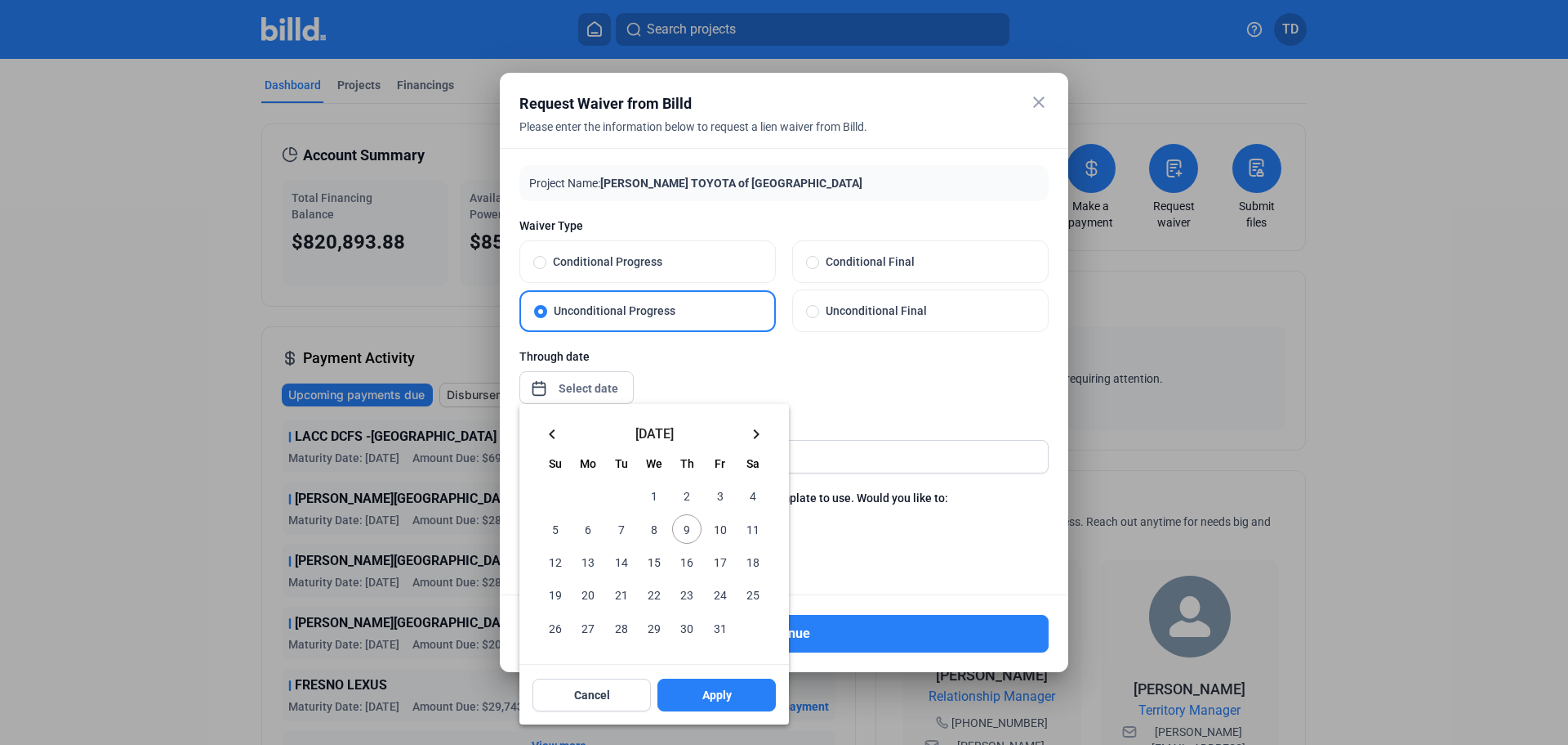
click at [550, 434] on mat-icon "keyboard_arrow_left" at bounding box center [553, 434] width 20 height 20
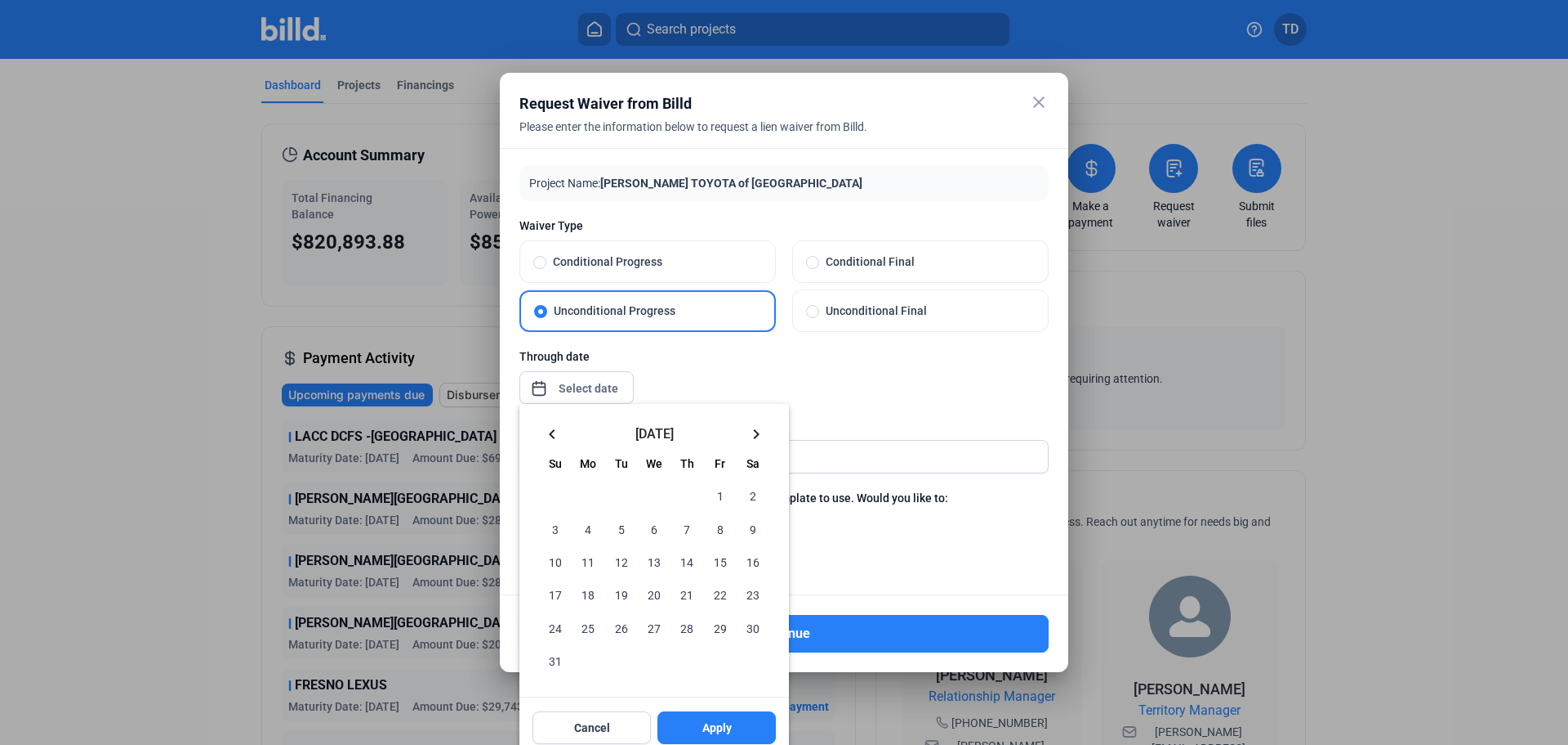
click at [553, 432] on mat-icon "keyboard_arrow_left" at bounding box center [553, 434] width 20 height 20
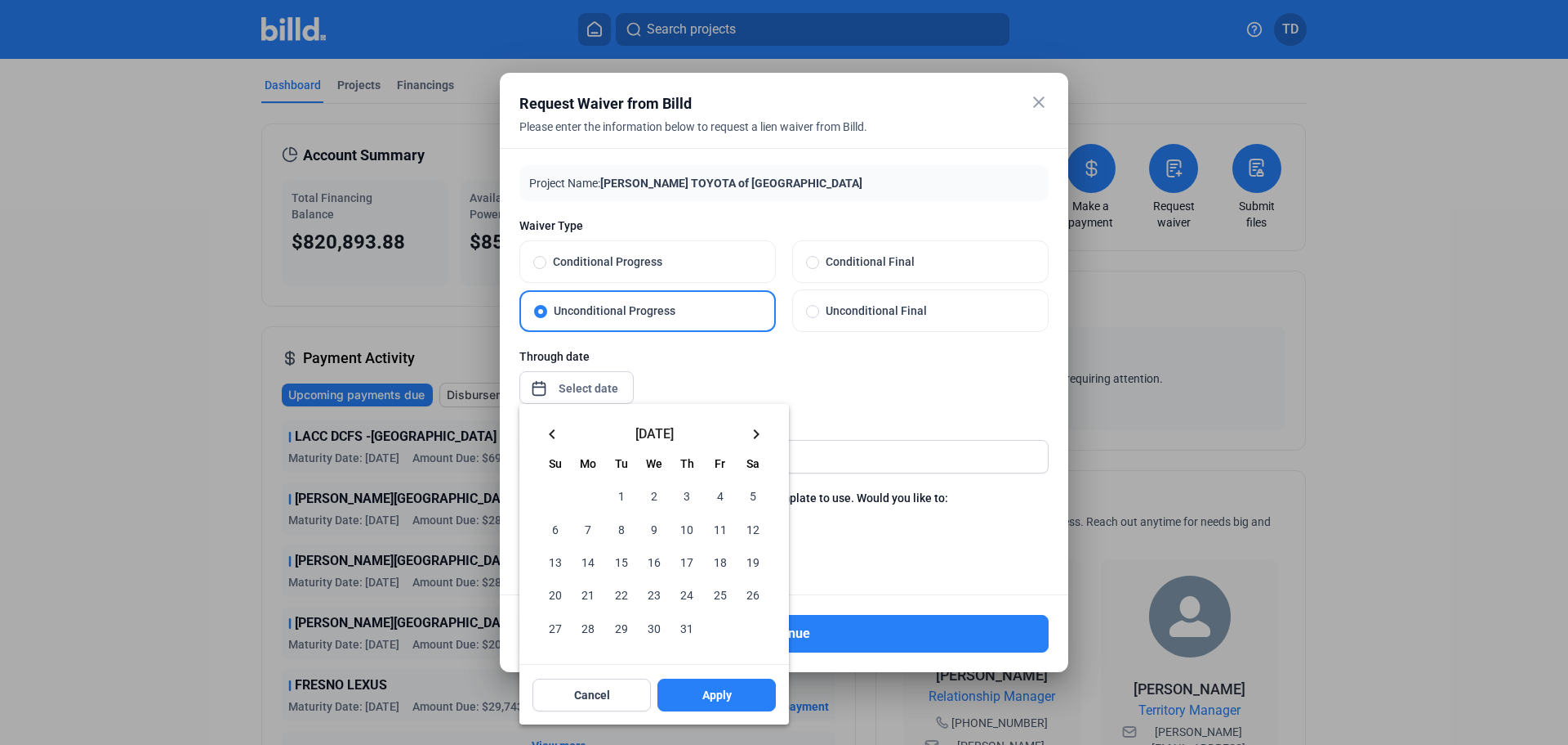
click at [682, 625] on span "31" at bounding box center [686, 627] width 30 height 30
click at [710, 689] on span "Apply" at bounding box center [717, 695] width 30 height 16
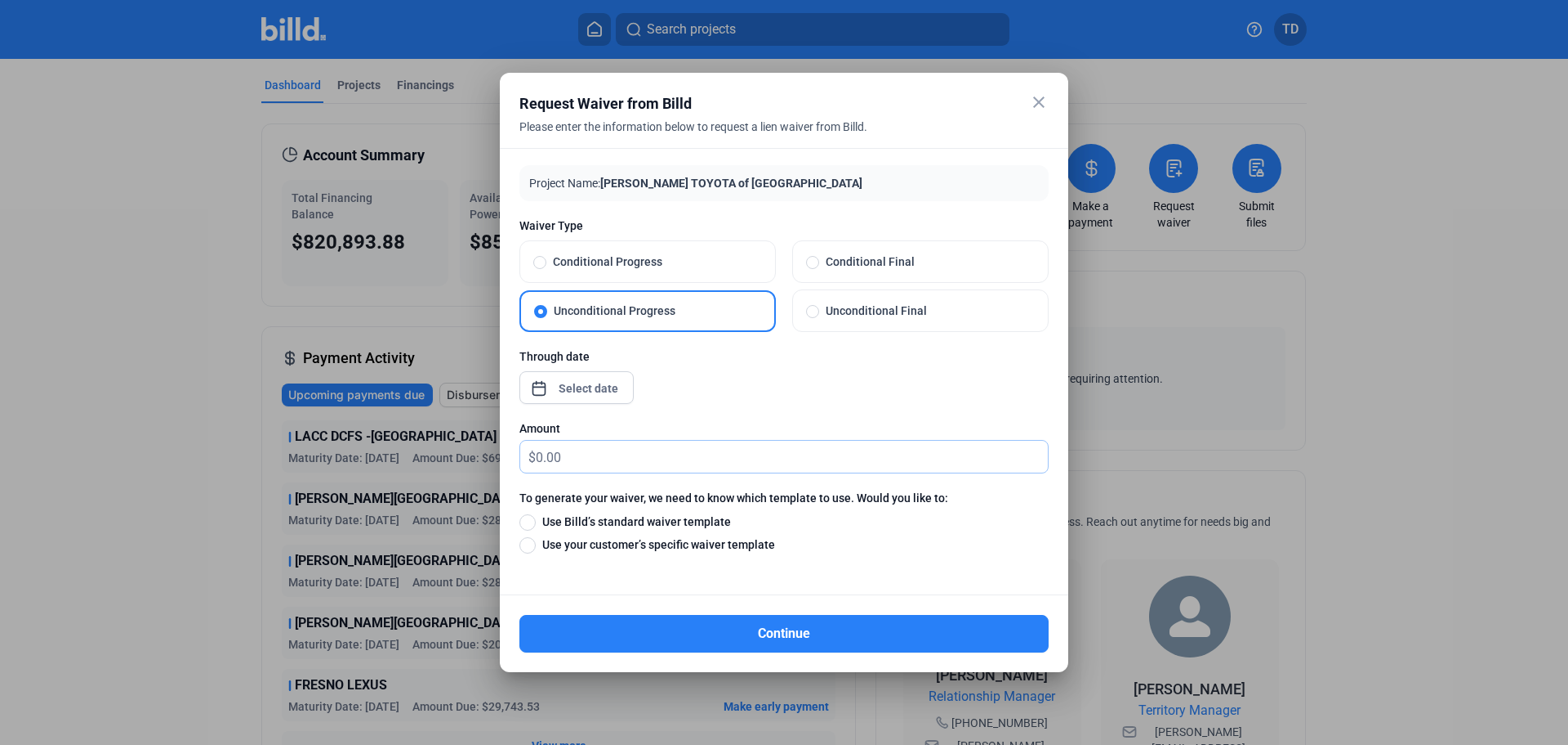
drag, startPoint x: 569, startPoint y: 454, endPoint x: 520, endPoint y: 458, distance: 49.2
click at [520, 458] on div "$" at bounding box center [784, 457] width 527 height 32
type input "4"
type input "83,904.44"
click at [728, 410] on div at bounding box center [784, 412] width 529 height 16
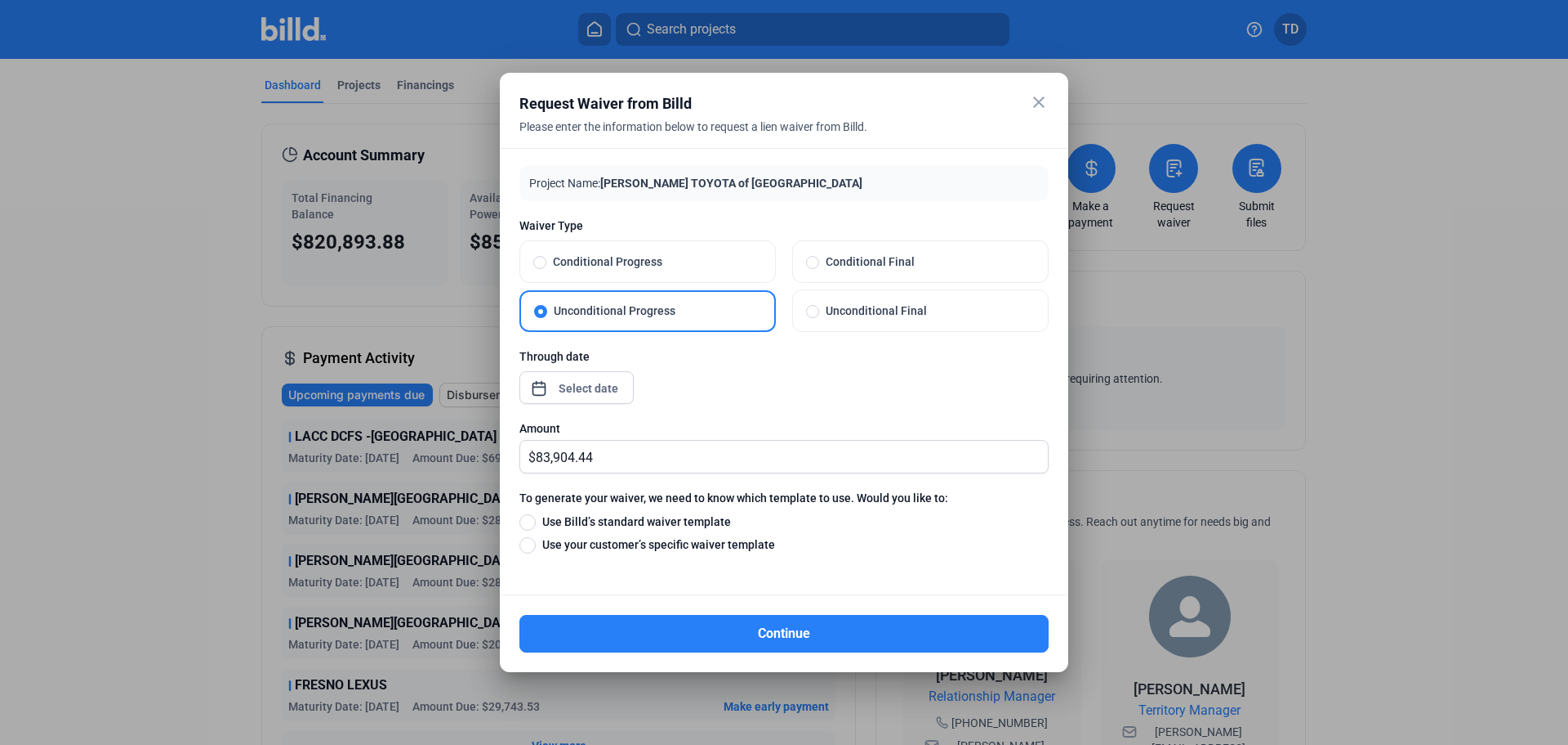
click at [538, 524] on span "Use Billd’s standard waiver template" at bounding box center [633, 522] width 196 height 16
click at [536, 524] on input "Use Billd’s standard waiver template" at bounding box center [527, 522] width 16 height 18
radio input "true"
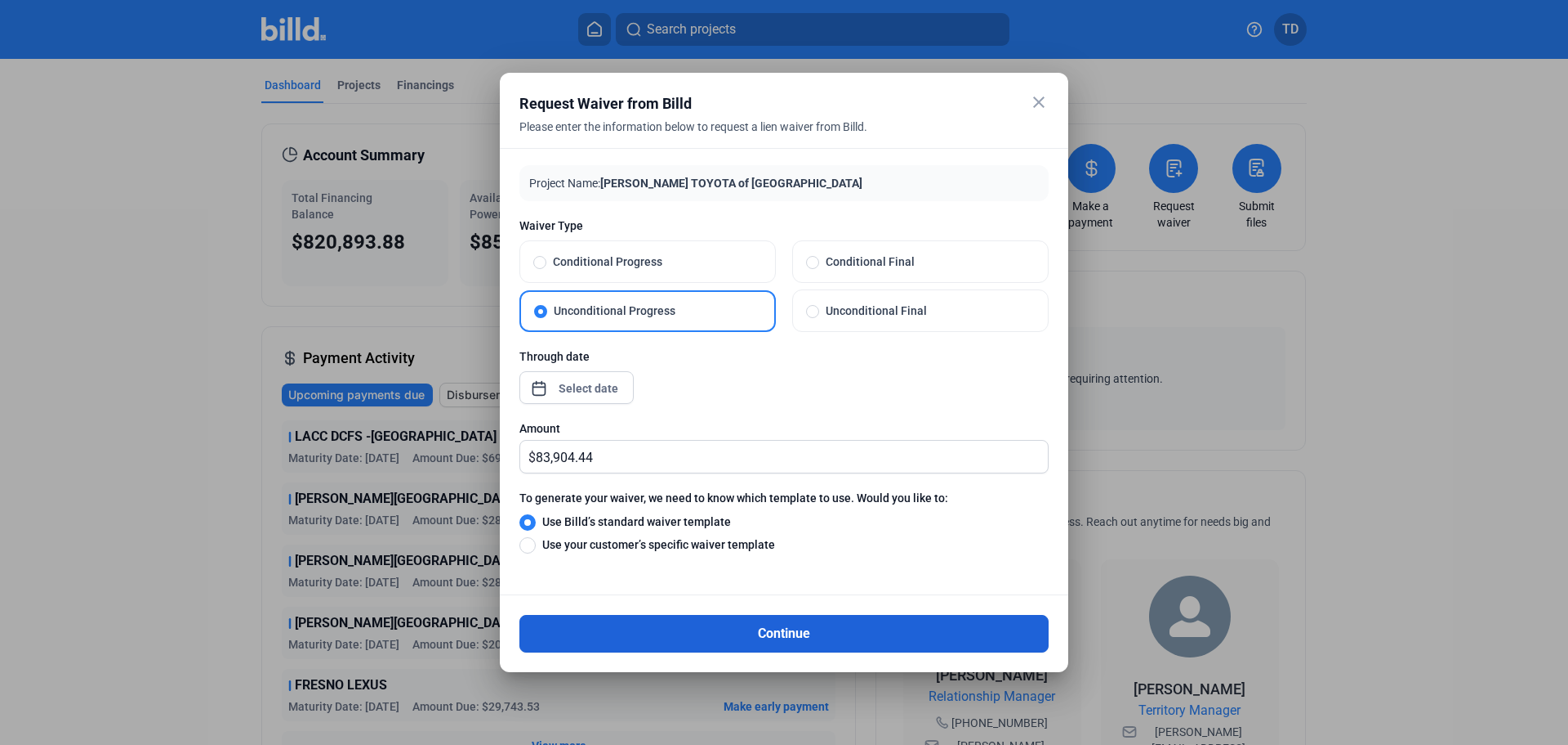
click at [856, 635] on button "Continue" at bounding box center [784, 634] width 529 height 38
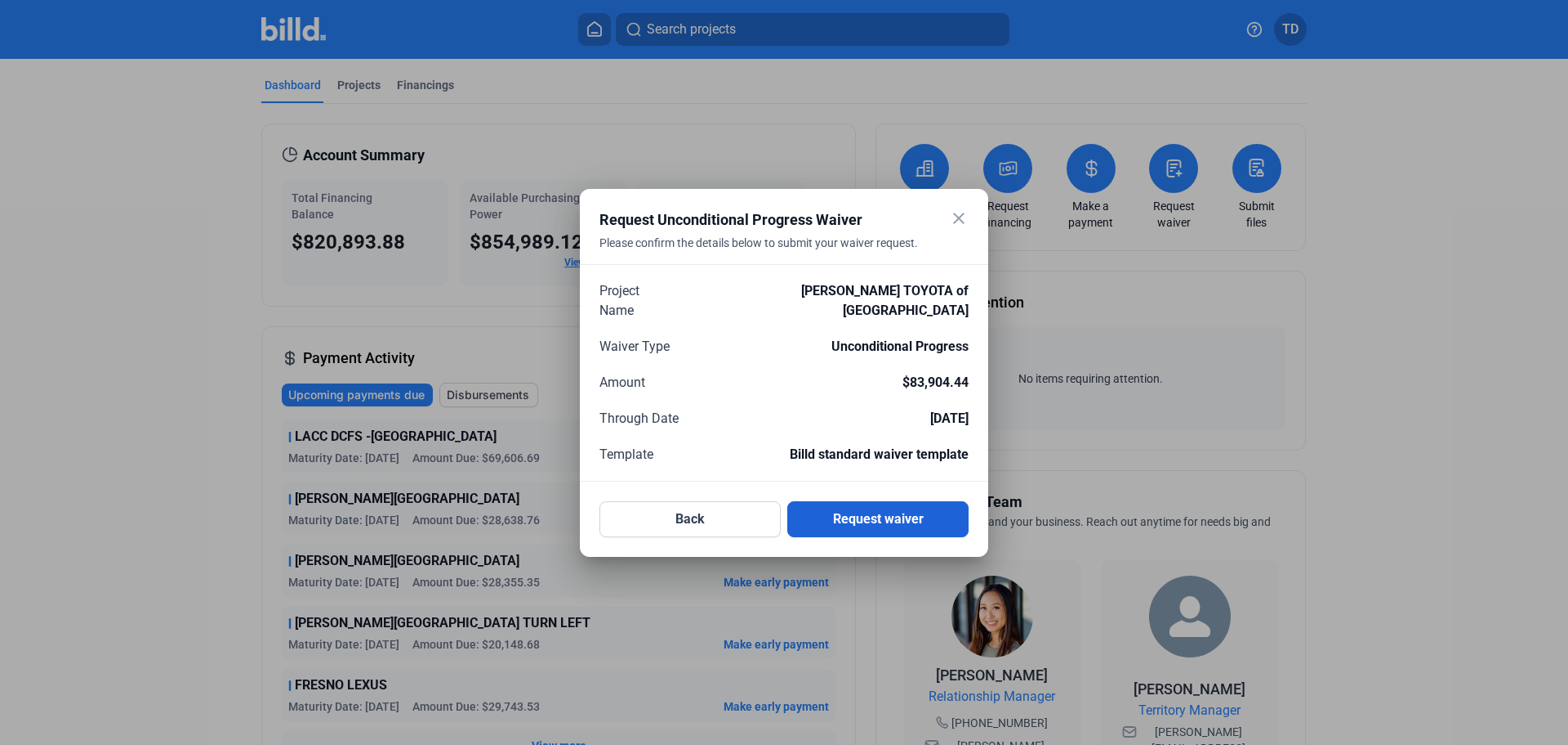
click at [881, 510] on button "Request waiver" at bounding box center [878, 519] width 181 height 36
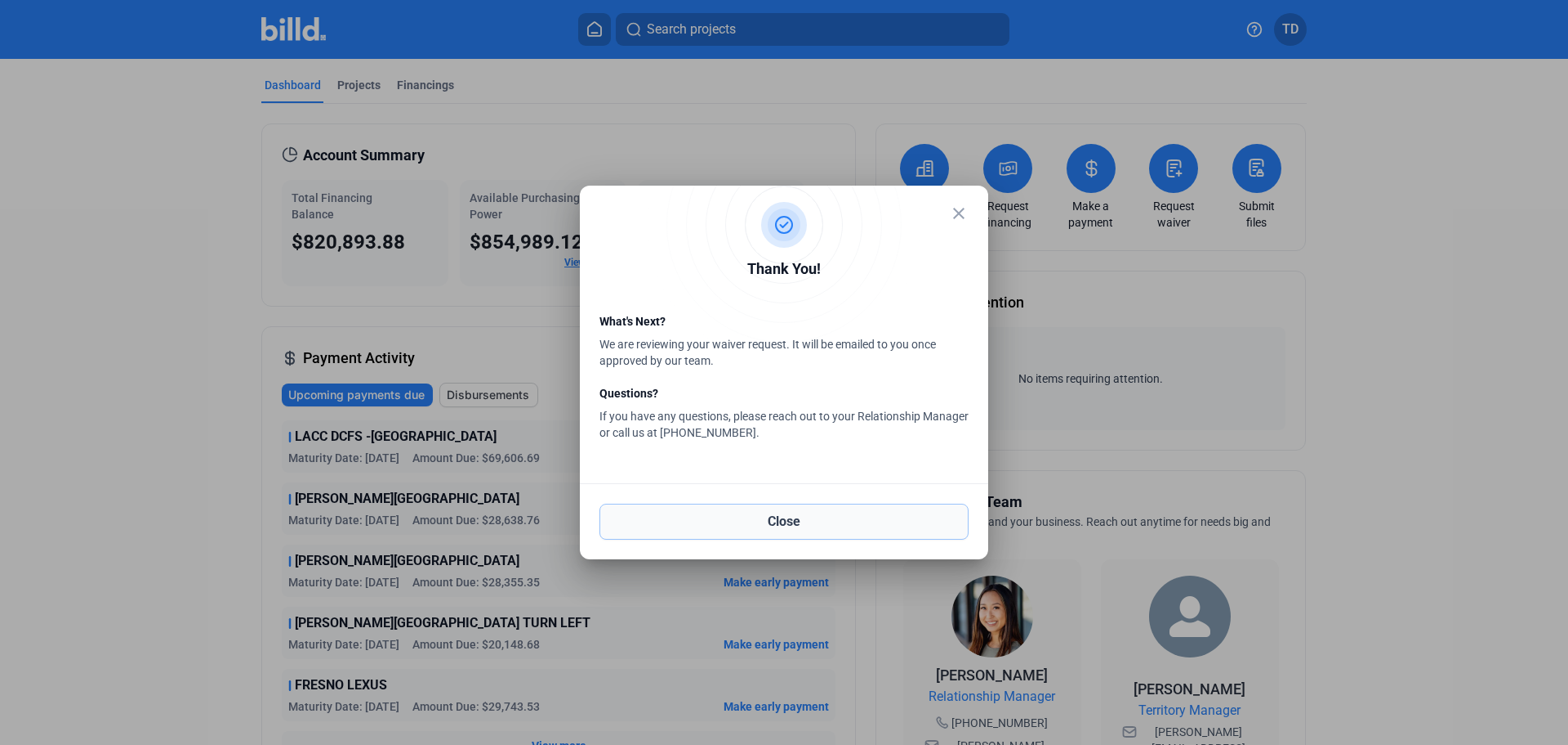
click at [799, 521] on button "Close" at bounding box center [784, 522] width 370 height 36
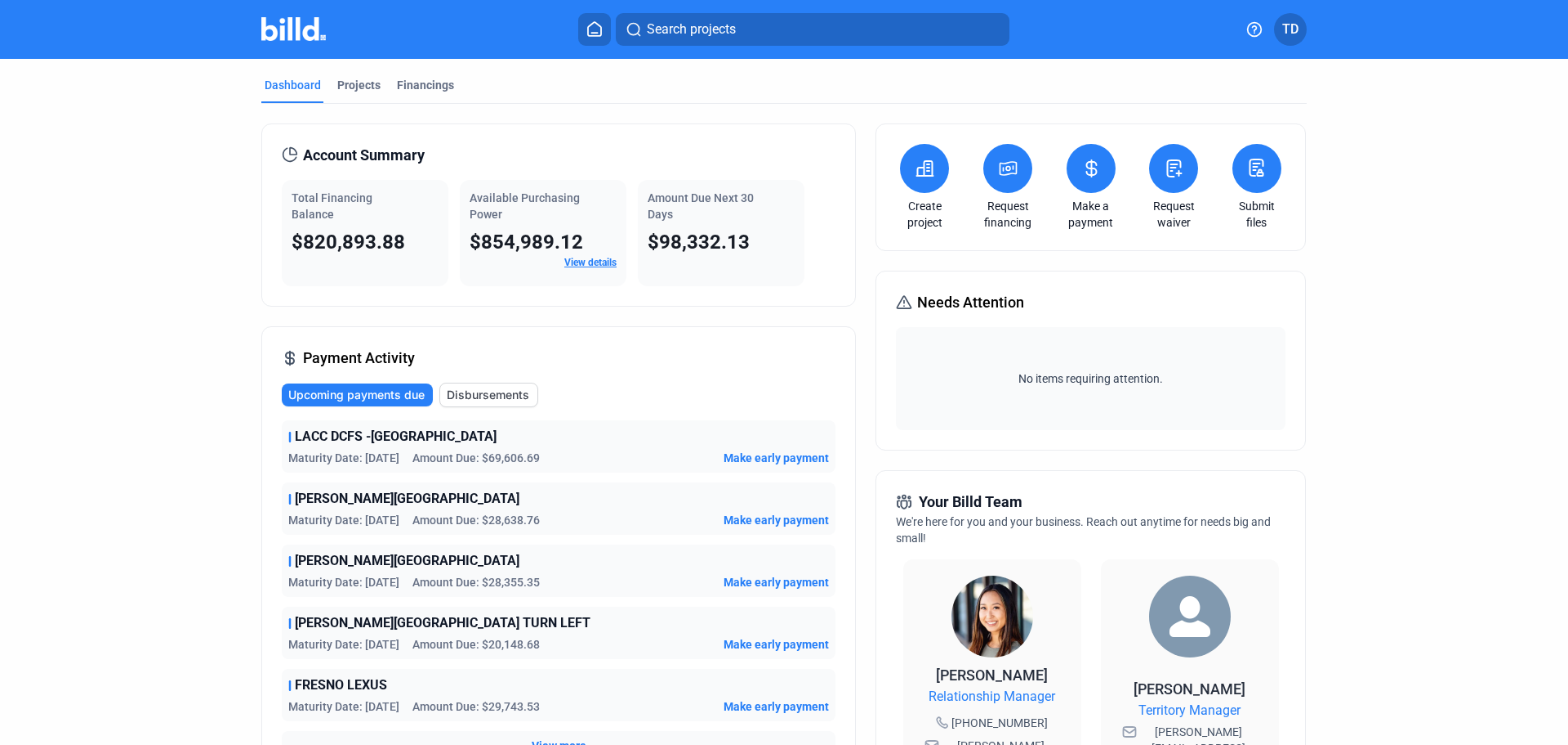
click at [1173, 197] on link "Request waiver" at bounding box center [1174, 214] width 57 height 32
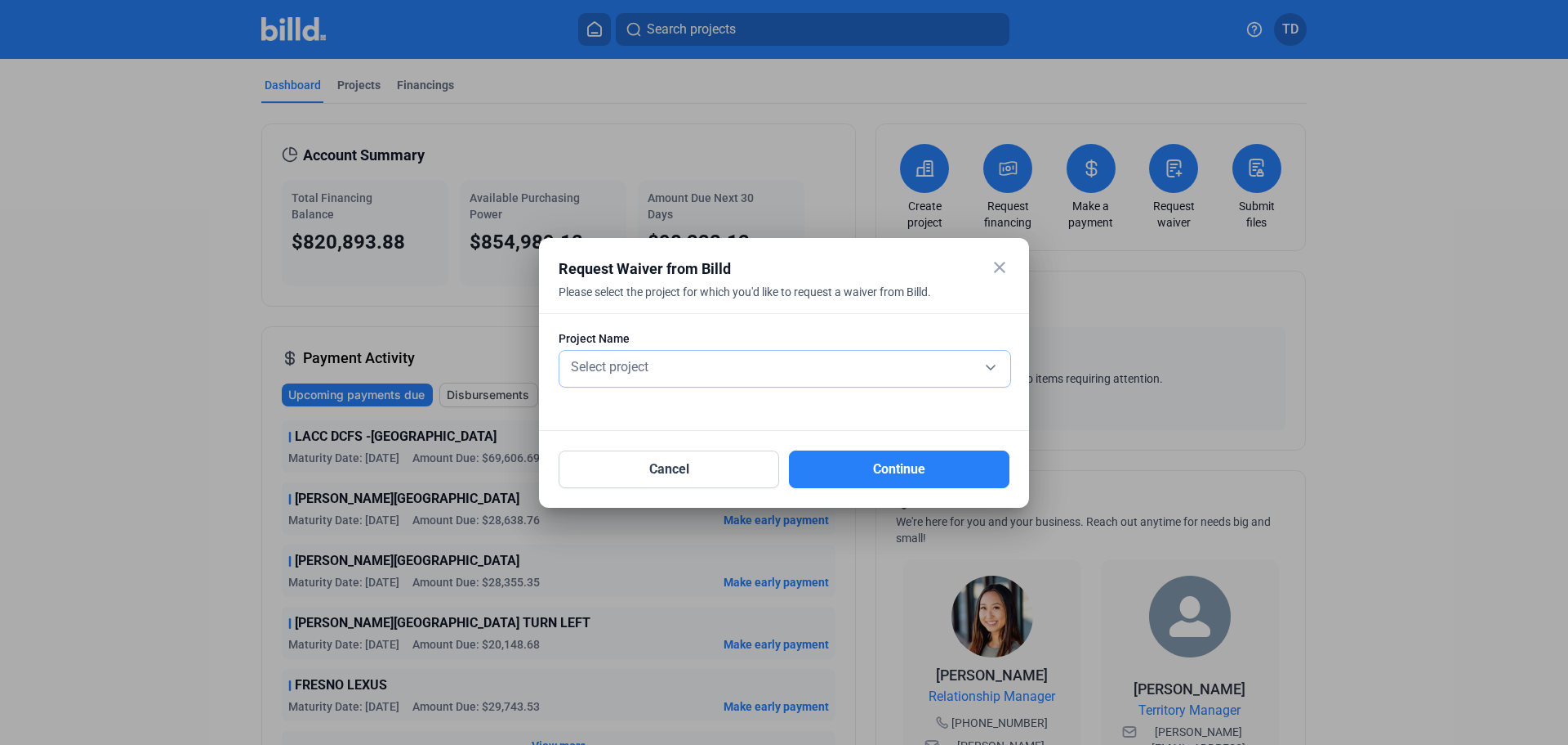
click at [800, 372] on div "Select project" at bounding box center [785, 364] width 434 height 22
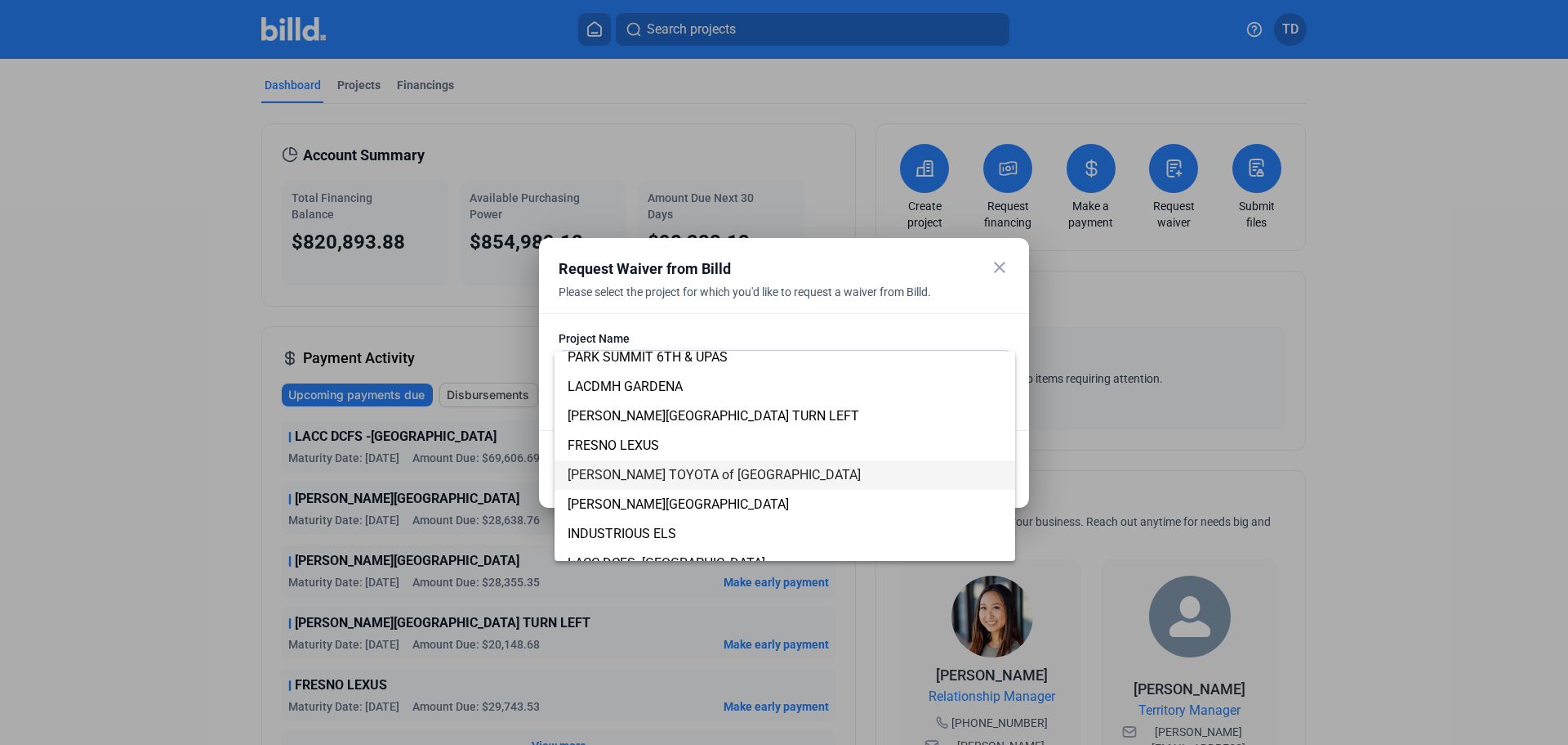
scroll to position [217, 0]
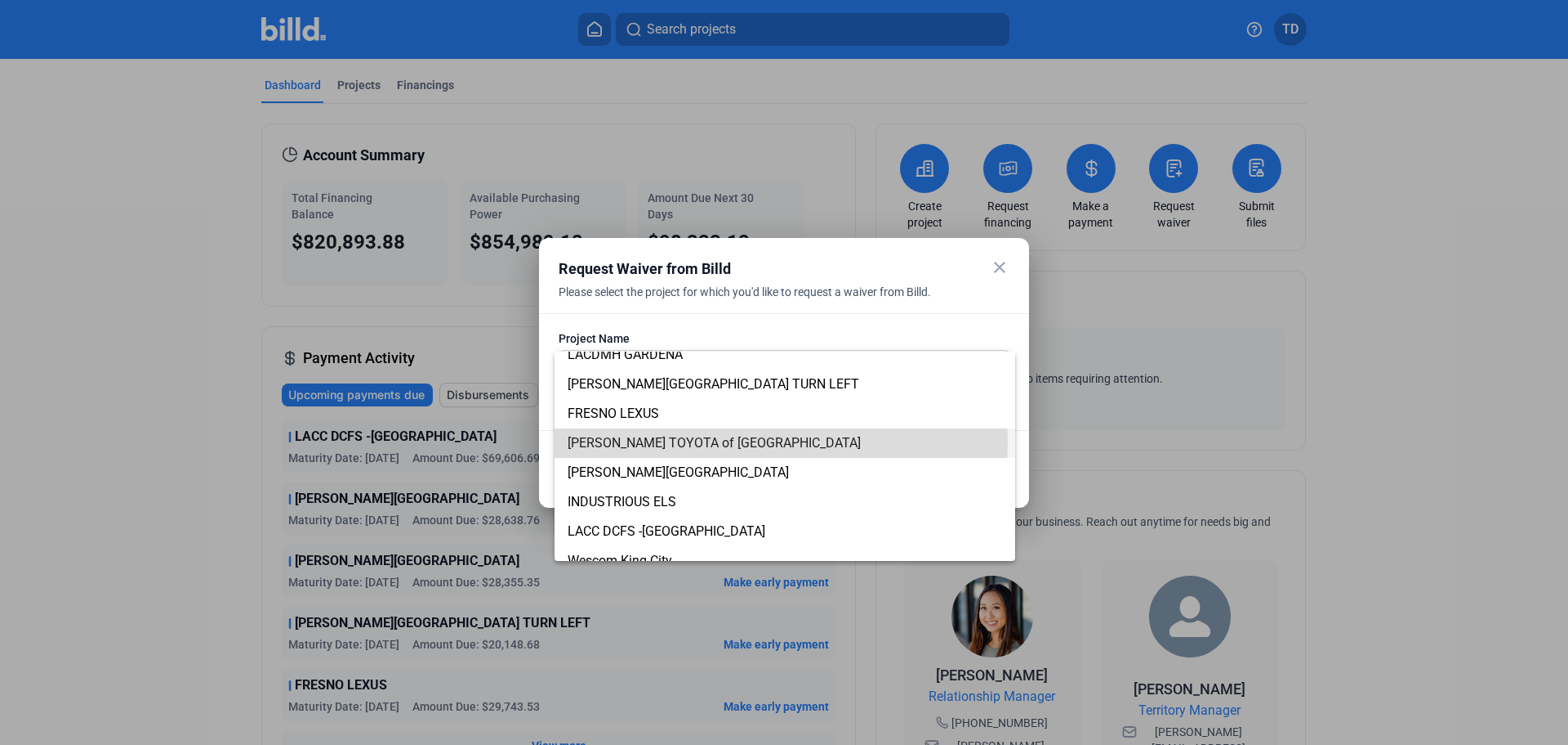
click at [748, 443] on span "[PERSON_NAME] TOYOTA of [GEOGRAPHIC_DATA]" at bounding box center [714, 442] width 293 height 15
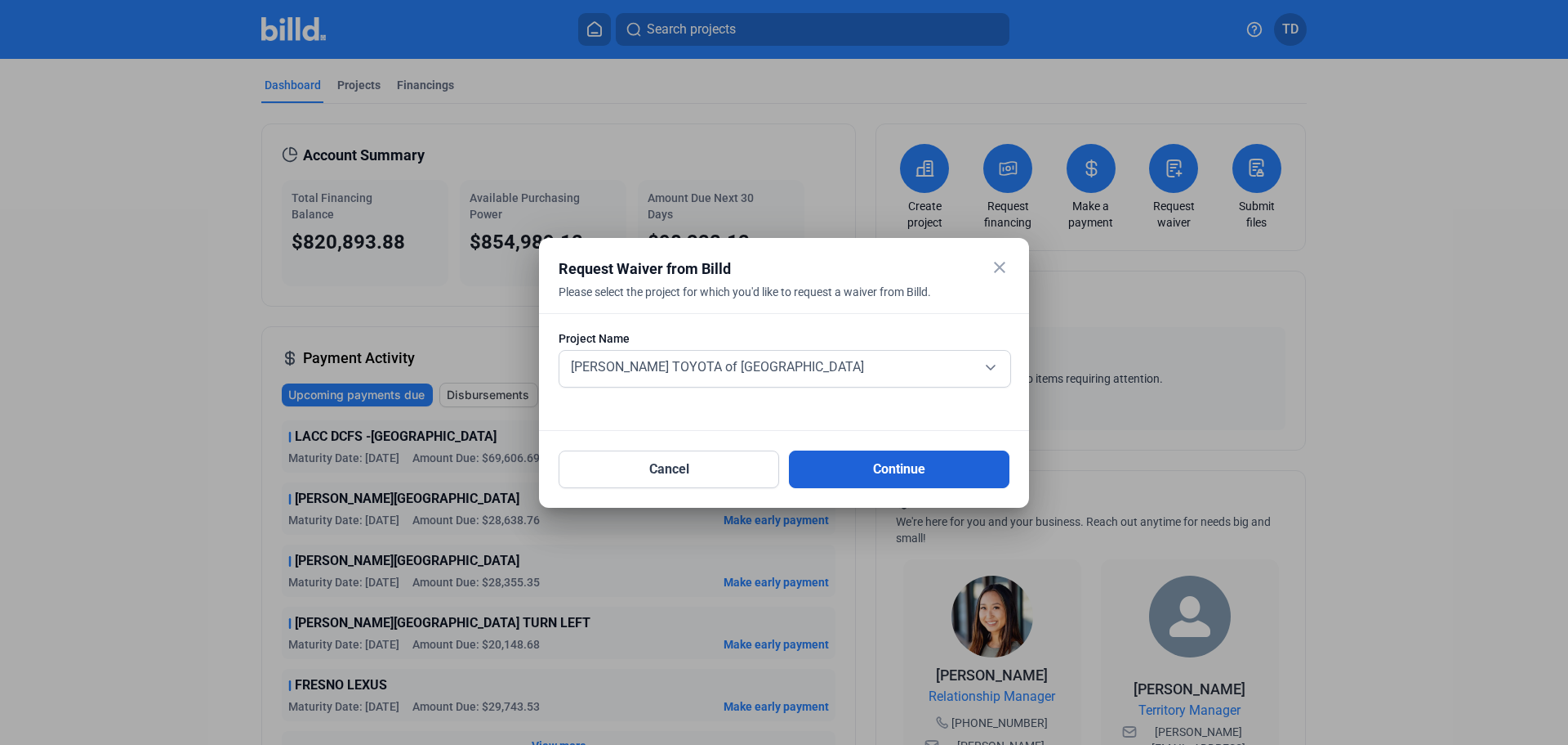
click at [894, 468] on button "Continue" at bounding box center [900, 469] width 221 height 38
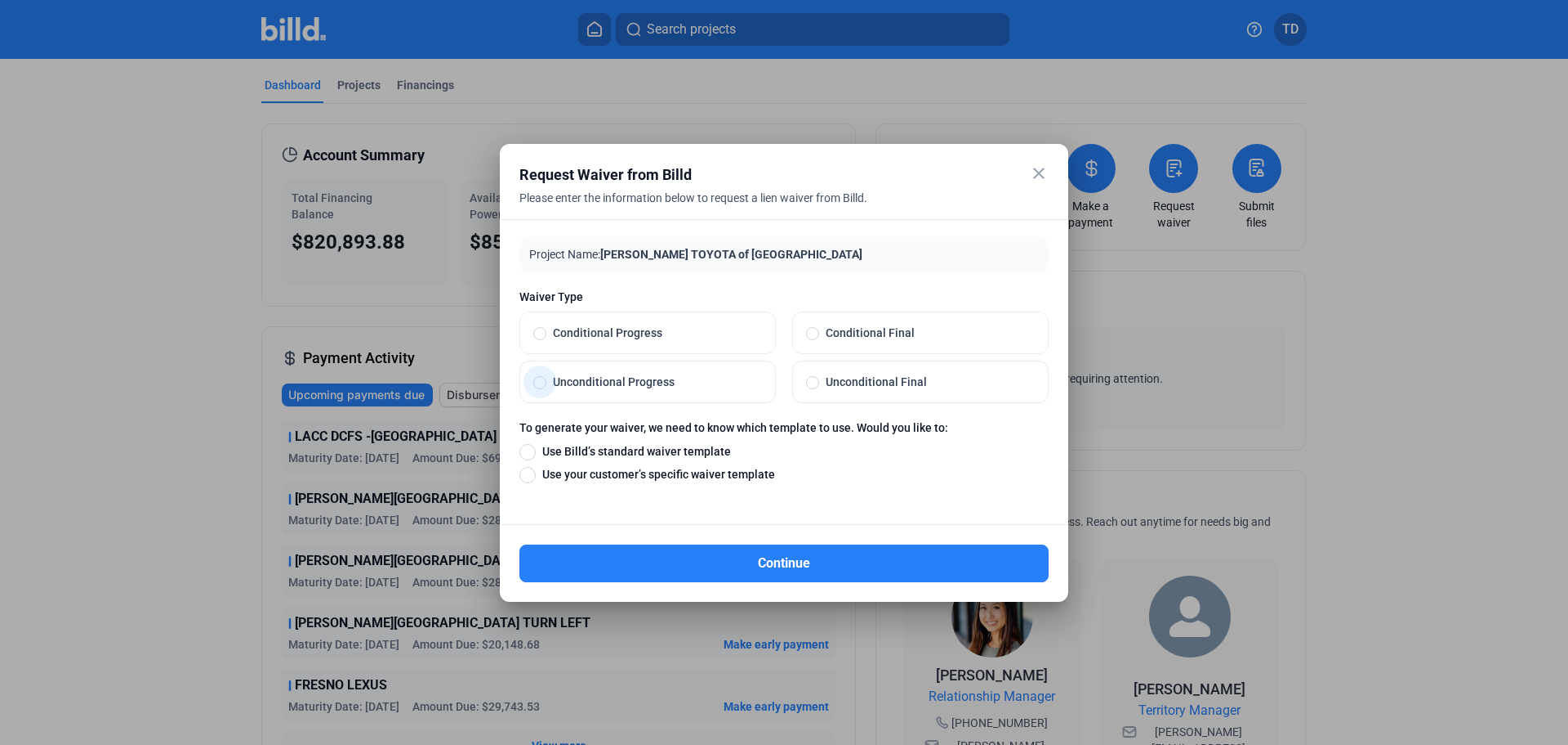
click at [536, 383] on span at bounding box center [540, 382] width 13 height 13
click at [536, 383] on input "Unconditional Progress" at bounding box center [540, 381] width 13 height 14
radio input "true"
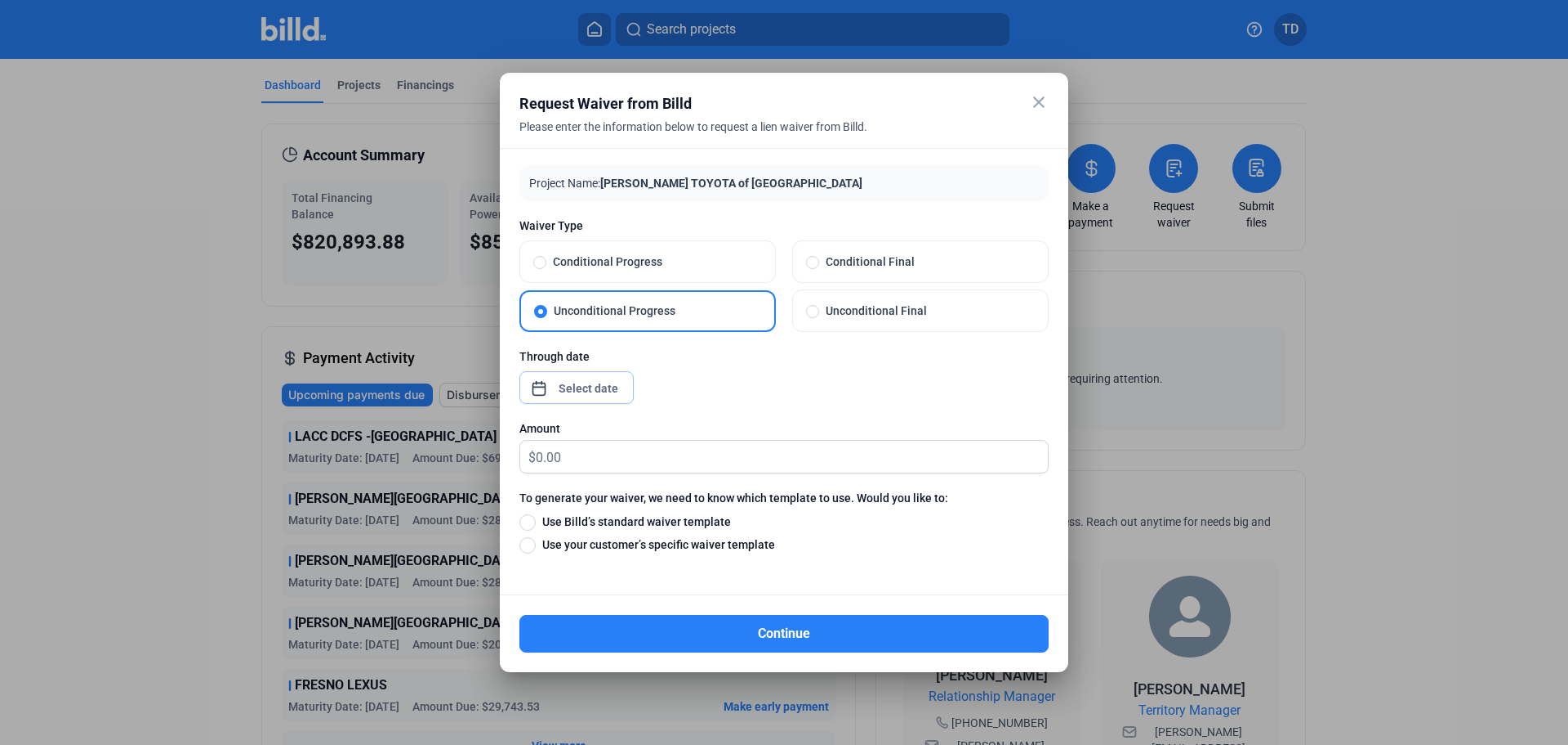
click at [568, 393] on div "close Request Waiver from Billd Please enter the information below to request a…" at bounding box center [784, 372] width 1568 height 745
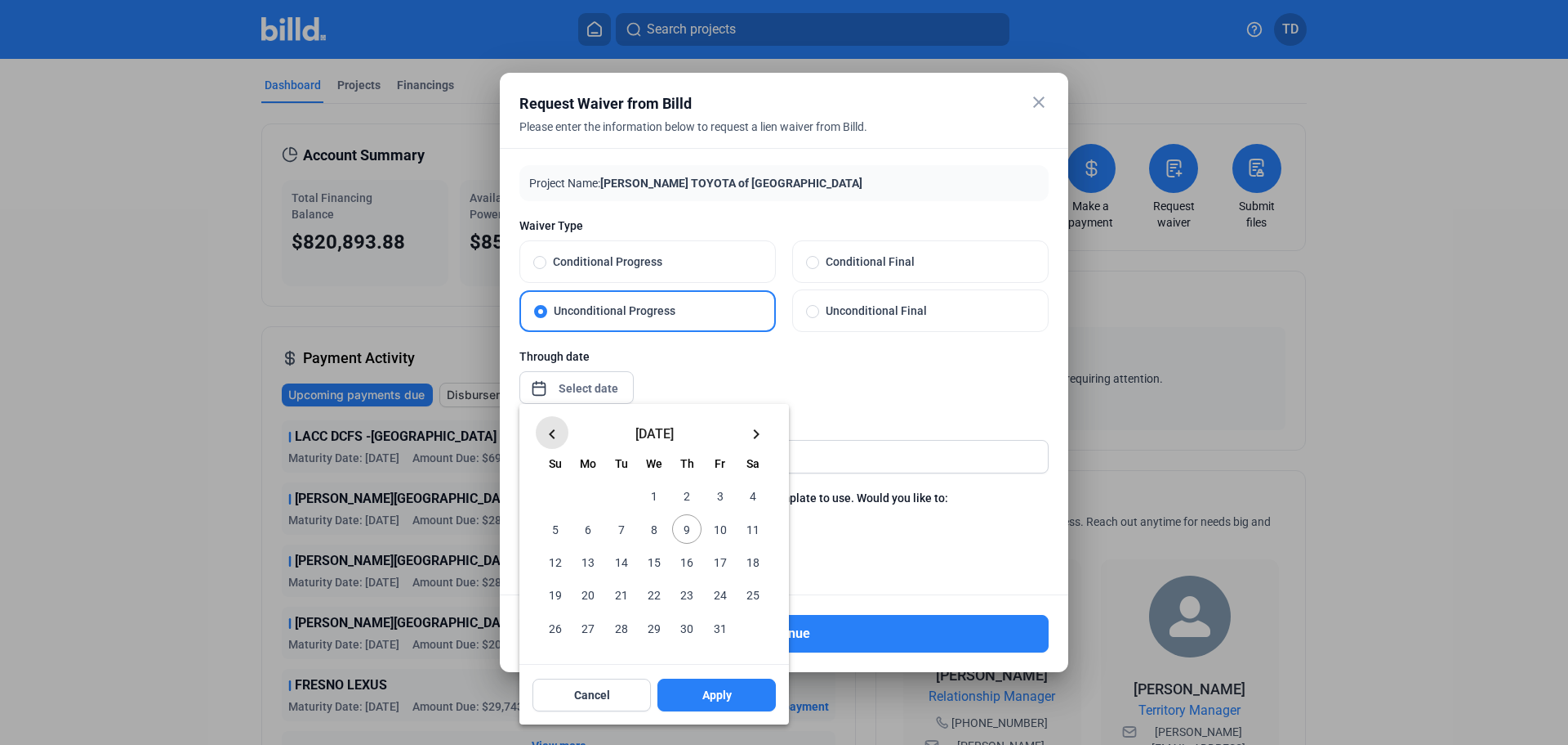
click at [556, 434] on mat-icon "keyboard_arrow_left" at bounding box center [553, 434] width 20 height 20
click at [555, 434] on mat-icon "keyboard_arrow_left" at bounding box center [553, 434] width 20 height 20
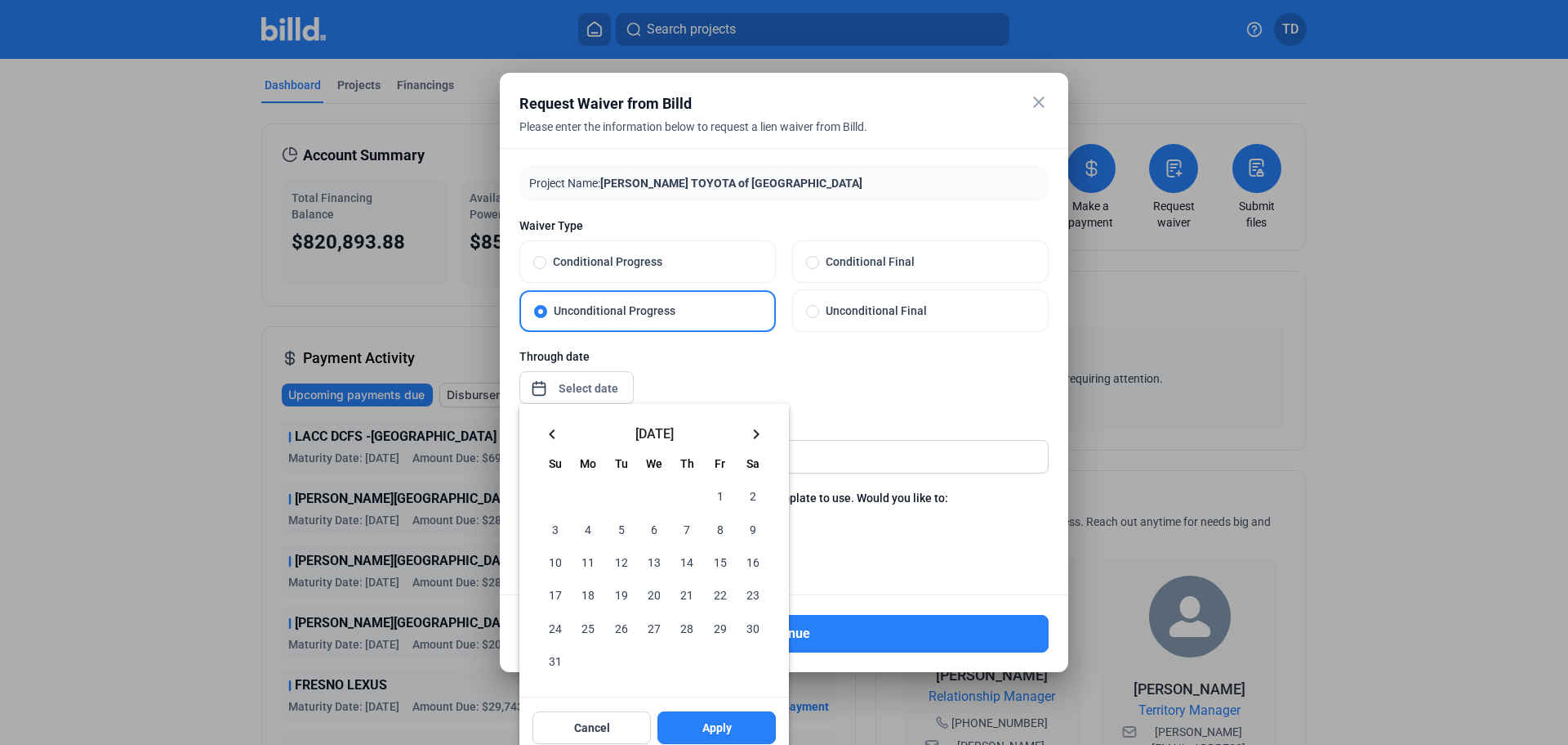
click at [558, 658] on span "31" at bounding box center [555, 660] width 30 height 30
drag, startPoint x: 720, startPoint y: 722, endPoint x: 711, endPoint y: 646, distance: 76.5
click at [719, 722] on span "Apply" at bounding box center [717, 727] width 30 height 16
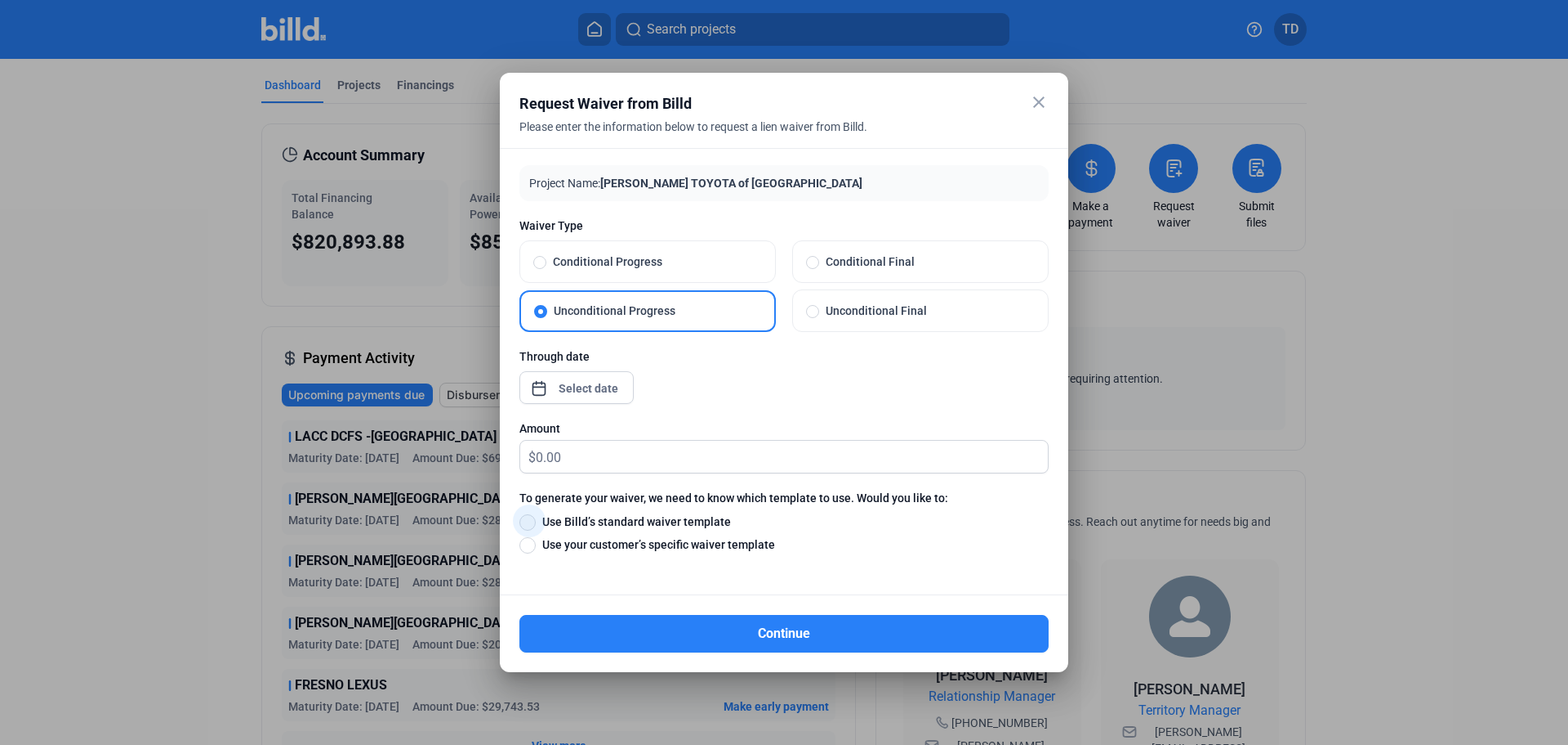
click at [531, 517] on span at bounding box center [527, 522] width 16 height 16
click at [531, 517] on input "Use Billd’s standard waiver template" at bounding box center [527, 522] width 16 height 18
radio input "true"
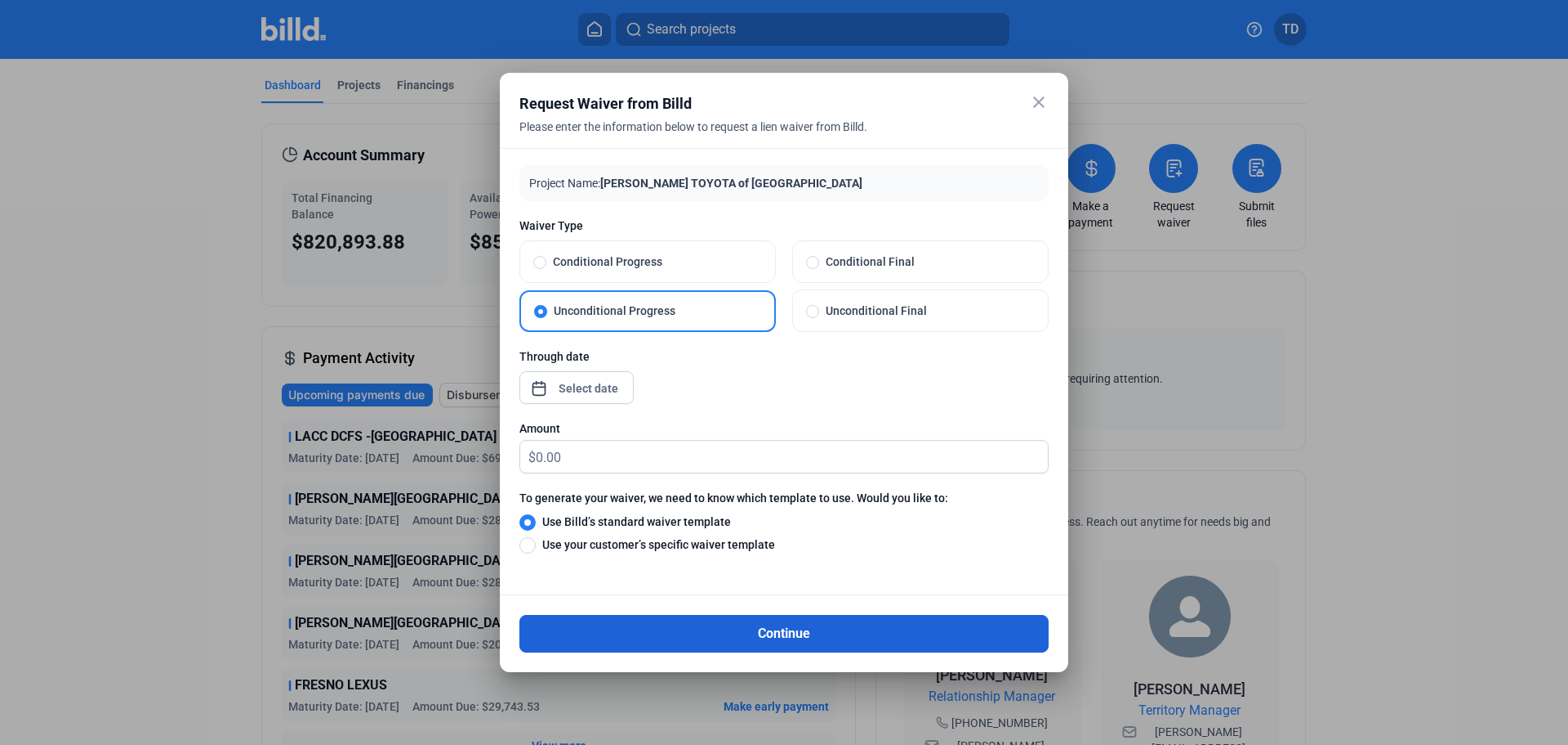
click at [854, 640] on button "Continue" at bounding box center [784, 634] width 529 height 38
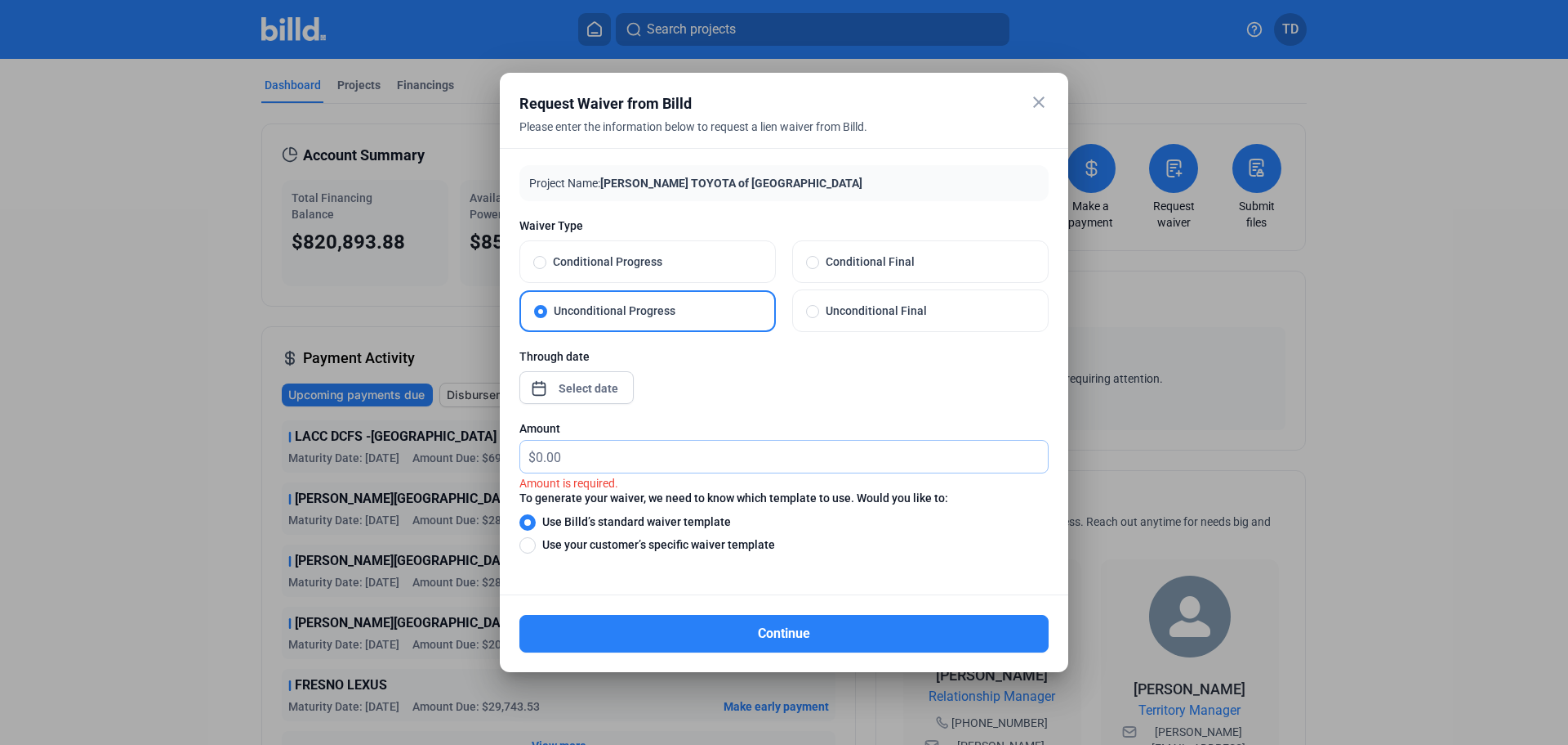
click at [569, 456] on input "text" at bounding box center [791, 457] width 512 height 32
type input "0"
click at [808, 313] on span at bounding box center [813, 311] width 13 height 13
click at [808, 313] on input "Unconditional Final" at bounding box center [813, 311] width 13 height 14
radio input "true"
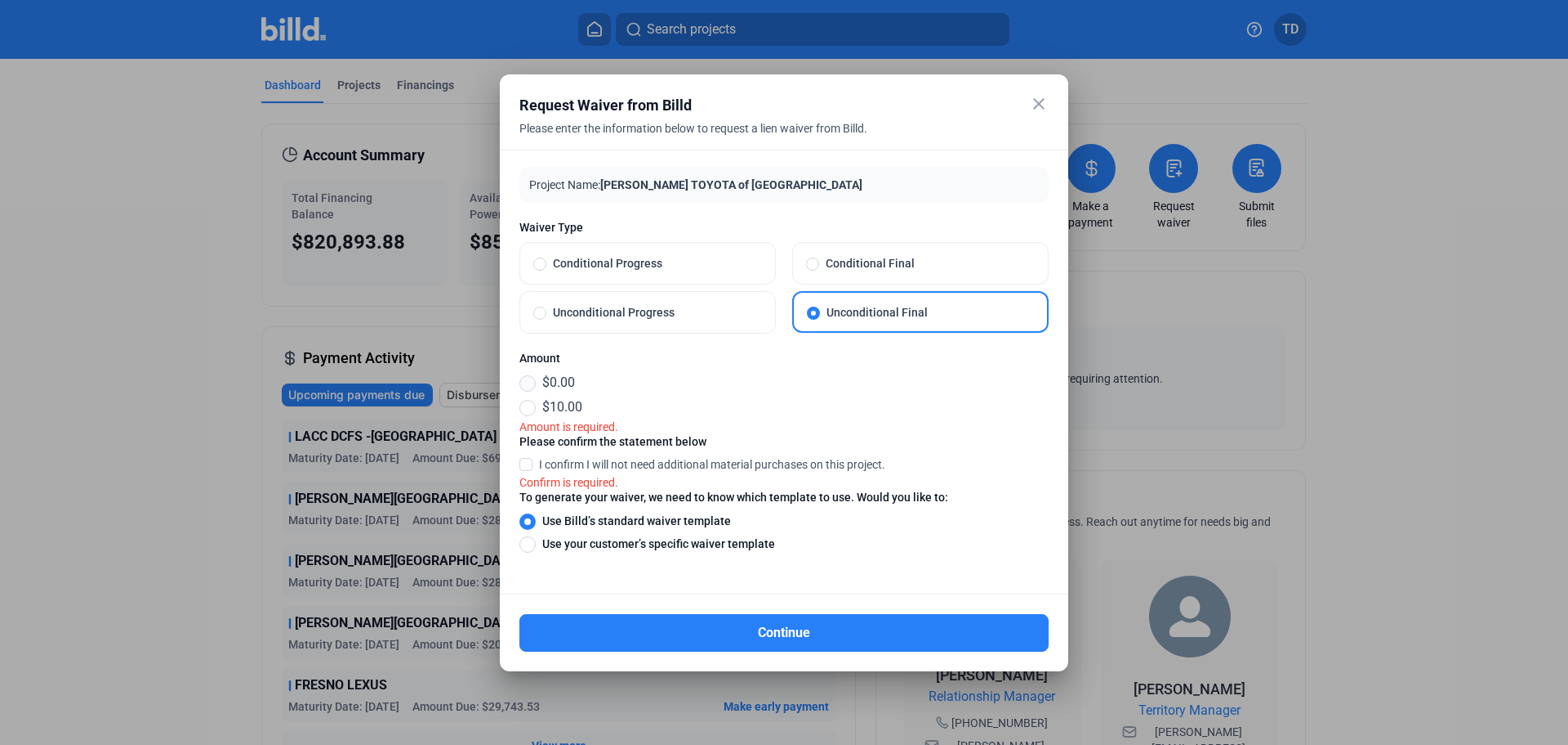
click at [528, 379] on span at bounding box center [527, 383] width 16 height 16
click at [528, 379] on input "$0.00" at bounding box center [527, 382] width 16 height 18
radio input "true"
click at [525, 461] on span at bounding box center [526, 463] width 13 height 14
click at [0, 0] on input "I confirm I will not need additional material purchases on this project." at bounding box center [0, 0] width 0 height 0
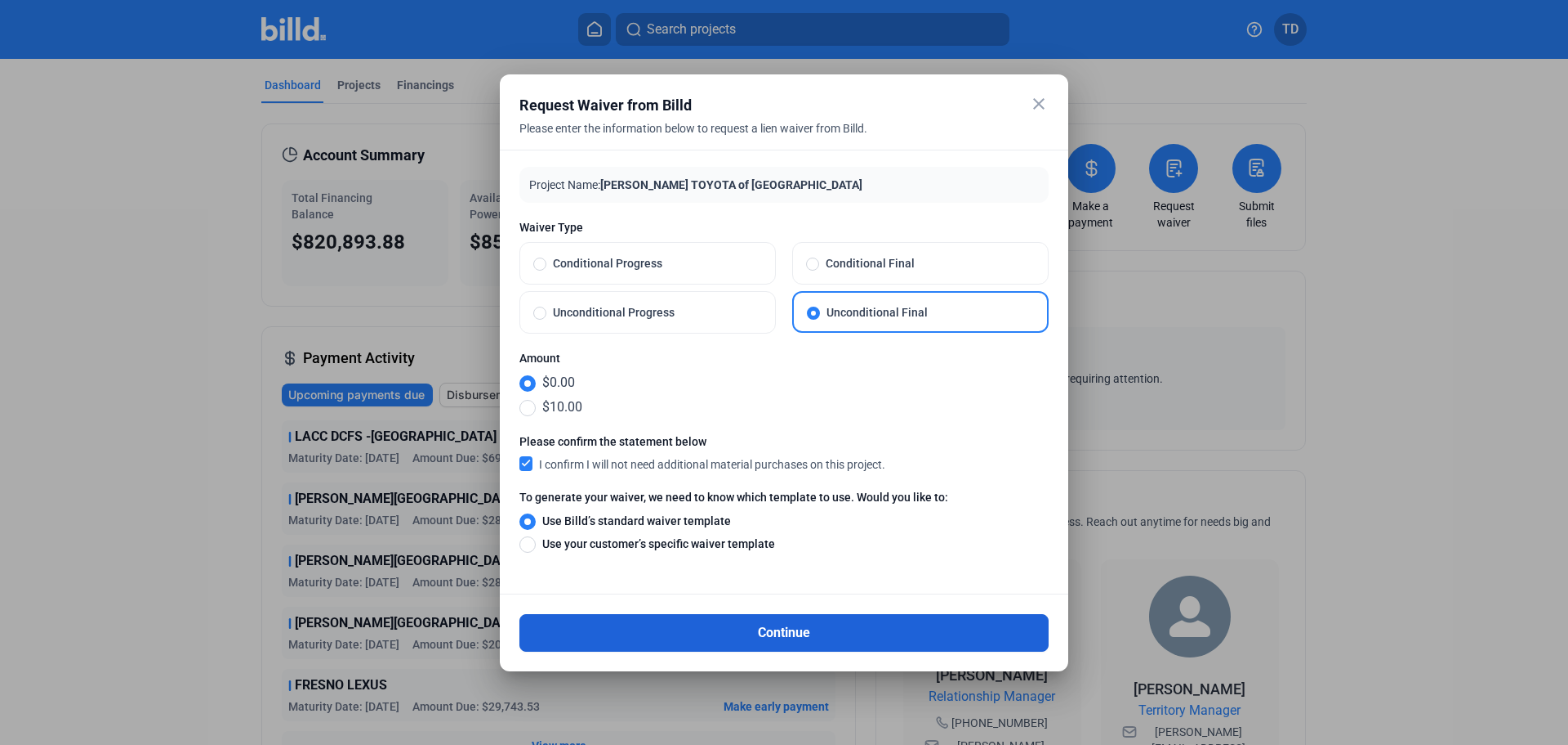
click at [788, 631] on button "Continue" at bounding box center [784, 633] width 529 height 38
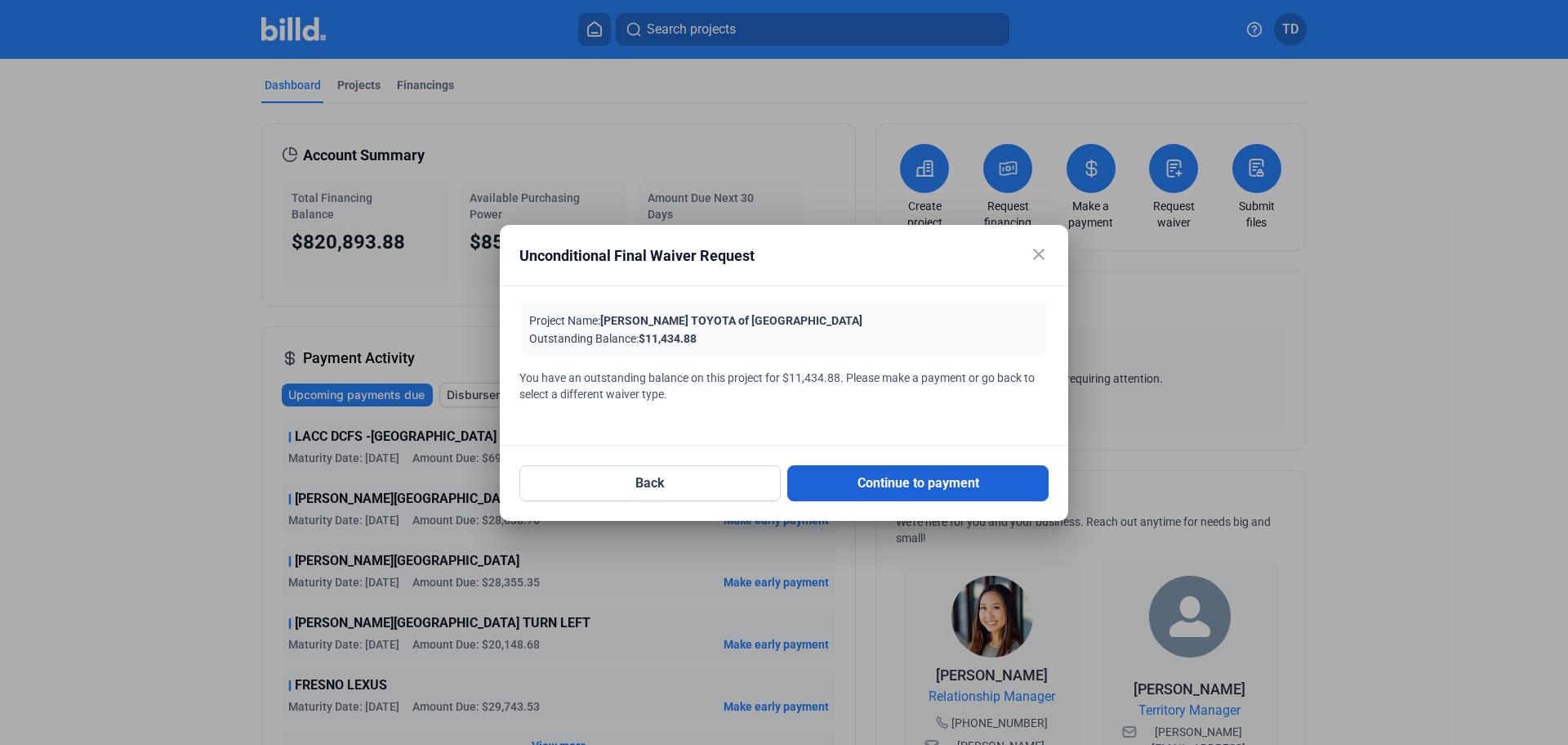
click at [909, 483] on button "Continue to payment" at bounding box center [918, 483] width 261 height 36
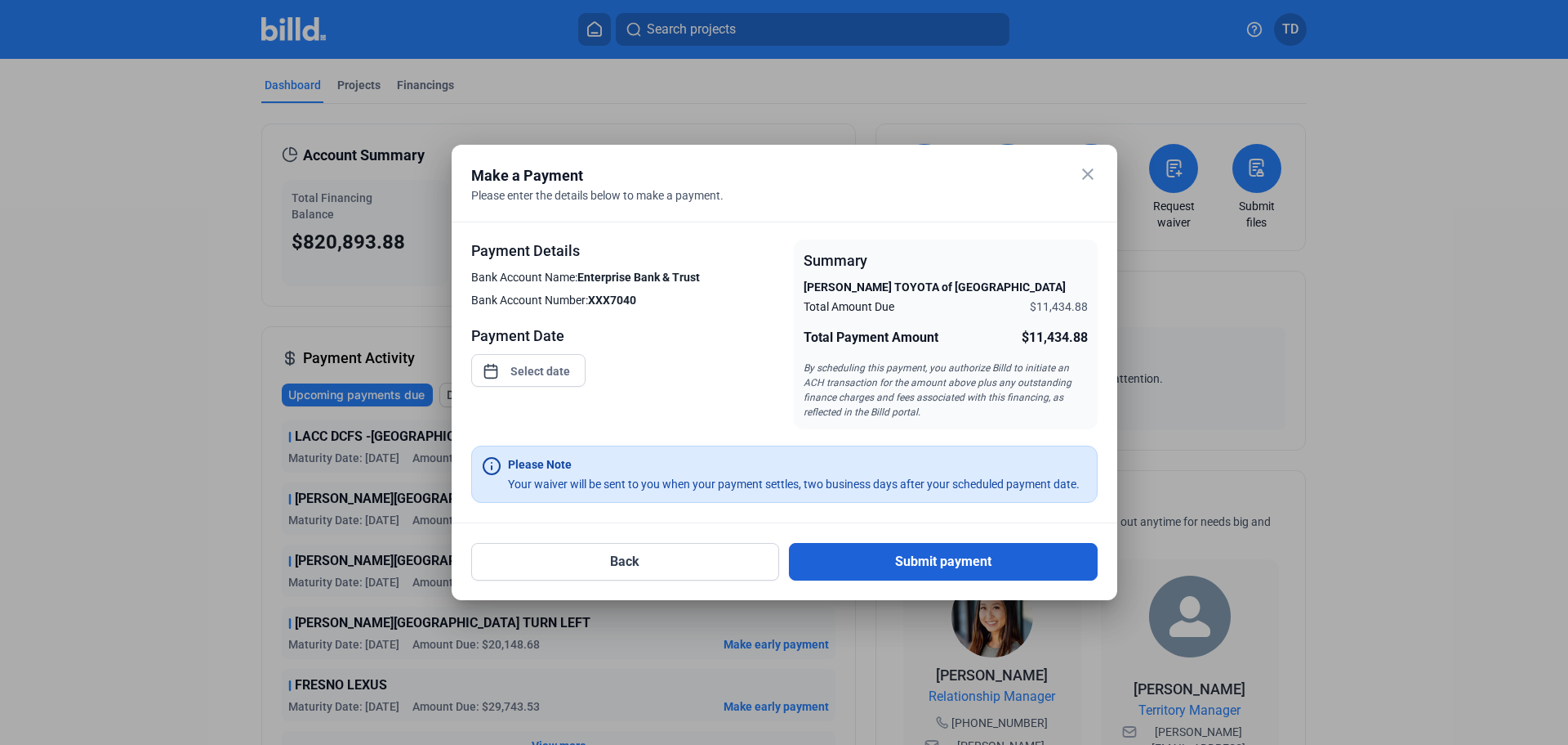
click at [945, 561] on button "Submit payment" at bounding box center [944, 562] width 309 height 38
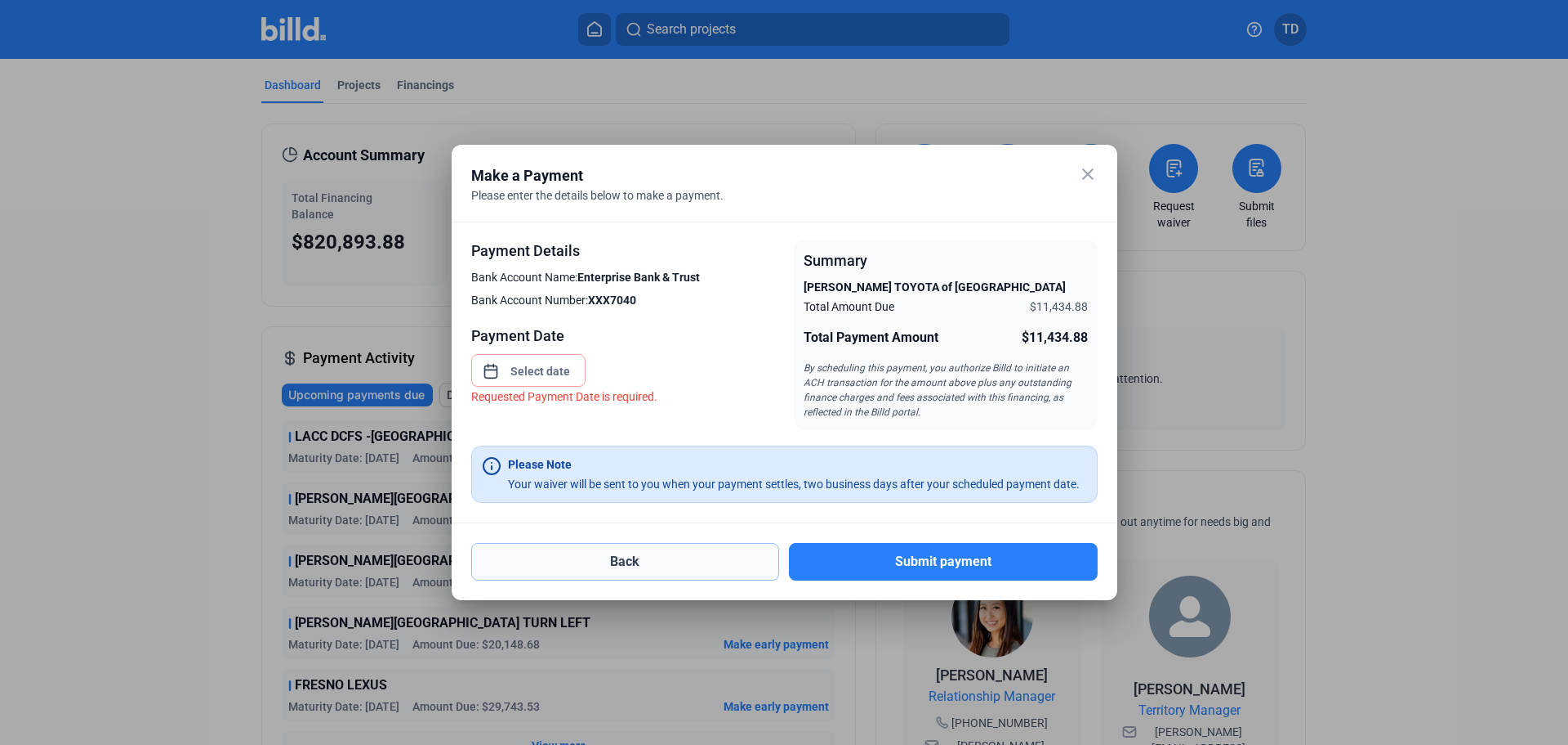
click at [579, 557] on button "Back" at bounding box center [625, 562] width 309 height 38
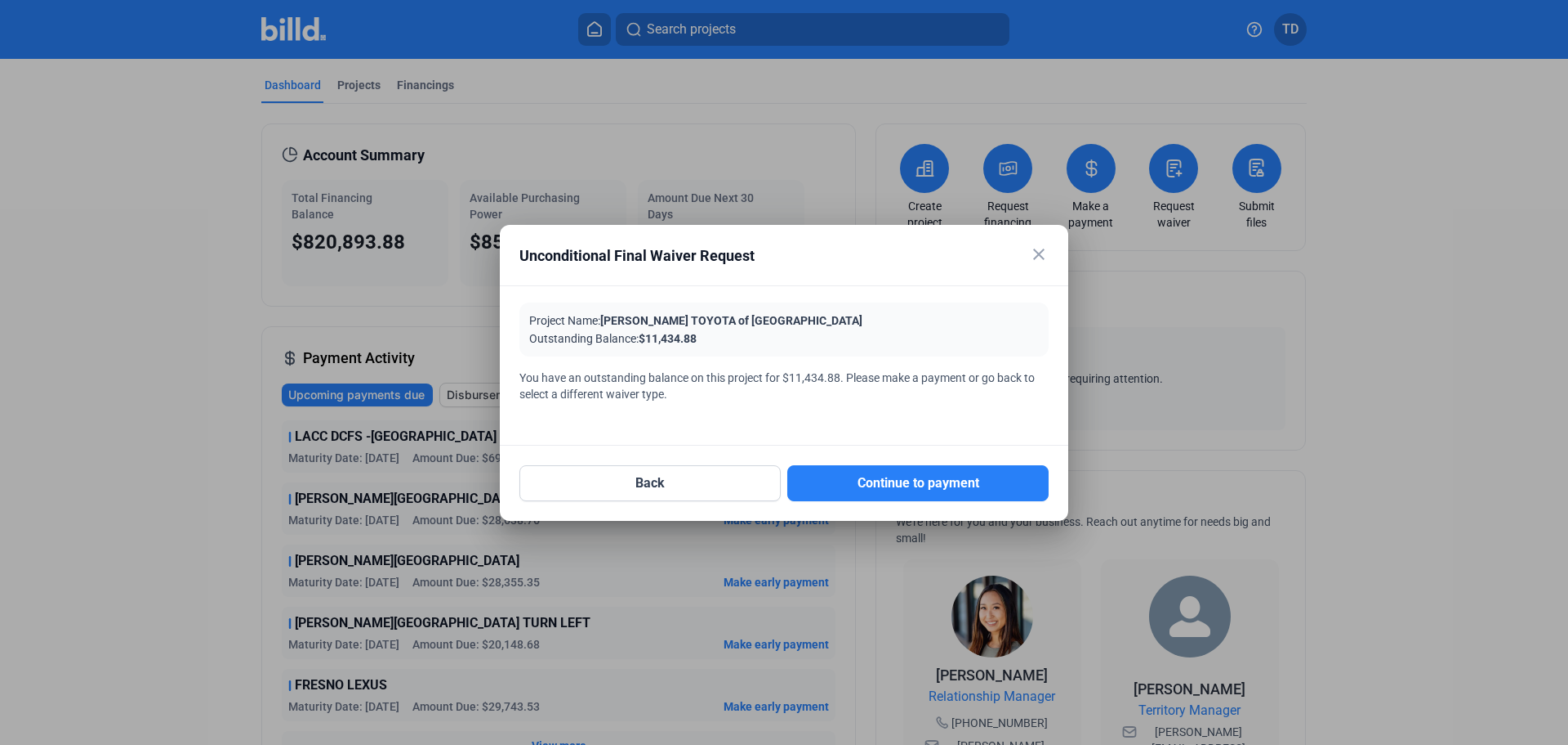
click at [1041, 254] on mat-icon "close" at bounding box center [1039, 254] width 20 height 20
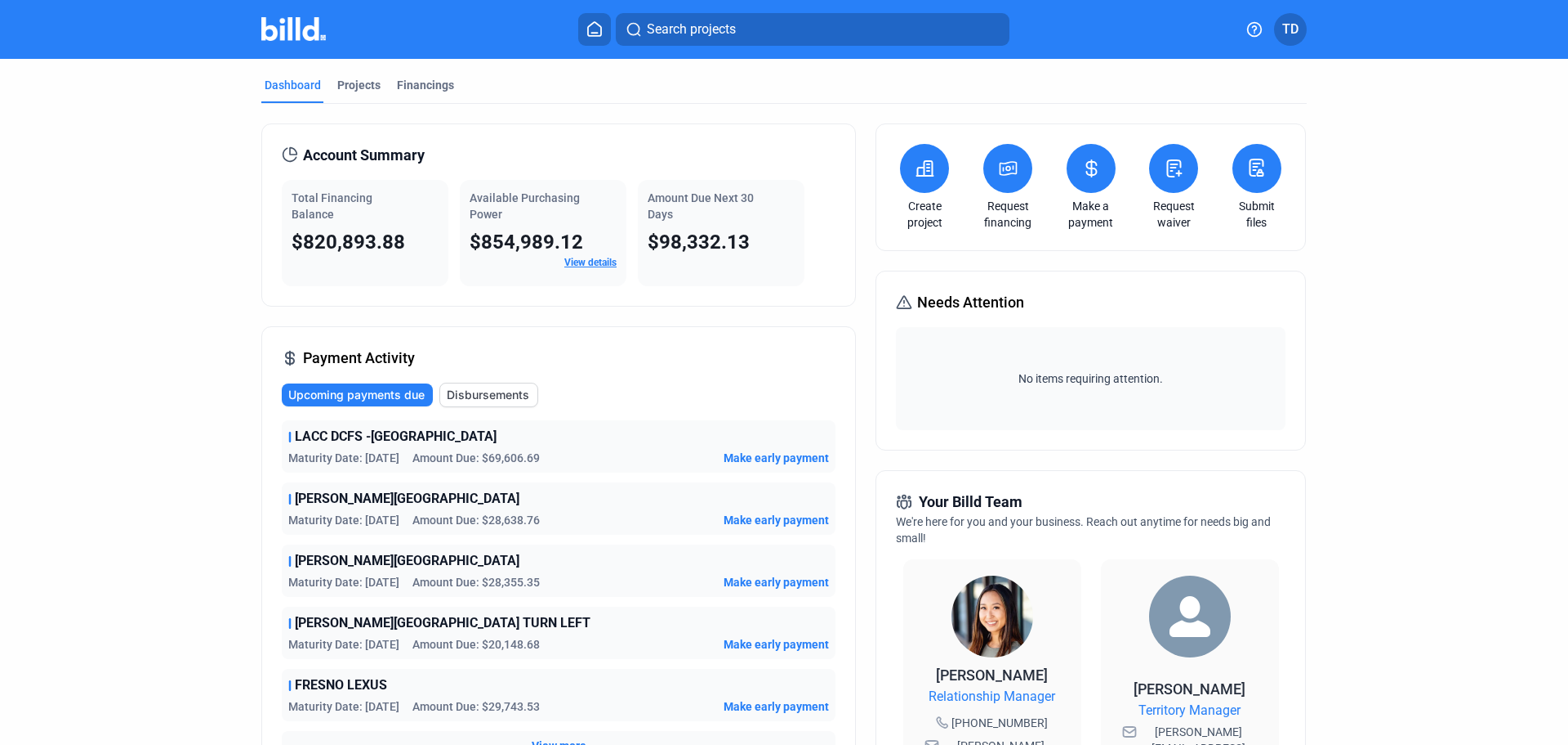
click at [1175, 206] on link "Request waiver" at bounding box center [1174, 214] width 57 height 32
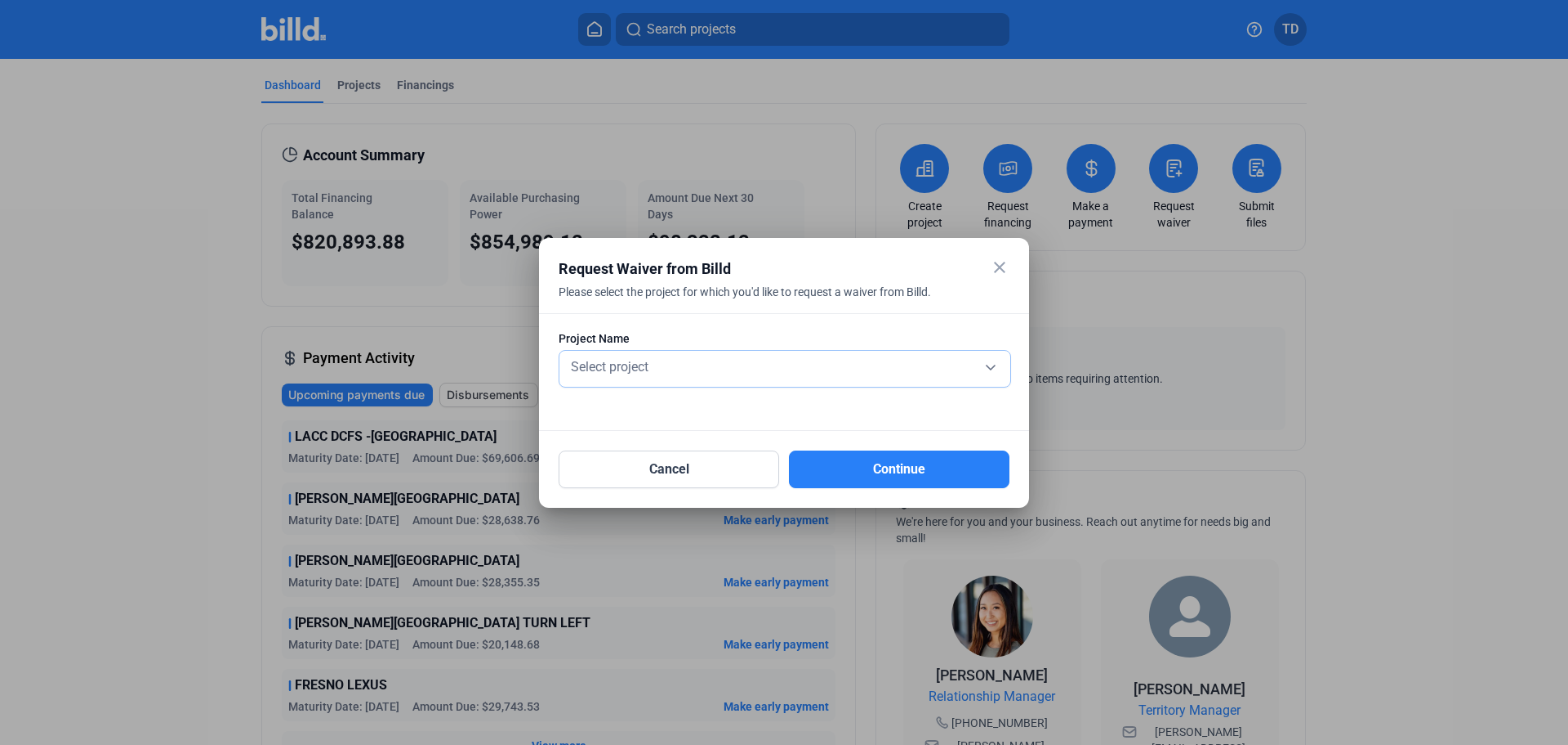
click at [691, 355] on div "Select project" at bounding box center [785, 364] width 434 height 22
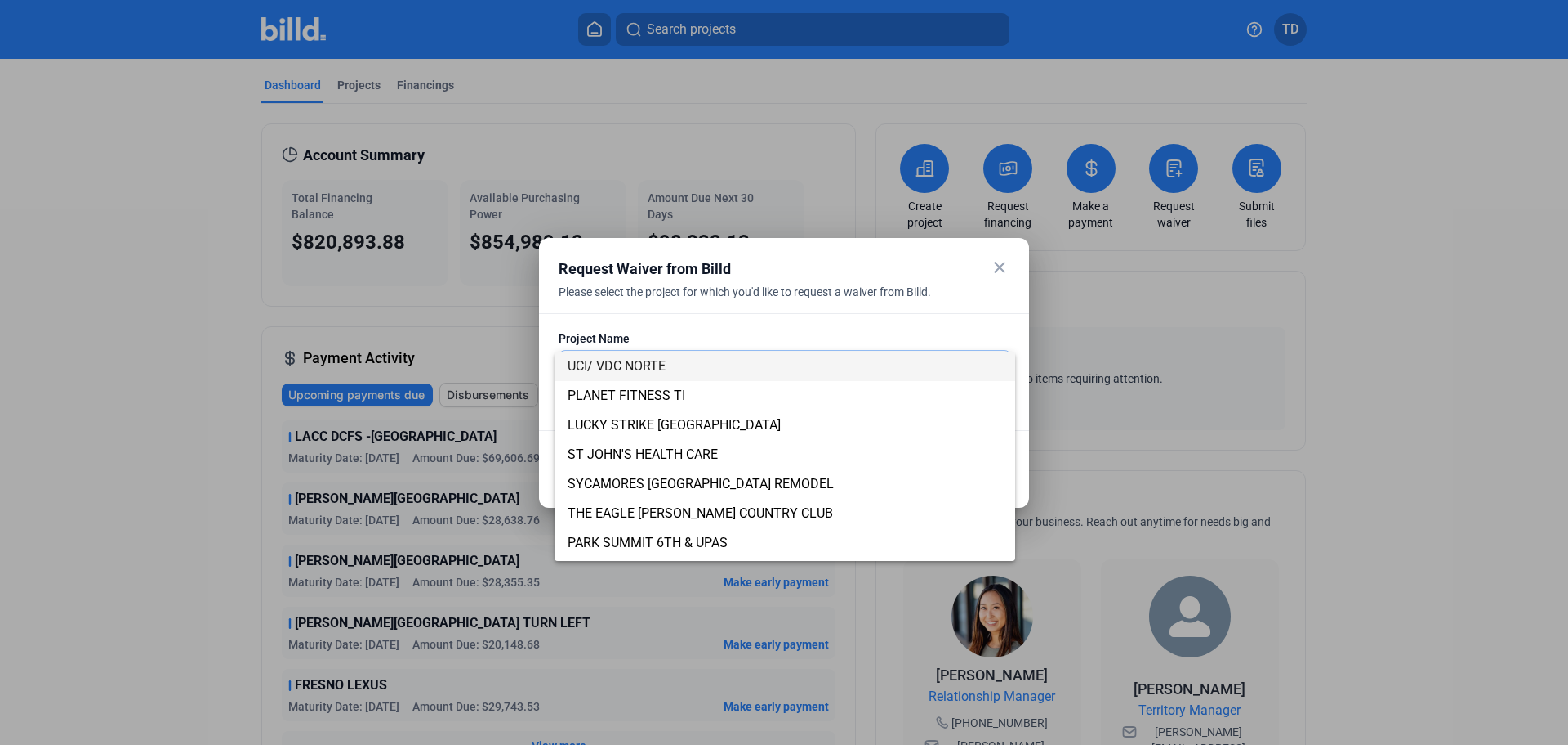
scroll to position [114, 0]
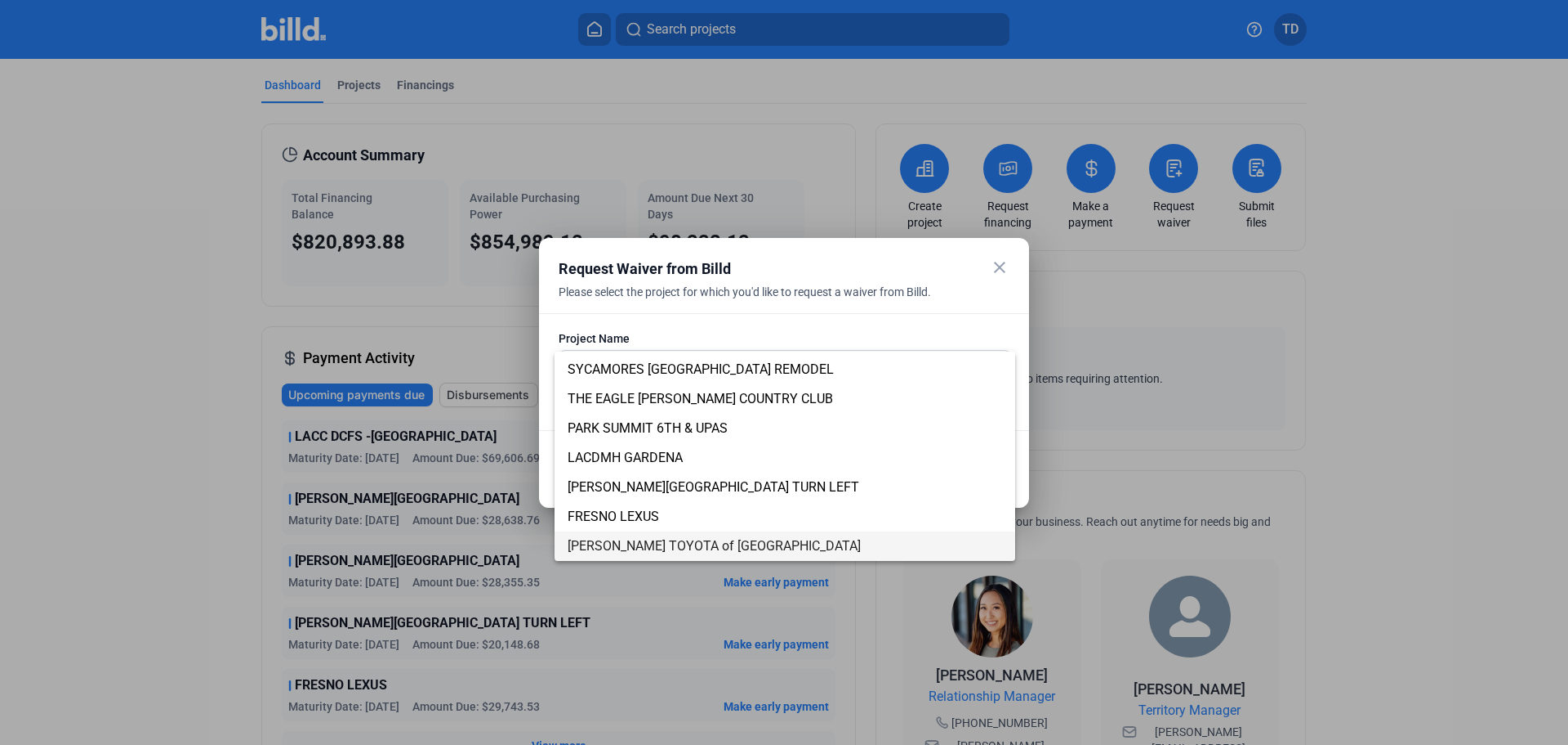
click at [667, 543] on span "[PERSON_NAME] TOYOTA of [GEOGRAPHIC_DATA]" at bounding box center [714, 545] width 293 height 15
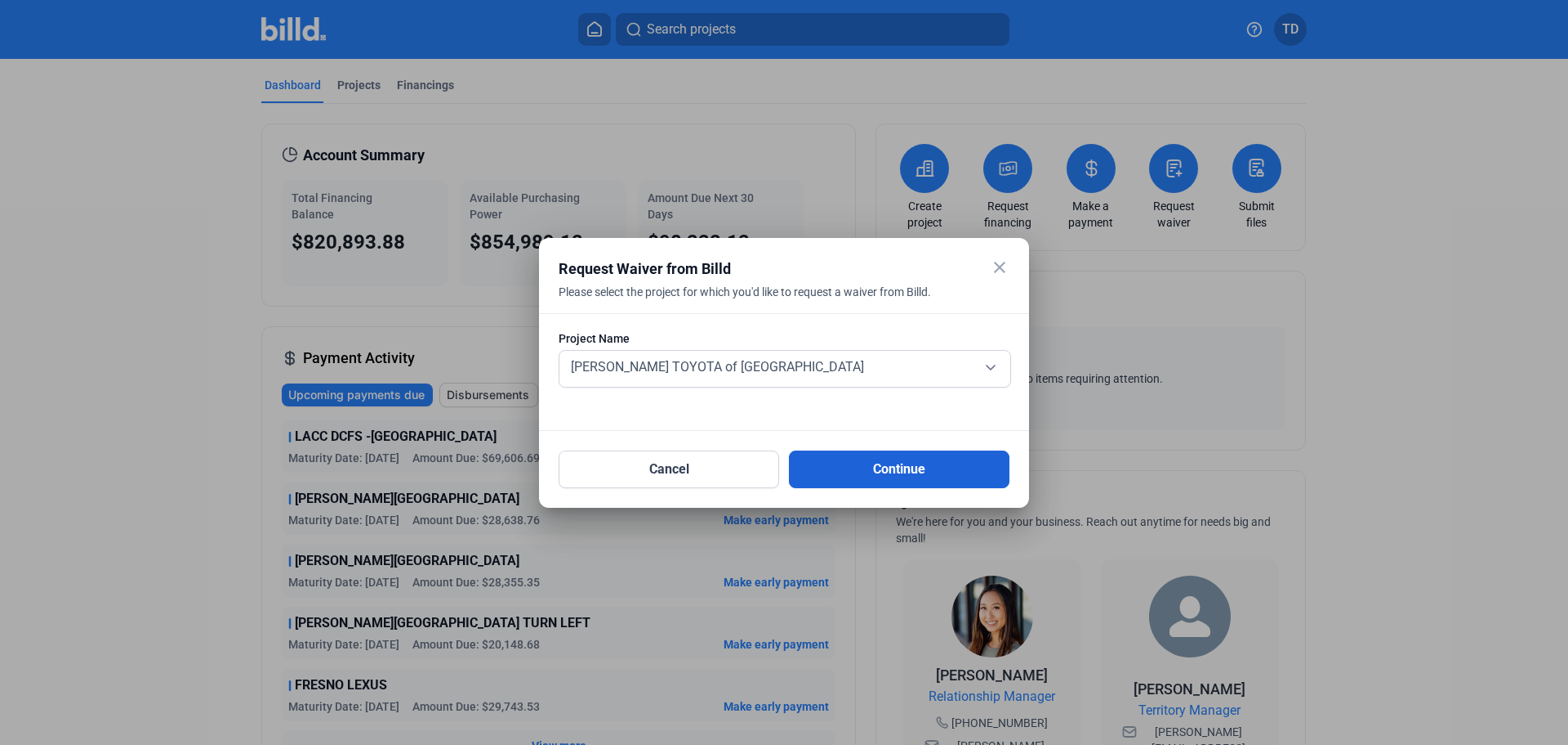
click at [900, 471] on button "Continue" at bounding box center [900, 469] width 221 height 38
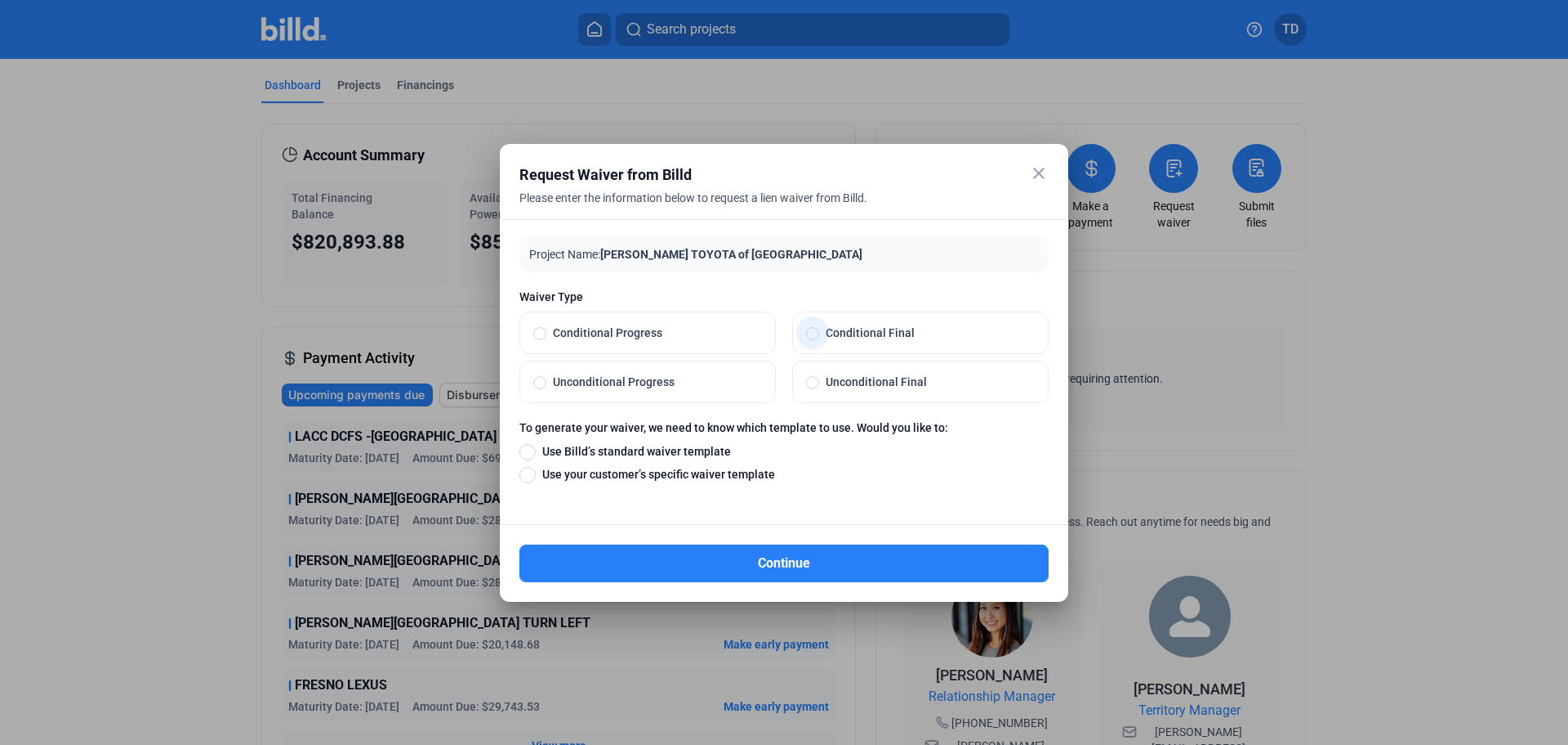
click at [814, 333] on span at bounding box center [814, 333] width 0 height 0
click at [814, 333] on input "Conditional Final" at bounding box center [813, 332] width 13 height 14
radio input "true"
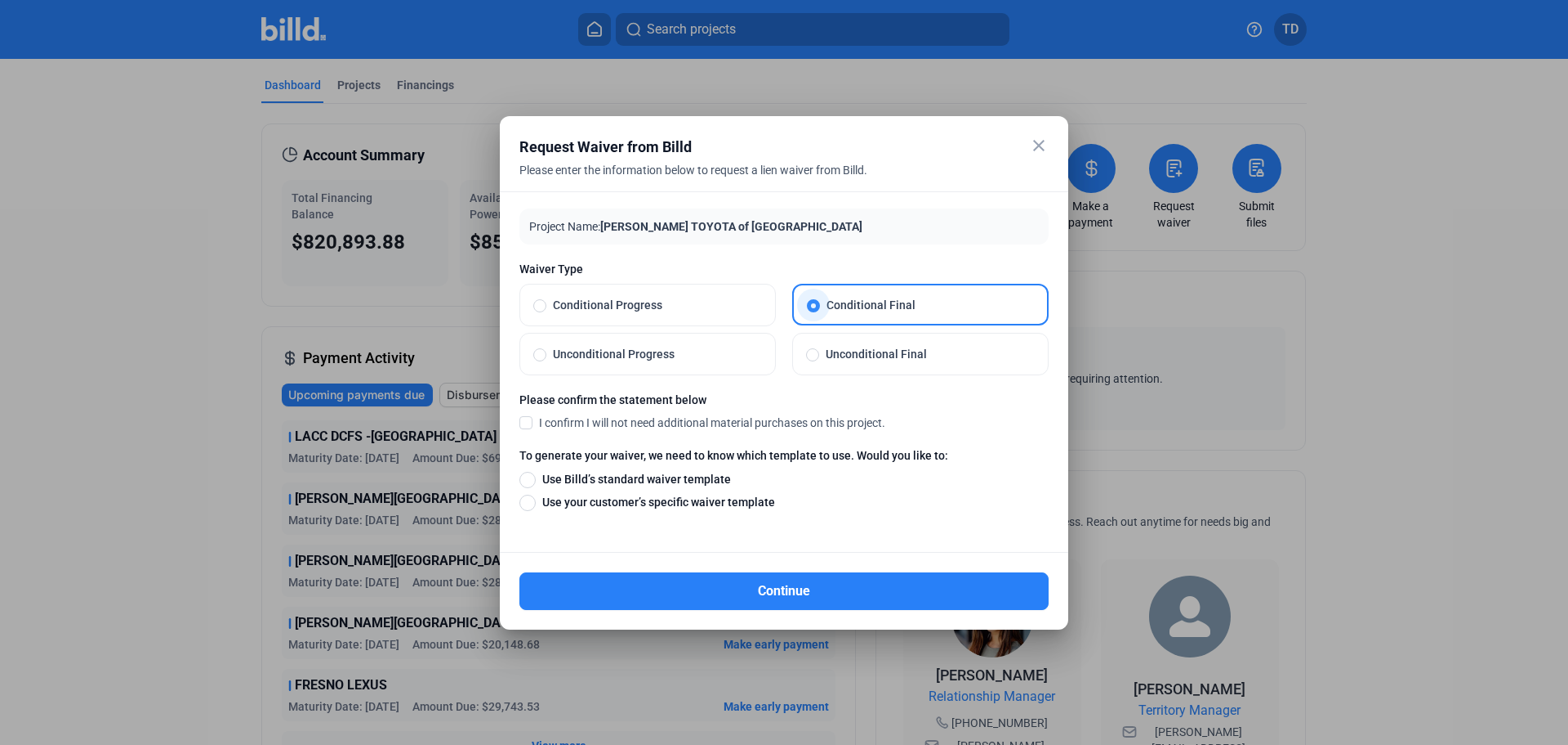
click at [814, 306] on span at bounding box center [814, 305] width 13 height 13
click at [814, 306] on input "Conditional Final" at bounding box center [814, 304] width 13 height 14
click at [813, 355] on span at bounding box center [813, 355] width 13 height 13
click at [813, 355] on input "Unconditional Final" at bounding box center [813, 354] width 13 height 14
radio input "true"
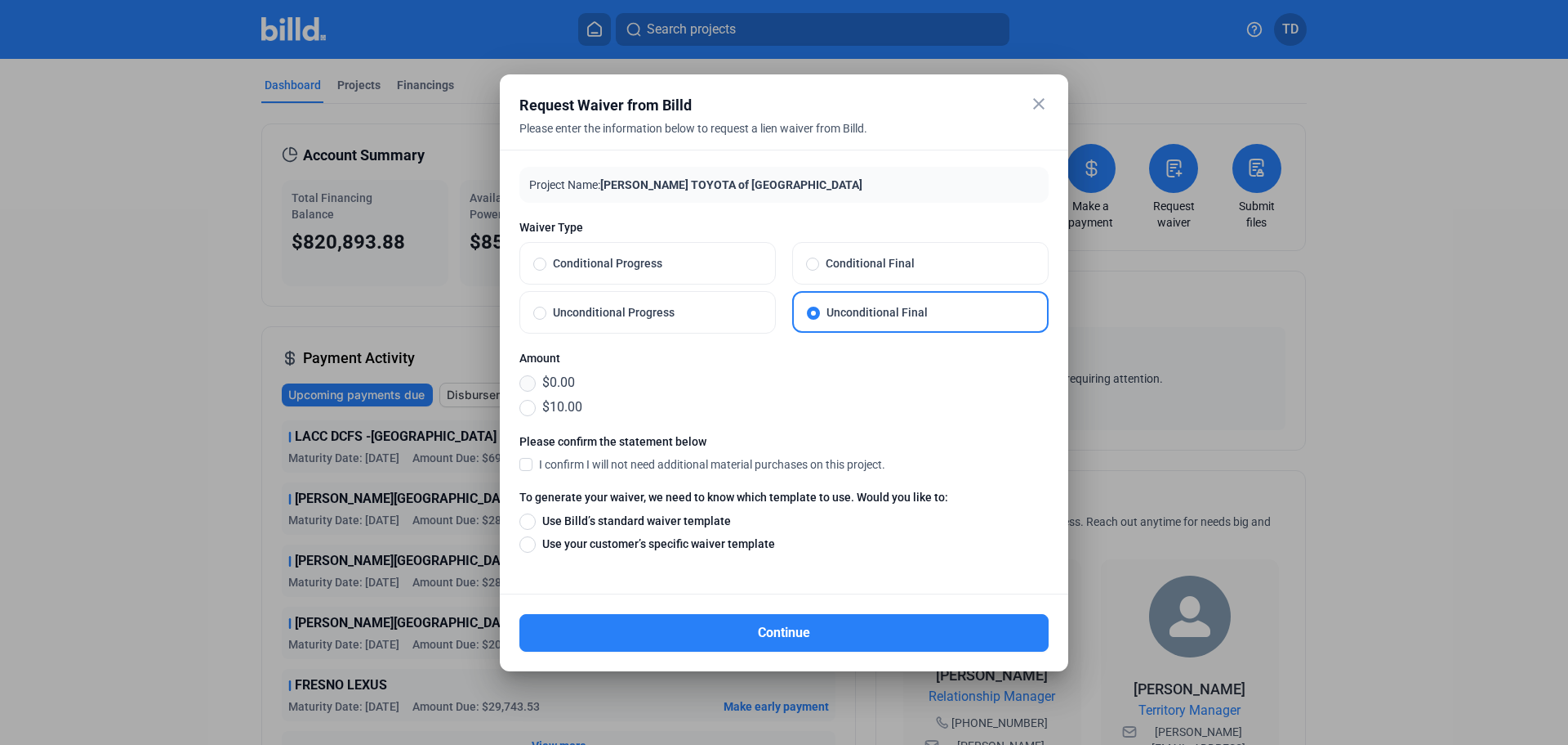
click at [526, 383] on span at bounding box center [527, 383] width 16 height 16
click at [526, 383] on input "$0.00" at bounding box center [527, 382] width 16 height 18
radio input "true"
click at [813, 312] on span at bounding box center [814, 312] width 13 height 13
click at [813, 312] on input "Unconditional Final" at bounding box center [814, 312] width 13 height 14
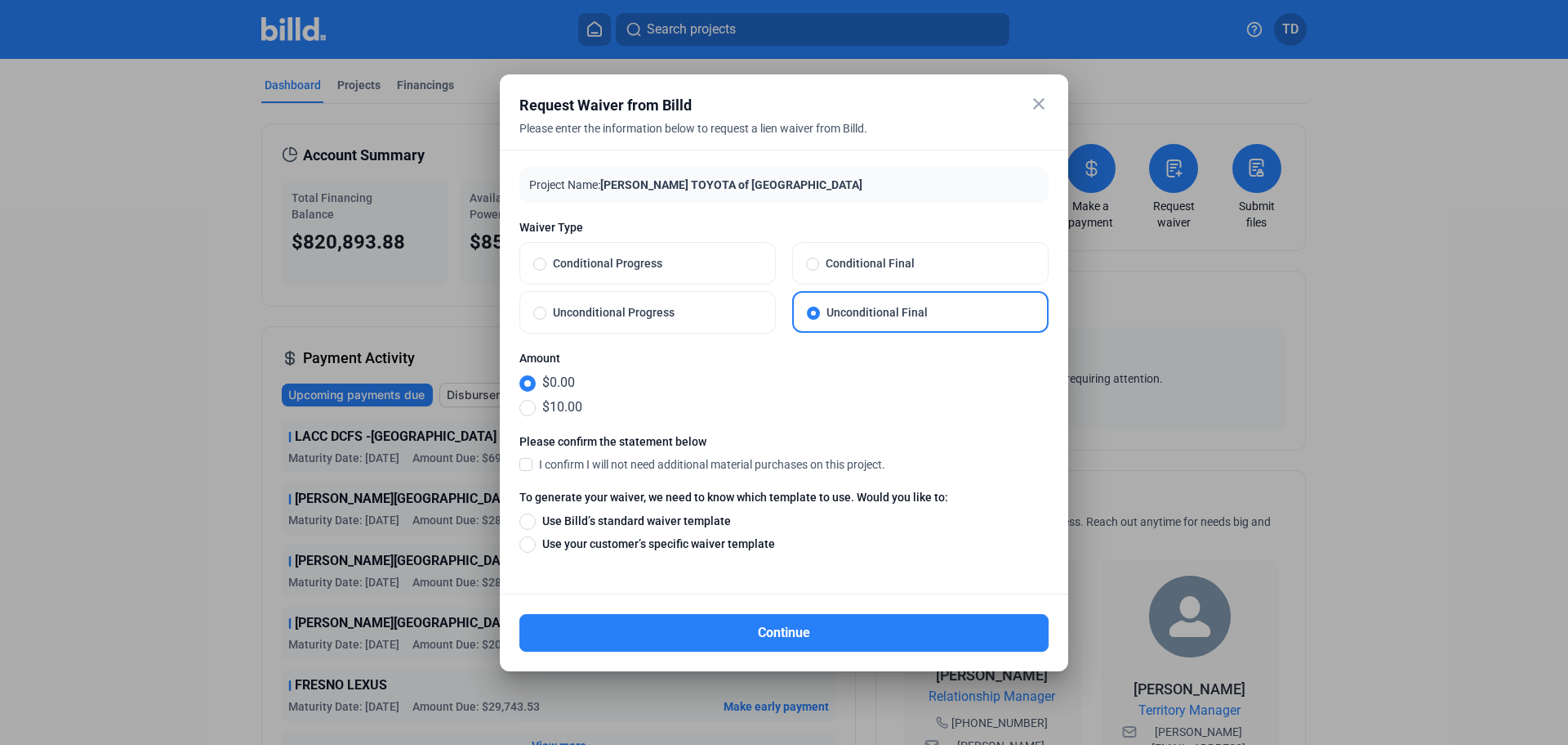
click at [536, 314] on span at bounding box center [540, 312] width 13 height 13
click at [536, 314] on input "Unconditional Progress" at bounding box center [540, 312] width 13 height 14
radio input "true"
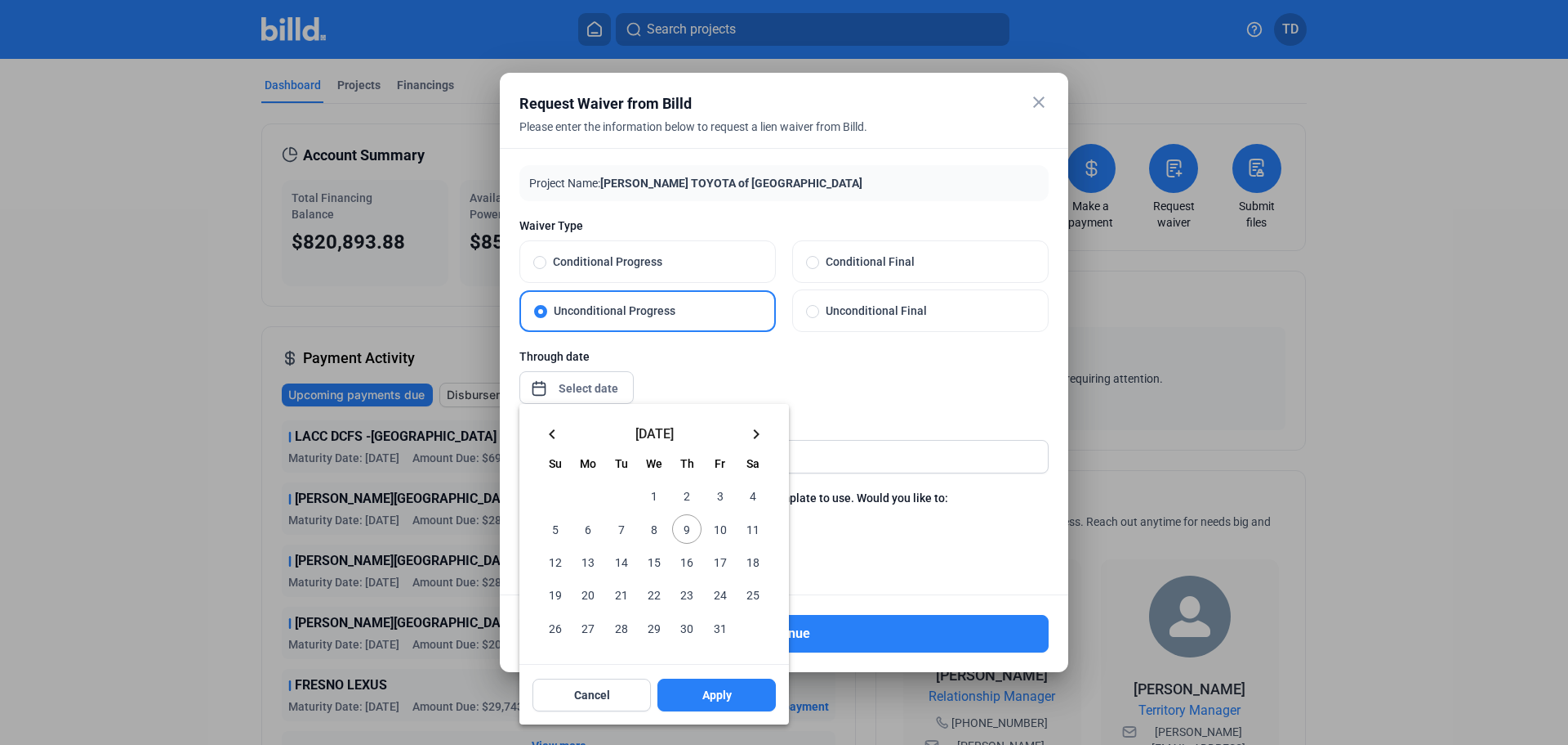
click at [571, 388] on div "close Request Waiver from Billd Please enter the information below to request a…" at bounding box center [784, 372] width 1568 height 745
click at [553, 433] on mat-icon "keyboard_arrow_left" at bounding box center [553, 434] width 20 height 20
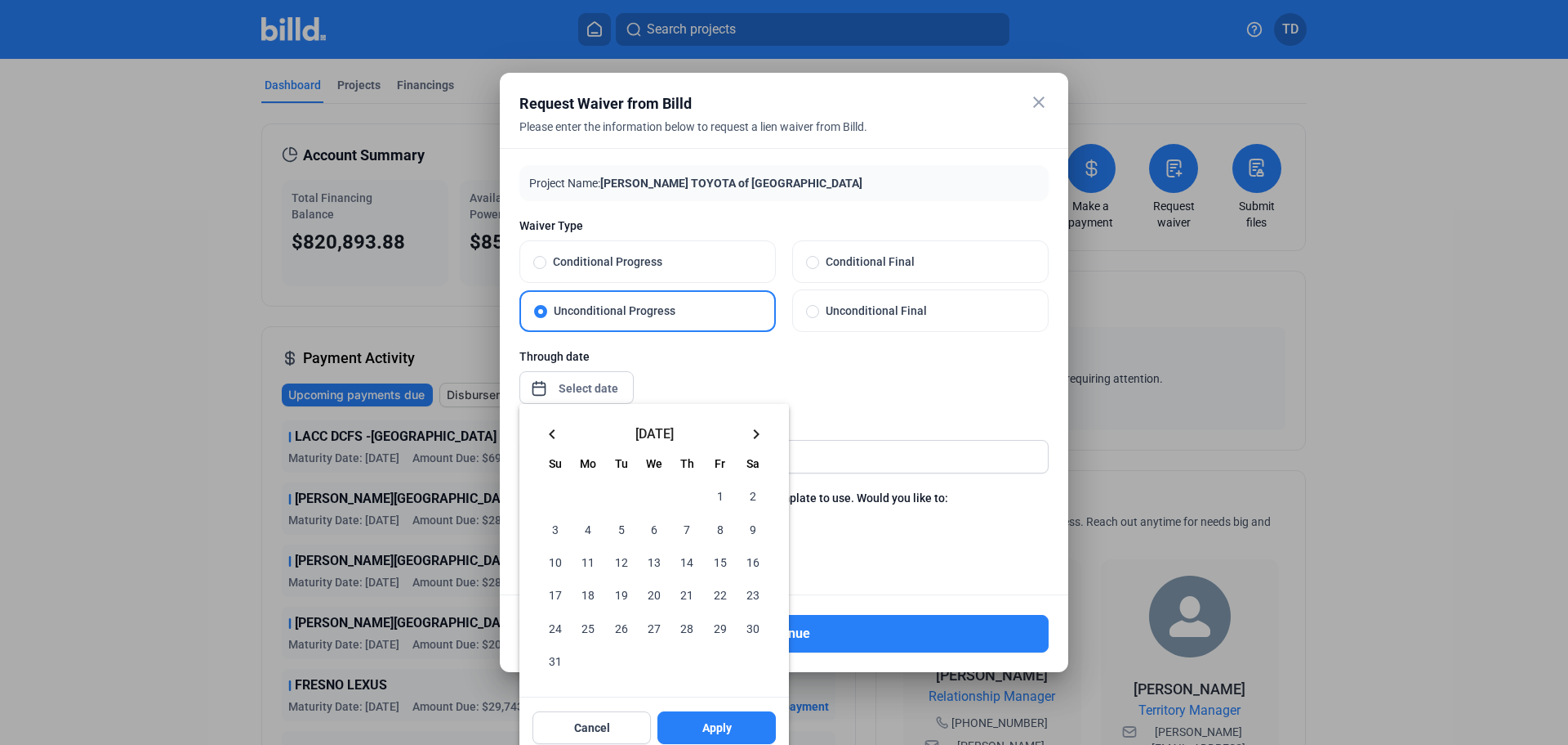
click at [552, 663] on span "31" at bounding box center [555, 660] width 30 height 30
click at [720, 728] on span "Apply" at bounding box center [717, 727] width 30 height 16
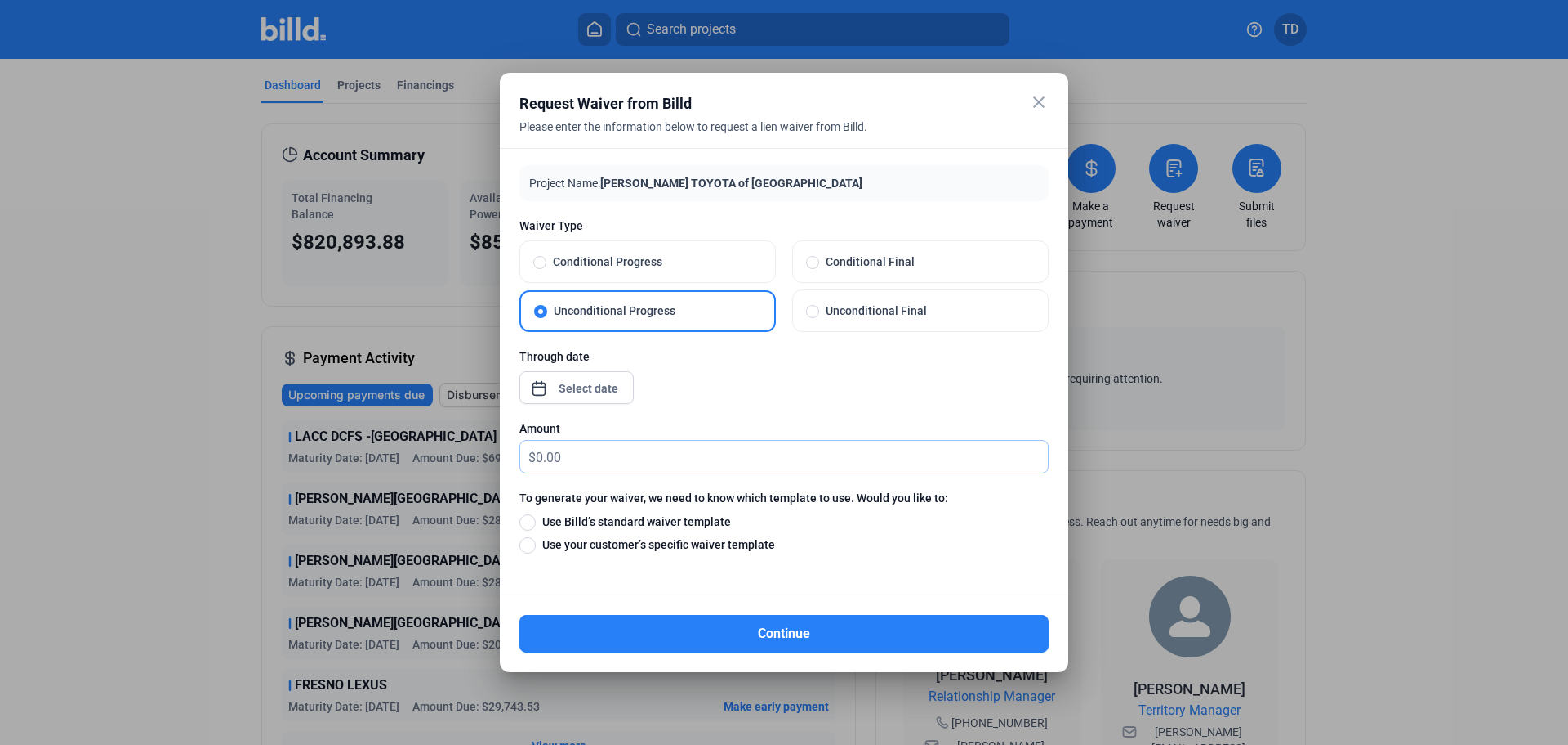
click at [566, 457] on input "text" at bounding box center [791, 457] width 512 height 32
type input "0.01"
click at [531, 521] on span at bounding box center [527, 522] width 16 height 16
click at [531, 521] on input "Use Billd’s standard waiver template" at bounding box center [527, 522] width 16 height 18
radio input "true"
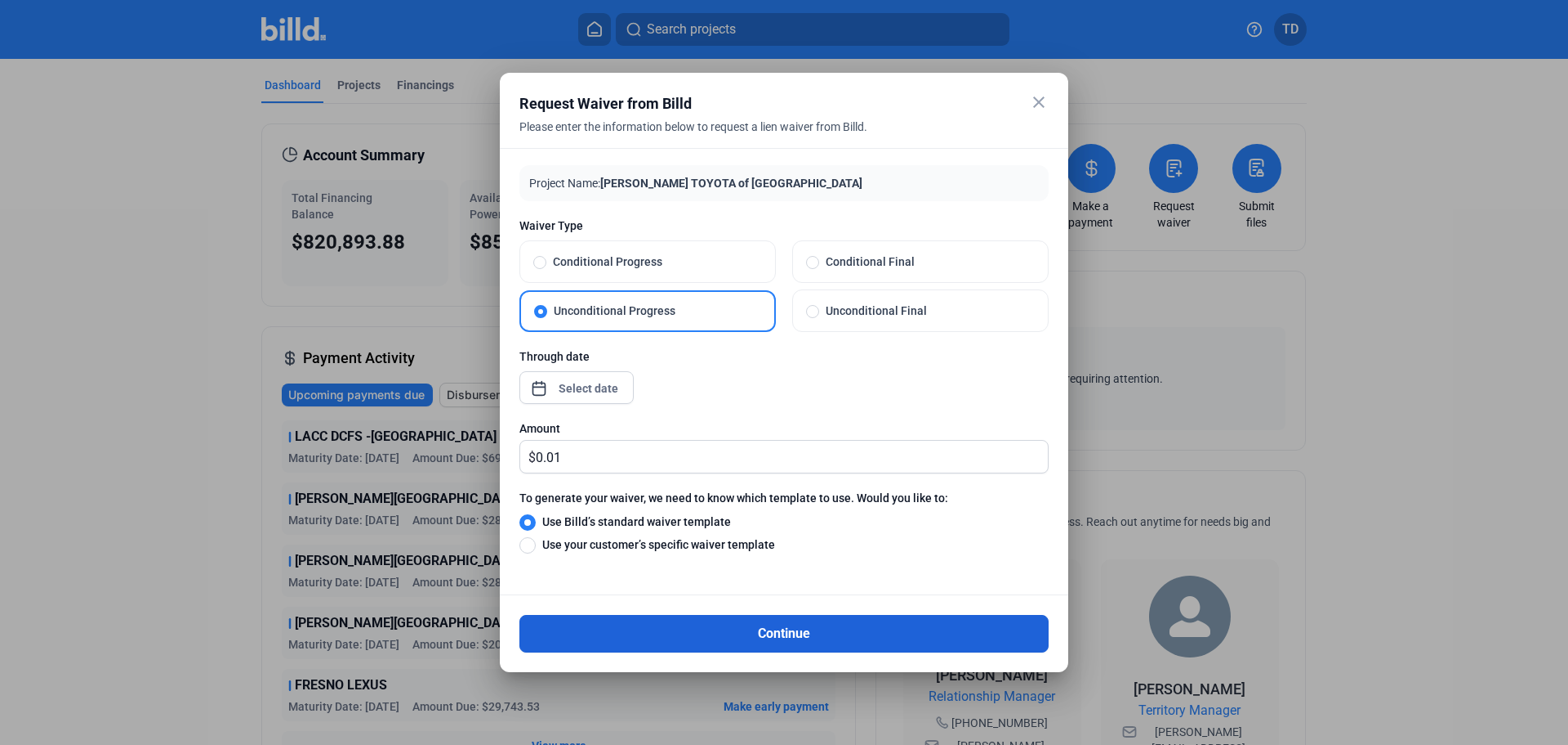
click at [817, 635] on button "Continue" at bounding box center [784, 634] width 529 height 38
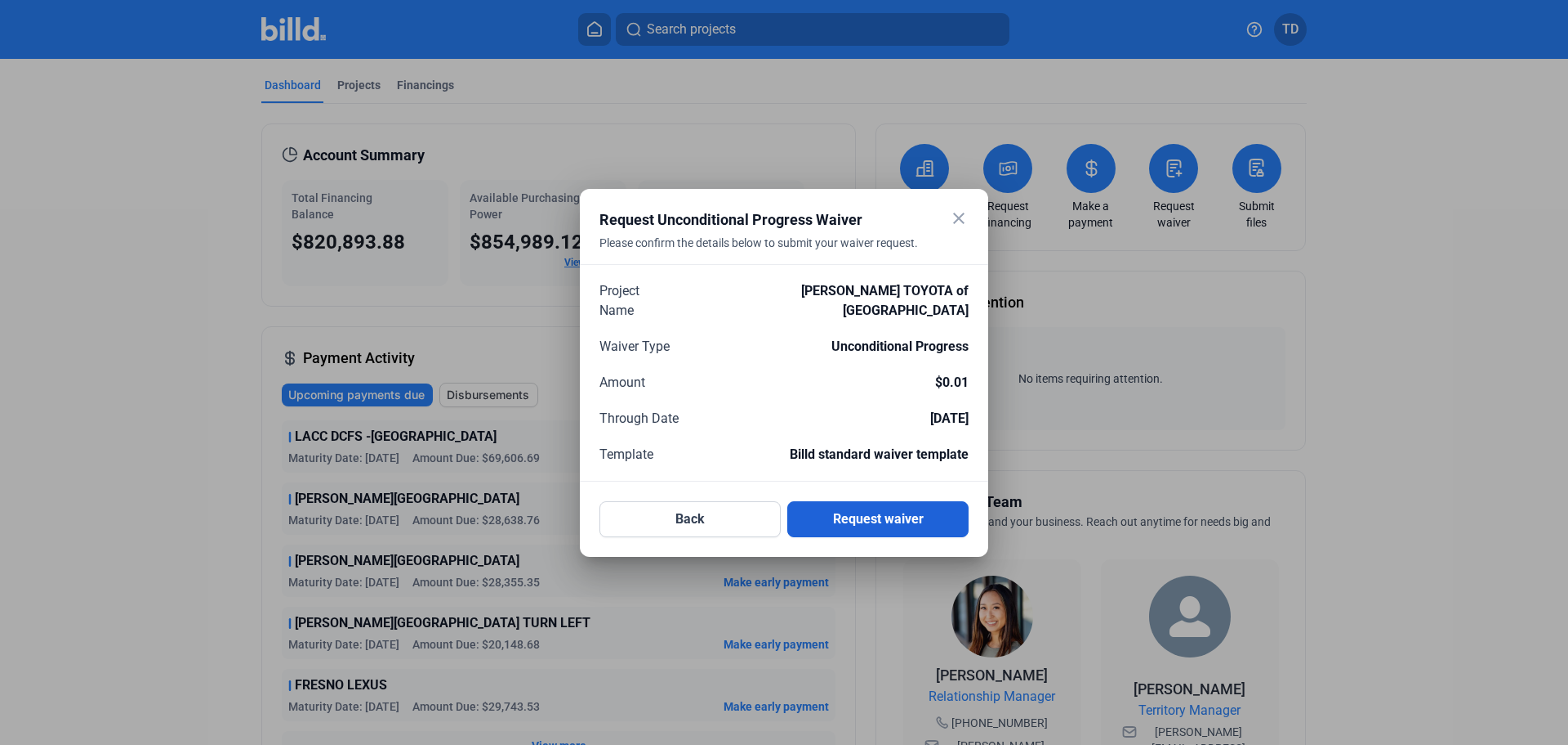
click at [890, 510] on button "Request waiver" at bounding box center [878, 519] width 181 height 36
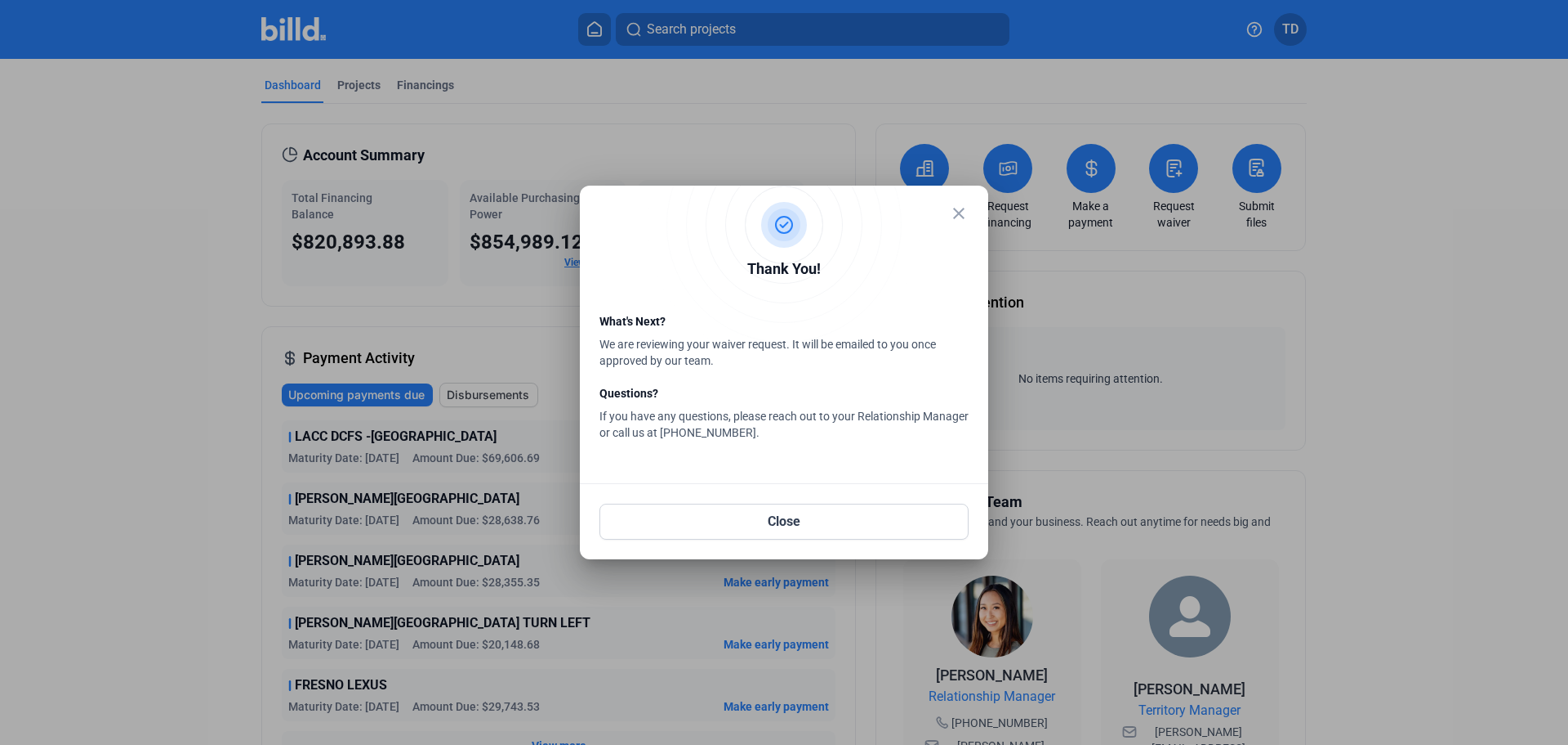
click at [952, 209] on mat-icon "close" at bounding box center [959, 214] width 20 height 20
